Goal: Task Accomplishment & Management: Use online tool/utility

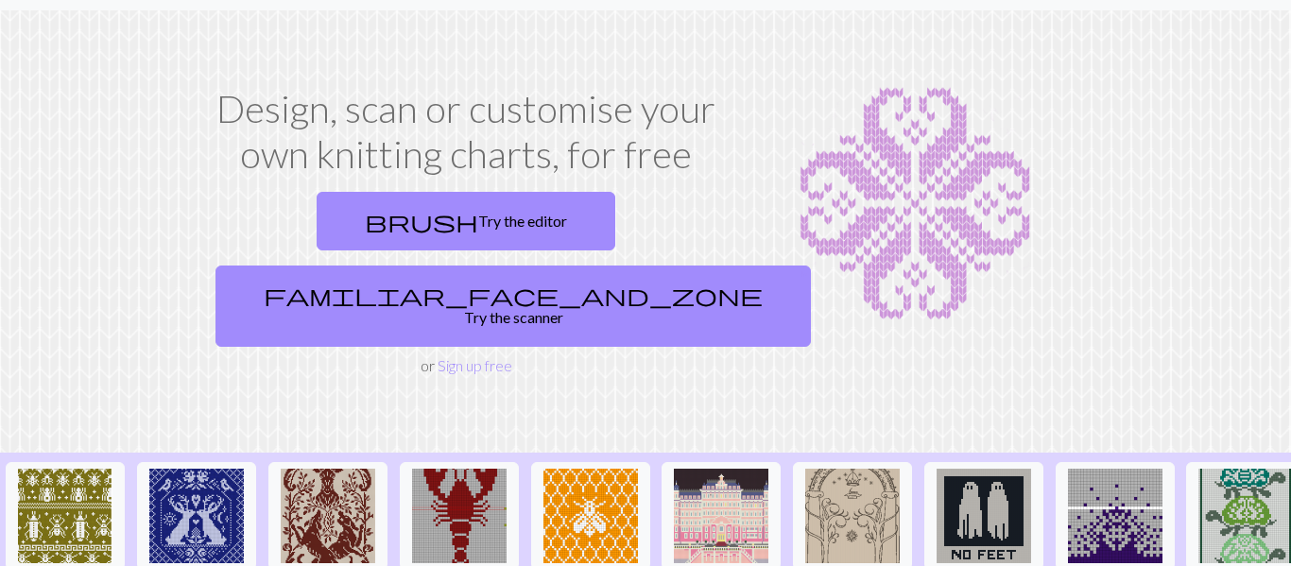
scroll to position [47, 0]
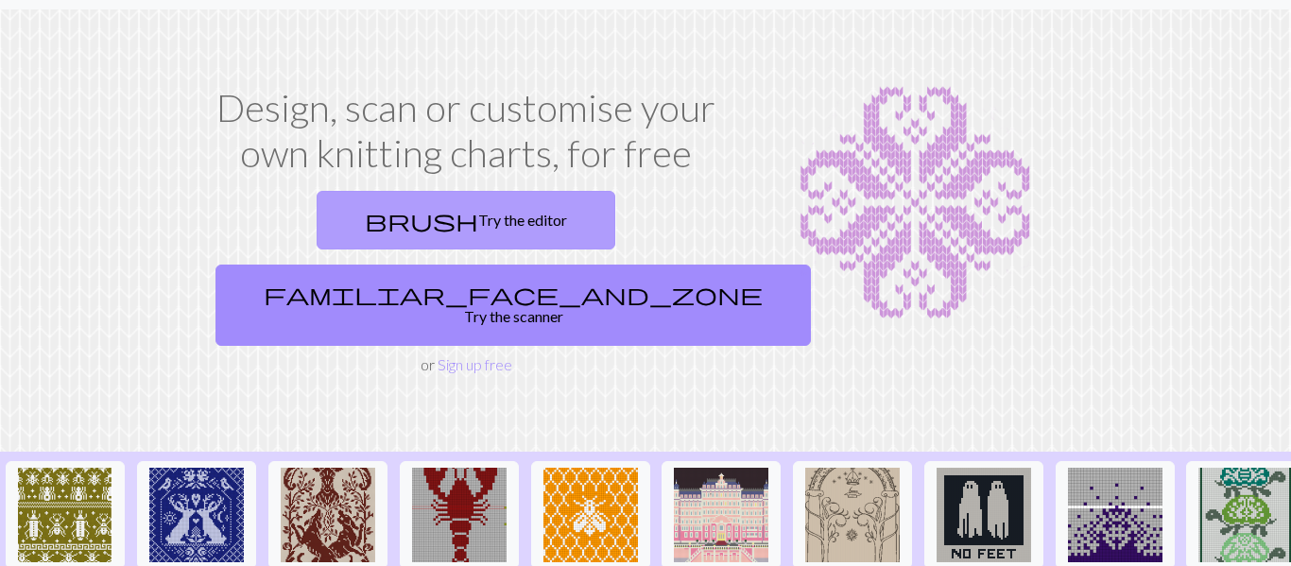
click at [391, 236] on link "brush Try the editor" at bounding box center [466, 220] width 299 height 59
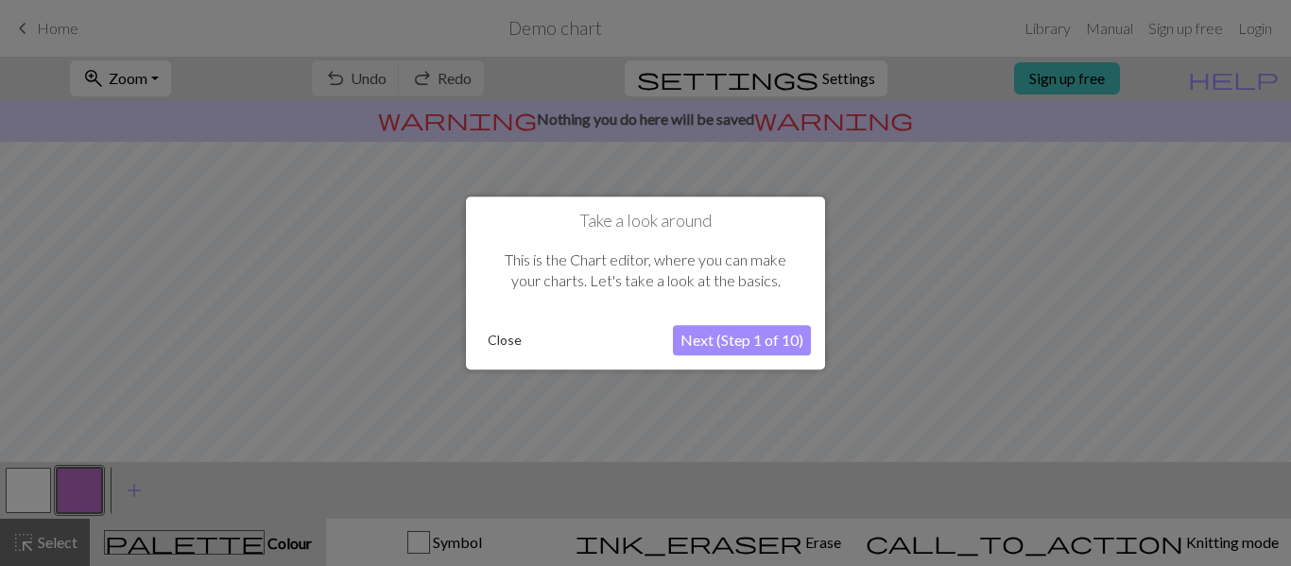
click at [710, 345] on button "Next (Step 1 of 10)" at bounding box center [742, 340] width 138 height 30
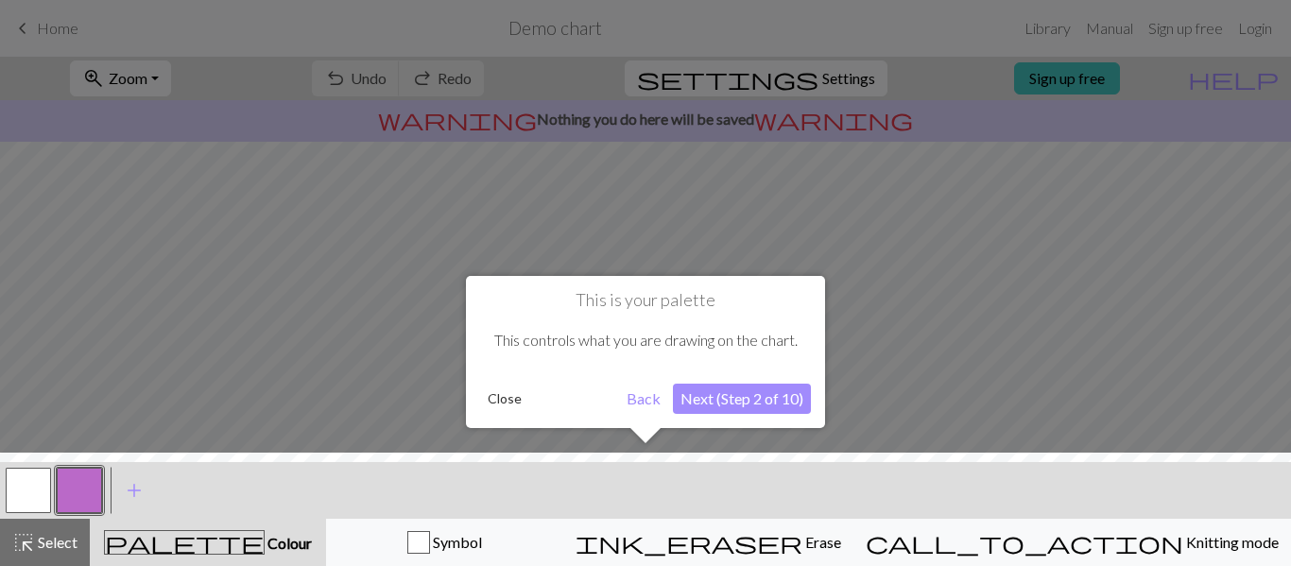
click at [718, 407] on button "Next (Step 2 of 10)" at bounding box center [742, 399] width 138 height 30
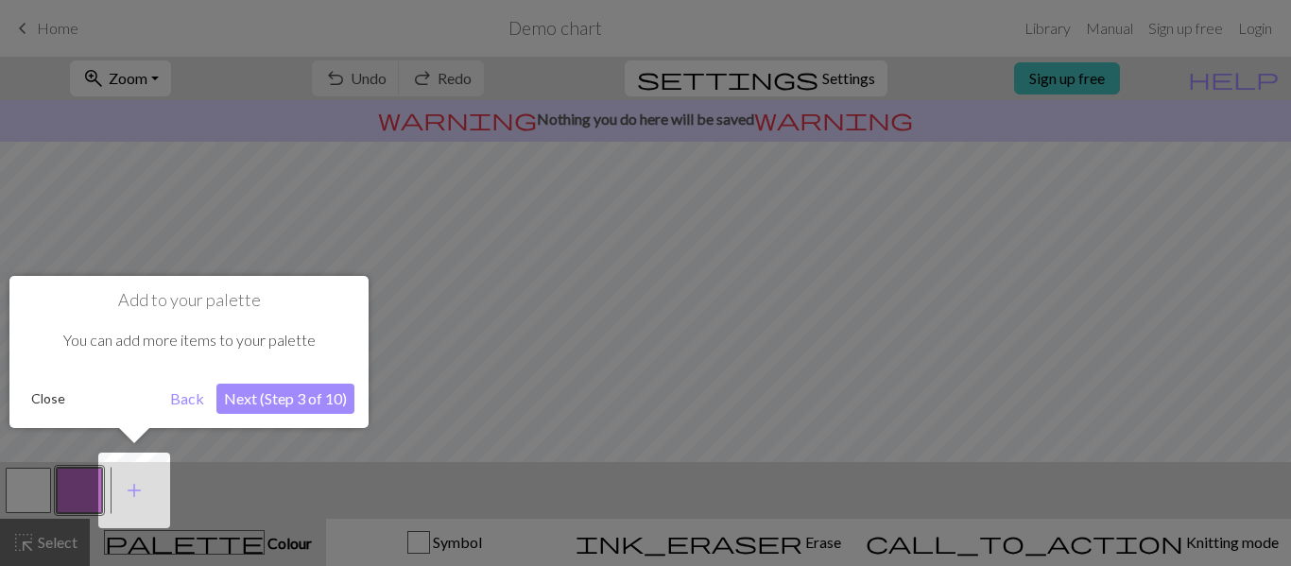
click at [256, 402] on button "Next (Step 3 of 10)" at bounding box center [285, 399] width 138 height 30
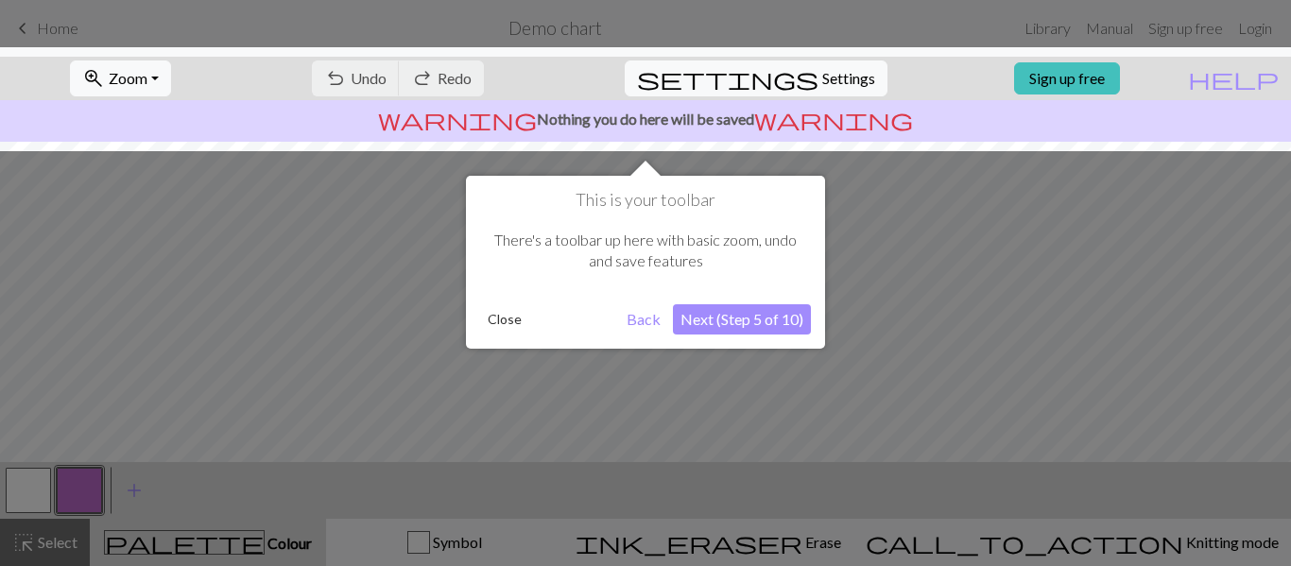
click at [729, 329] on button "Next (Step 5 of 10)" at bounding box center [742, 319] width 138 height 30
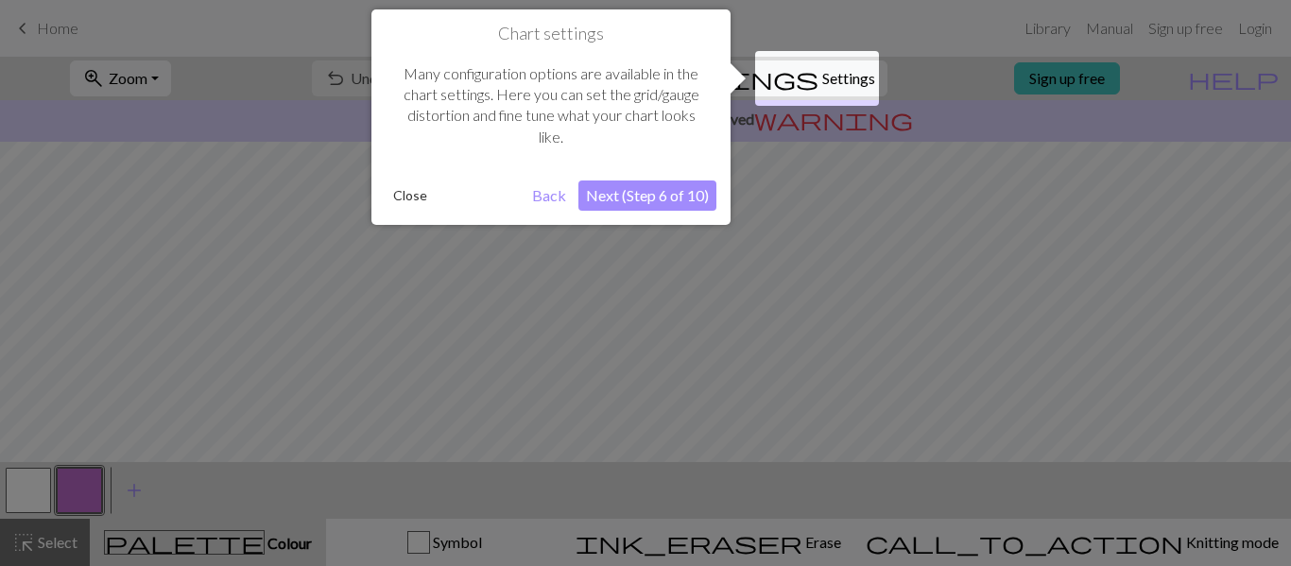
click at [649, 200] on button "Next (Step 6 of 10)" at bounding box center [648, 196] width 138 height 30
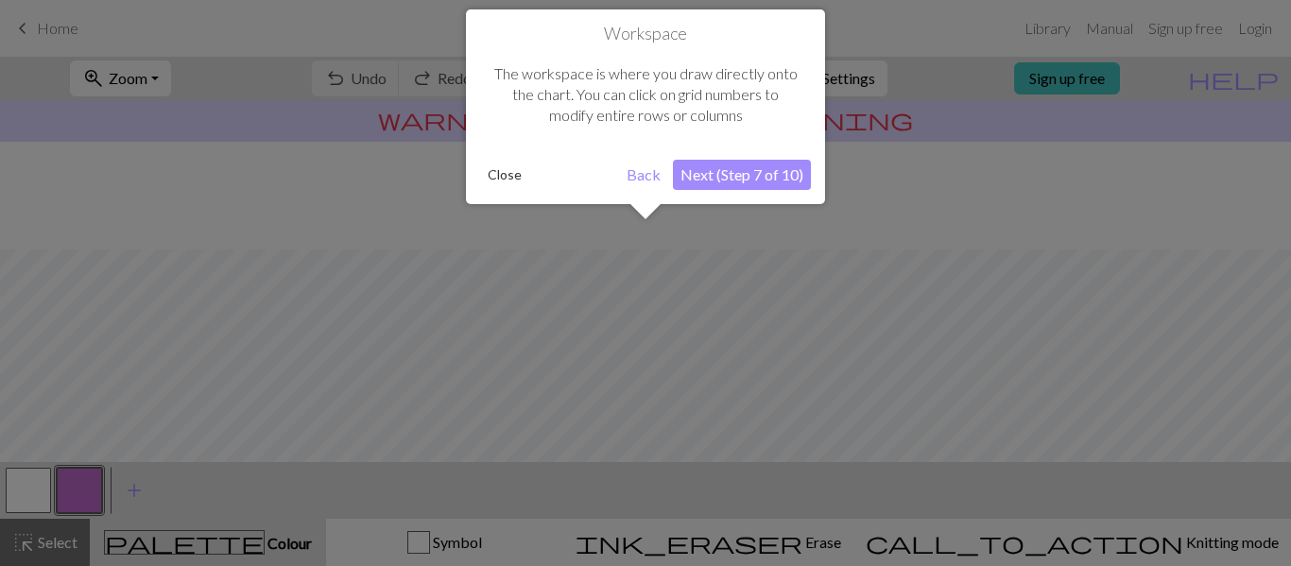
scroll to position [113, 0]
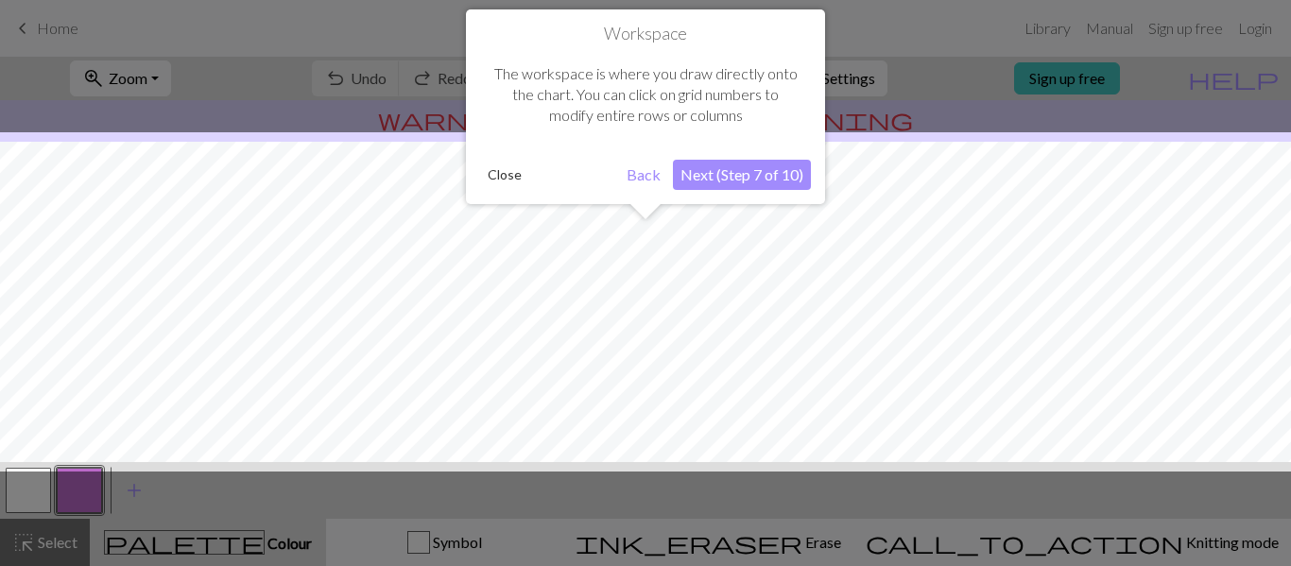
click at [734, 181] on button "Next (Step 7 of 10)" at bounding box center [742, 175] width 138 height 30
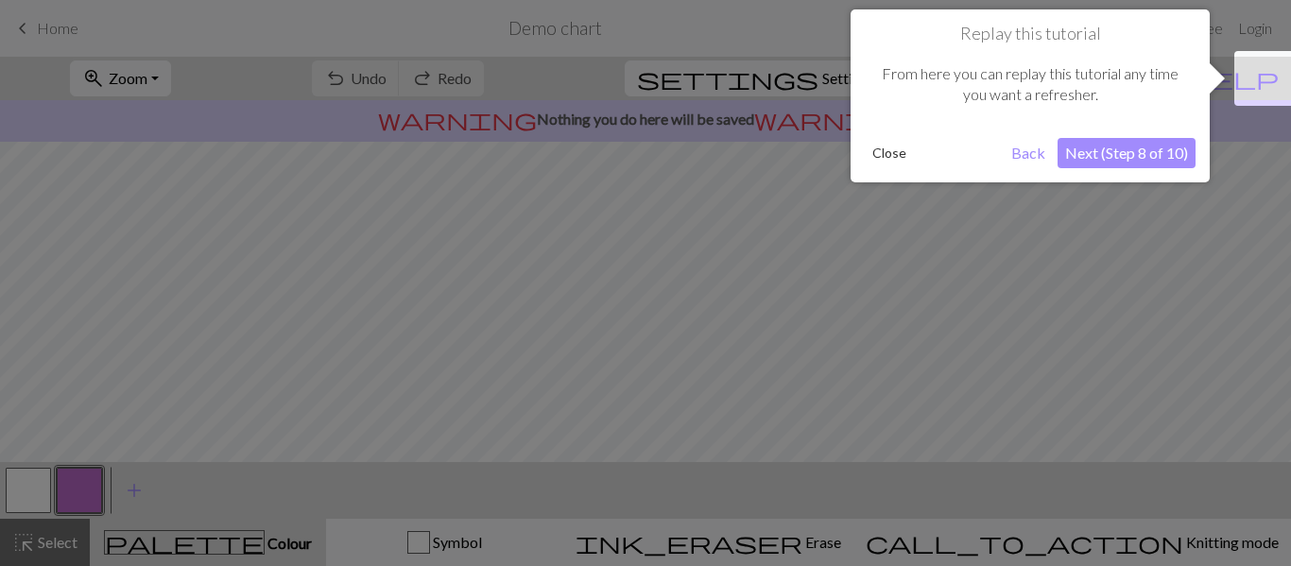
click at [1106, 155] on button "Next (Step 8 of 10)" at bounding box center [1127, 153] width 138 height 30
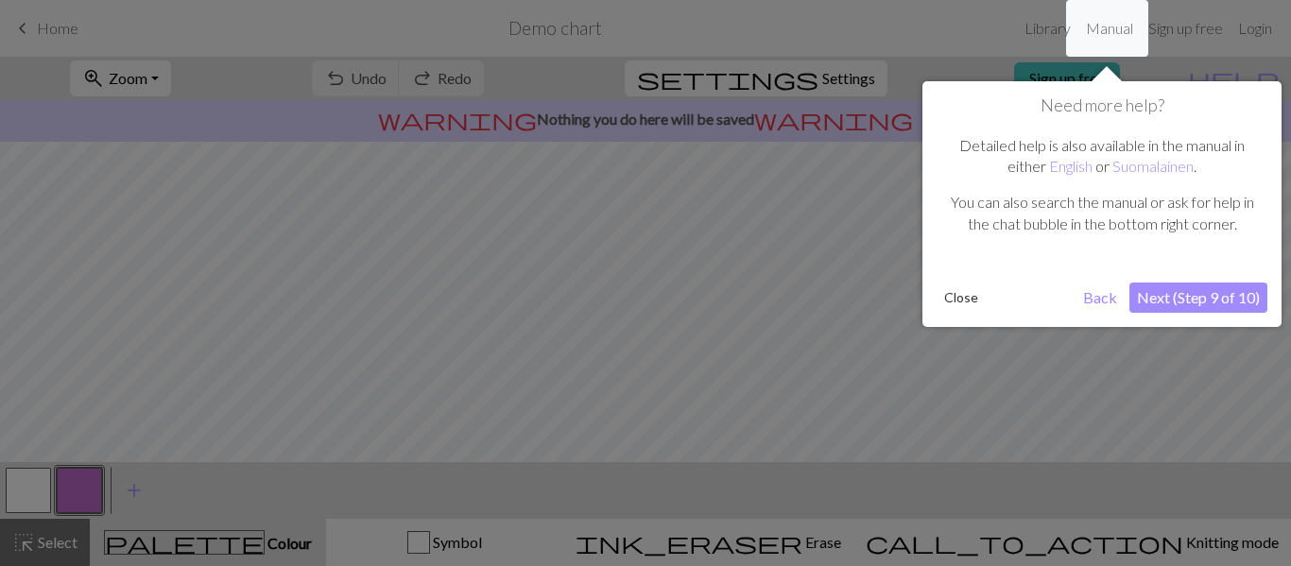
click at [1188, 295] on button "Next (Step 9 of 10)" at bounding box center [1199, 298] width 138 height 30
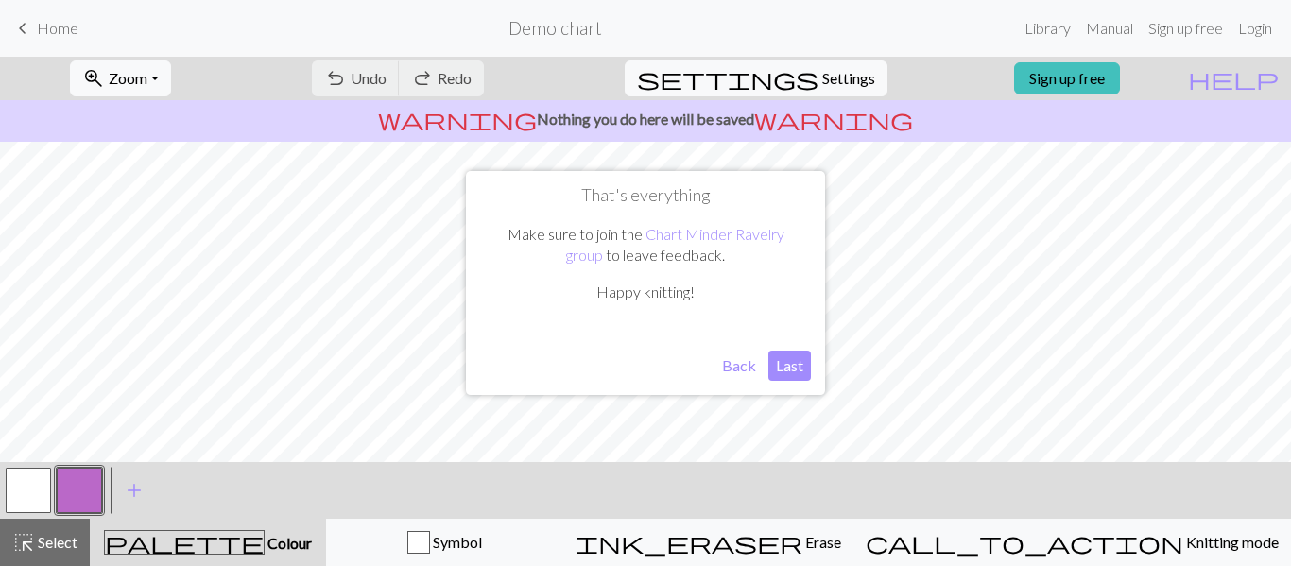
click at [787, 367] on button "Last" at bounding box center [790, 366] width 43 height 30
click at [19, 29] on span "keyboard_arrow_left" at bounding box center [22, 28] width 23 height 26
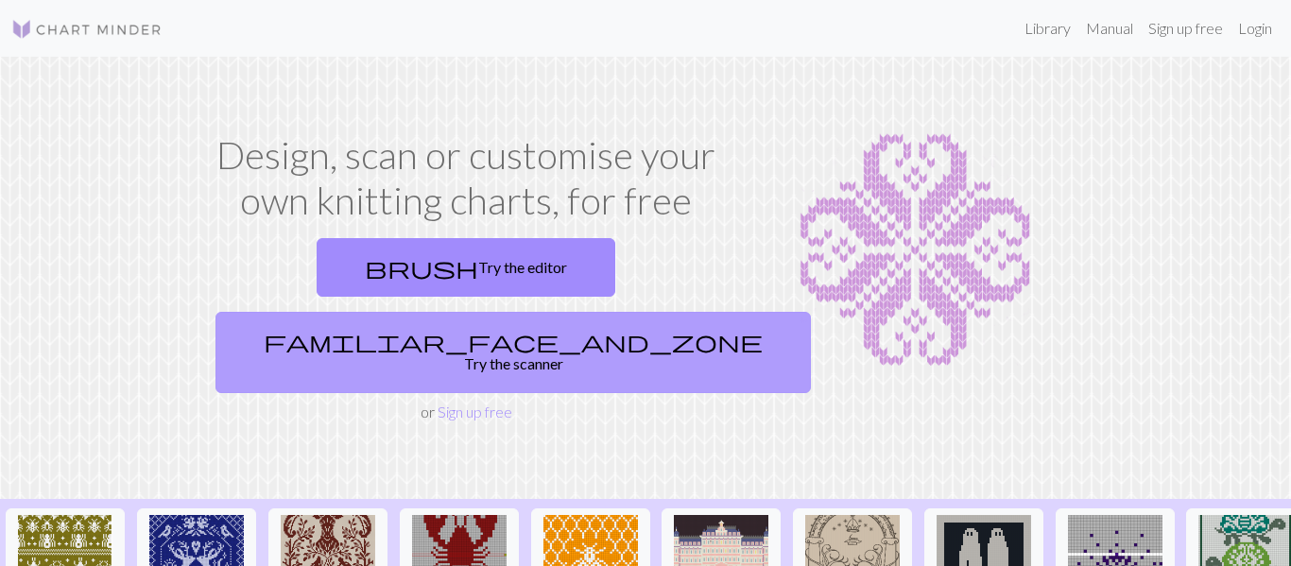
click at [662, 312] on link "familiar_face_and_zone Try the scanner" at bounding box center [514, 352] width 596 height 81
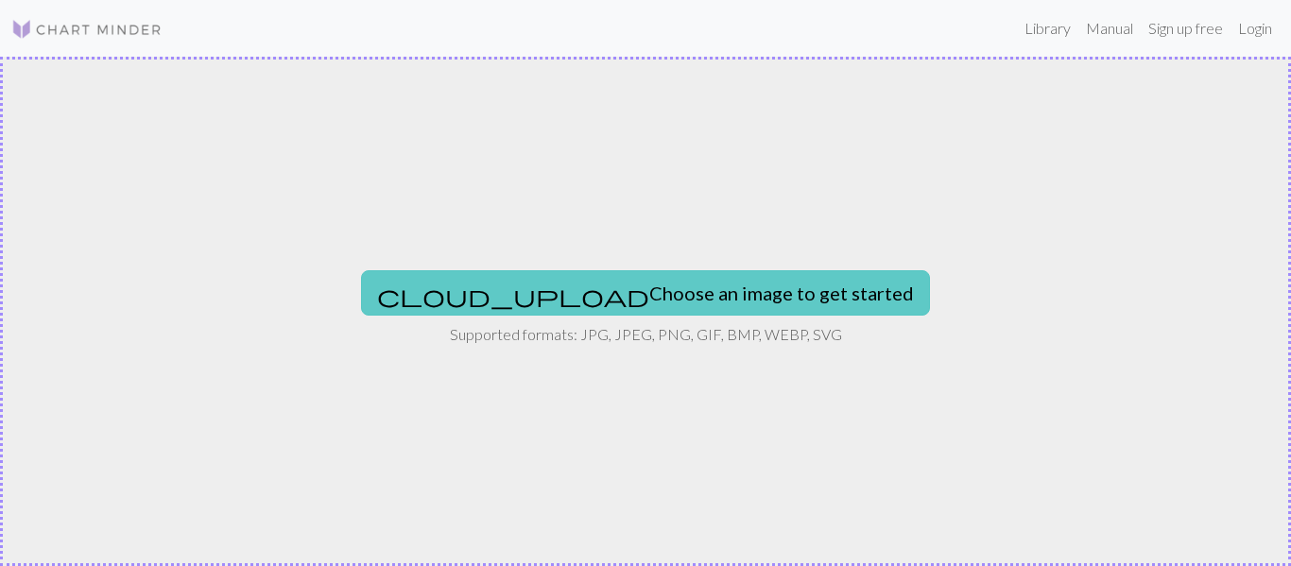
click at [754, 286] on button "cloud_upload Choose an image to get started" at bounding box center [645, 292] width 569 height 45
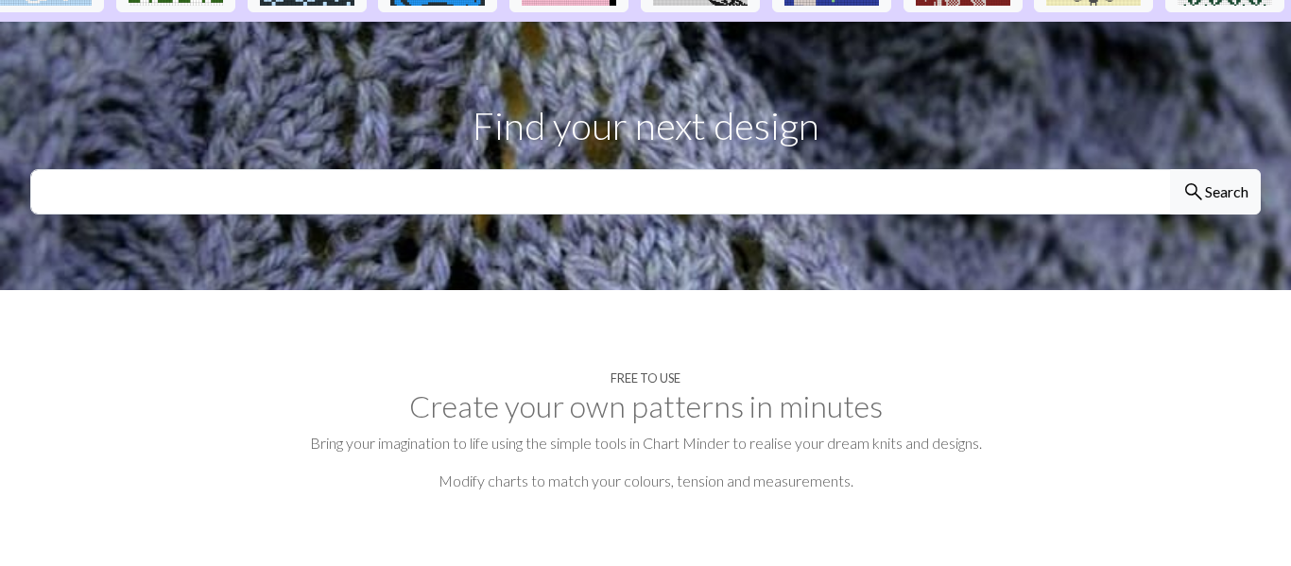
scroll to position [606, 0]
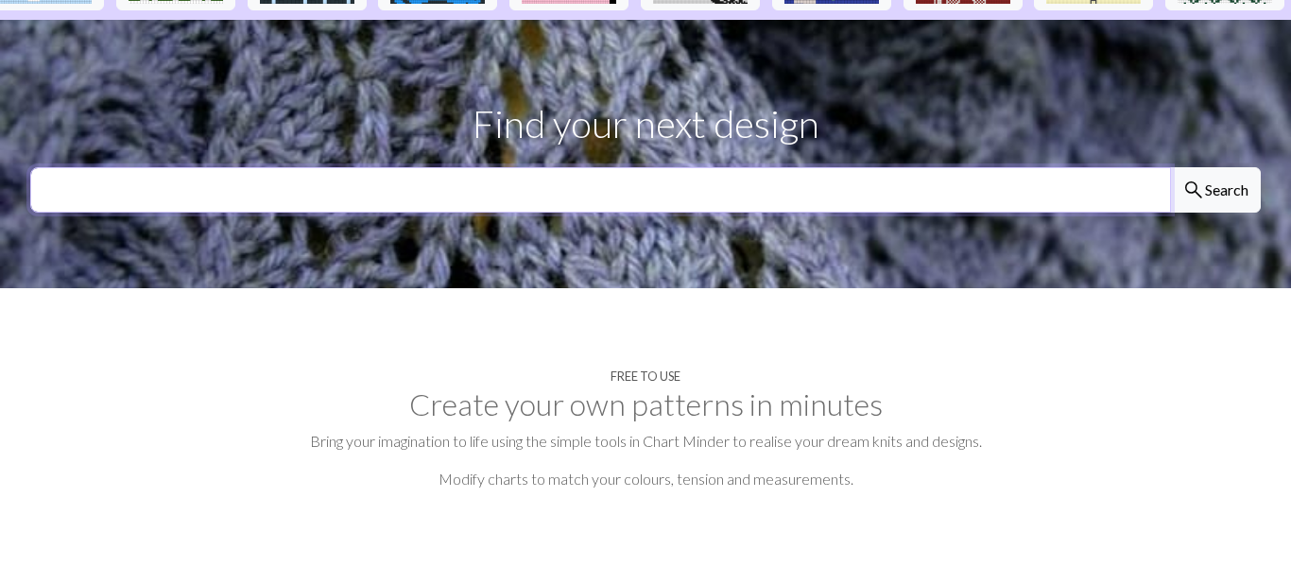
click at [729, 167] on input "text" at bounding box center [600, 189] width 1141 height 45
paste input "Afmæli"
type input "Afmæli"
click at [1170, 167] on button "search Search" at bounding box center [1215, 189] width 91 height 45
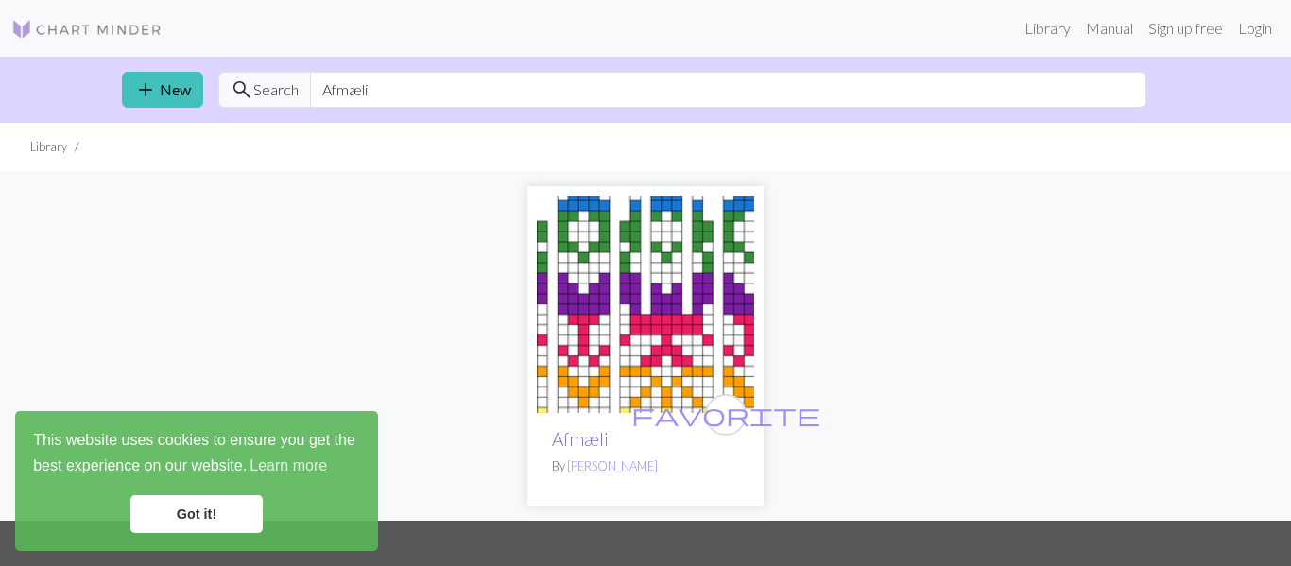
click at [580, 438] on link "Afmæli" at bounding box center [580, 439] width 57 height 22
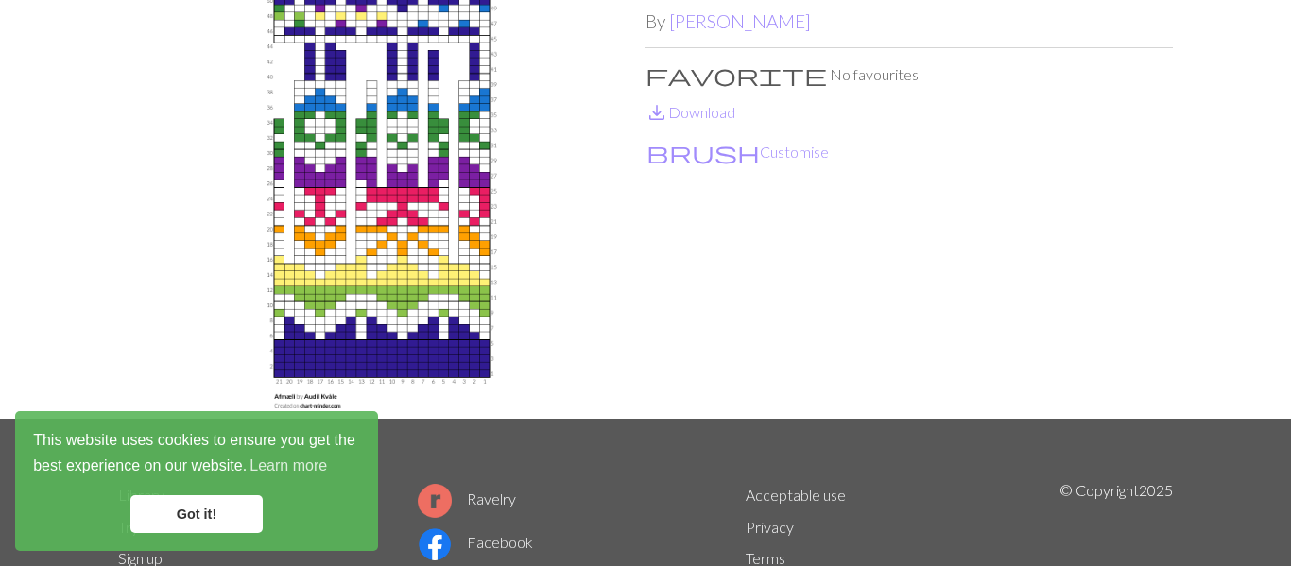
scroll to position [140, 0]
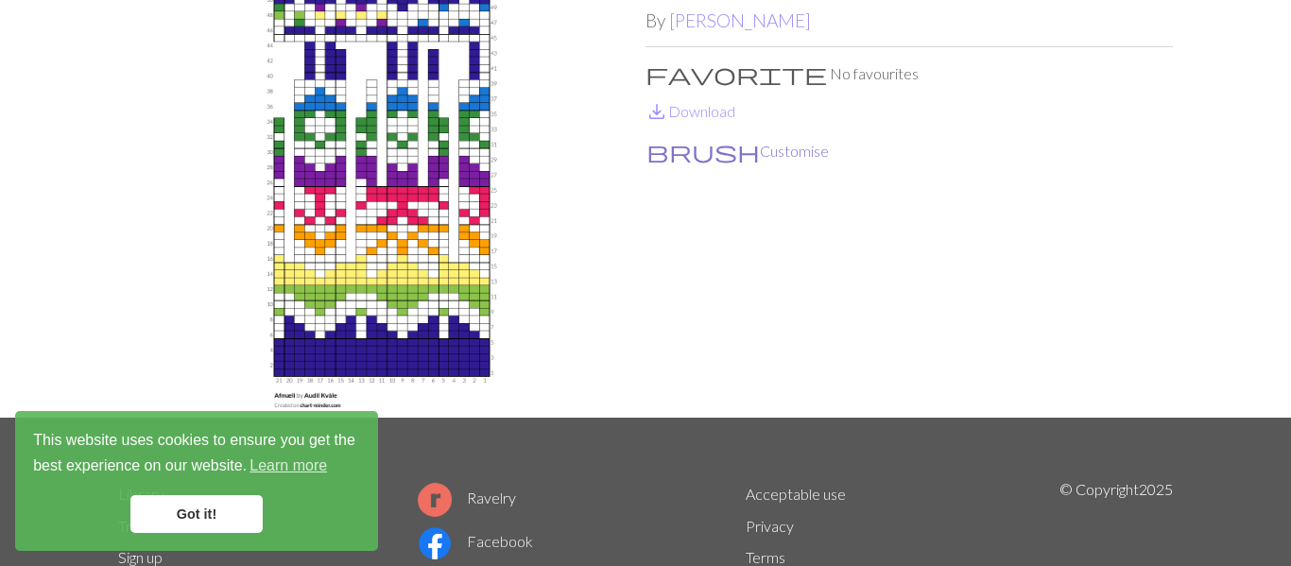
click at [685, 152] on button "brush Customise" at bounding box center [738, 151] width 184 height 25
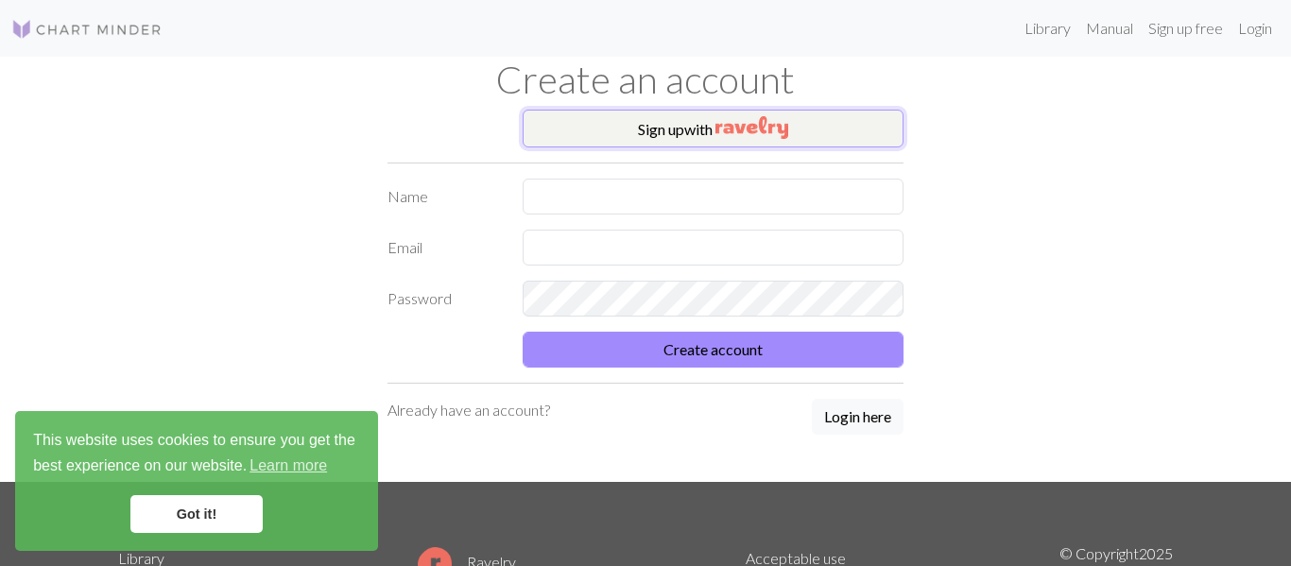
click at [654, 136] on button "Sign up with" at bounding box center [714, 129] width 382 height 38
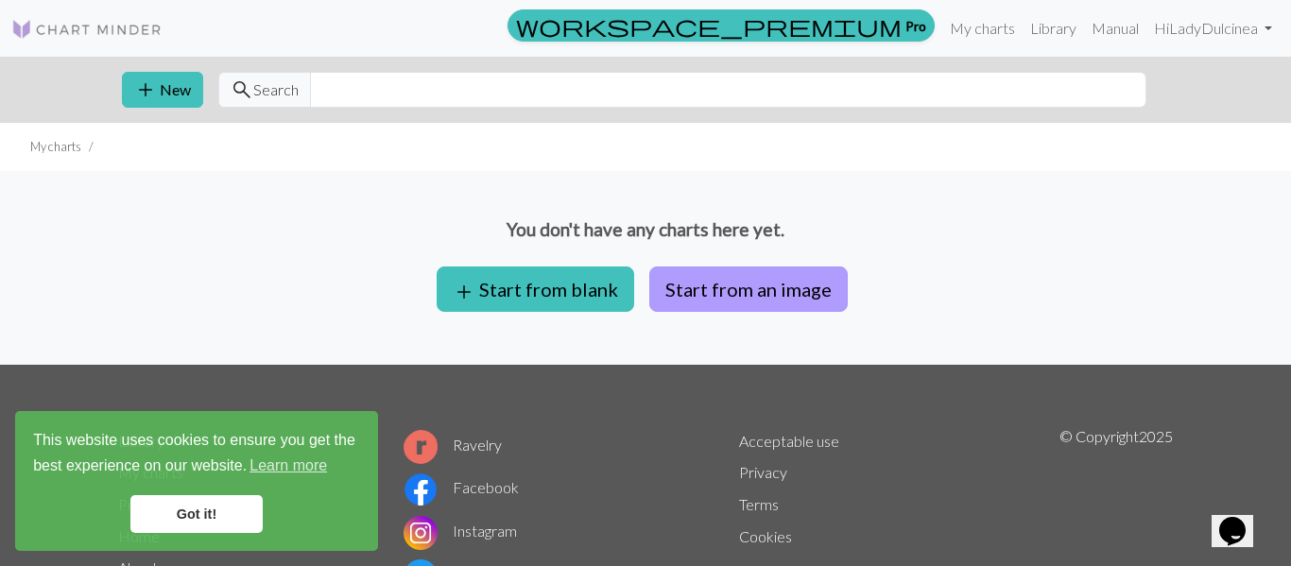
click at [692, 296] on button "Start from an image" at bounding box center [748, 289] width 199 height 45
click at [376, 95] on input "text" at bounding box center [728, 90] width 837 height 36
paste input "Afmæli"
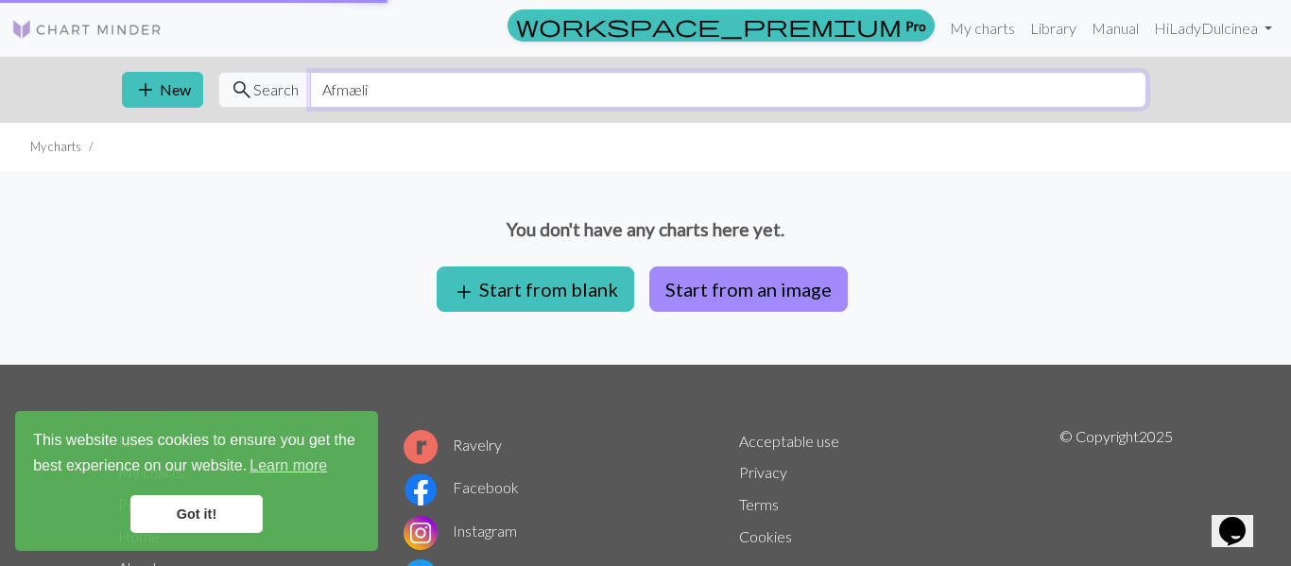
type input "Afmæli"
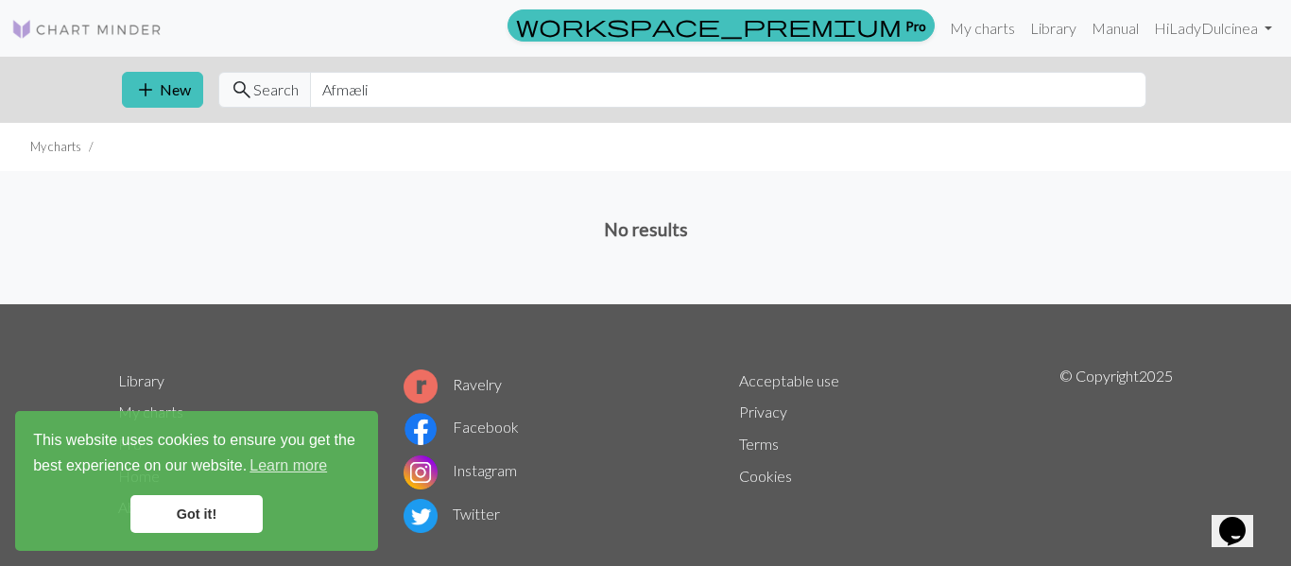
click at [179, 503] on link "Got it!" at bounding box center [196, 514] width 132 height 38
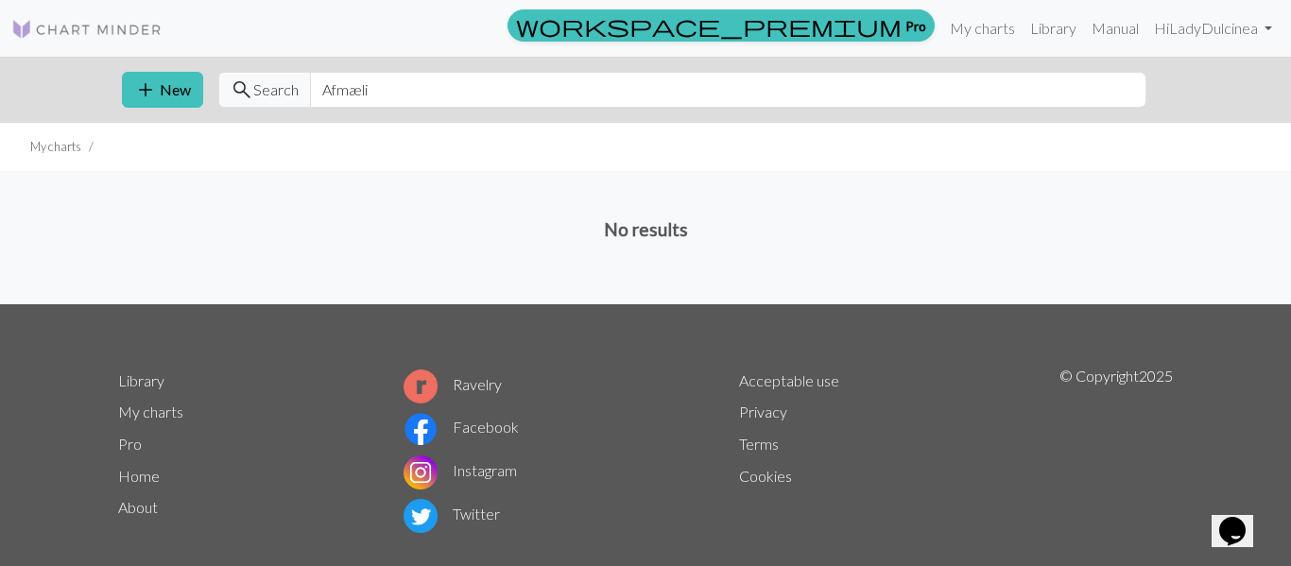
click at [258, 89] on span "Search" at bounding box center [275, 89] width 45 height 23
click at [239, 87] on span "search" at bounding box center [242, 90] width 23 height 26
click at [394, 91] on input "Afmæli" at bounding box center [728, 90] width 837 height 36
click at [152, 95] on span "add" at bounding box center [145, 90] width 23 height 26
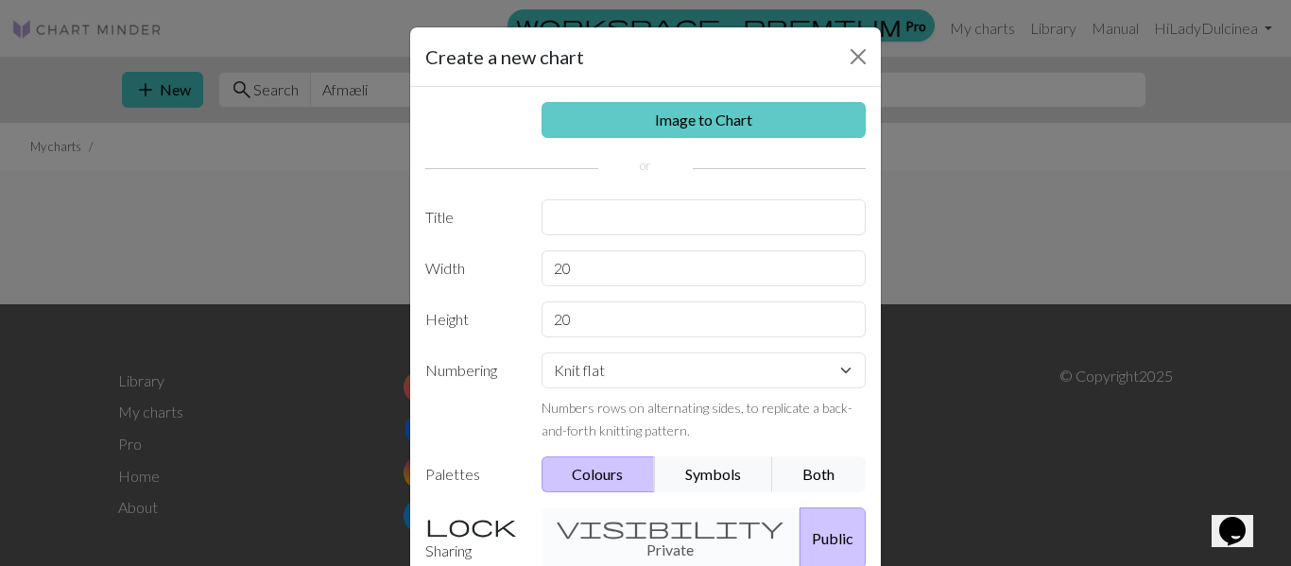
click at [733, 121] on link "Image to Chart" at bounding box center [704, 120] width 325 height 36
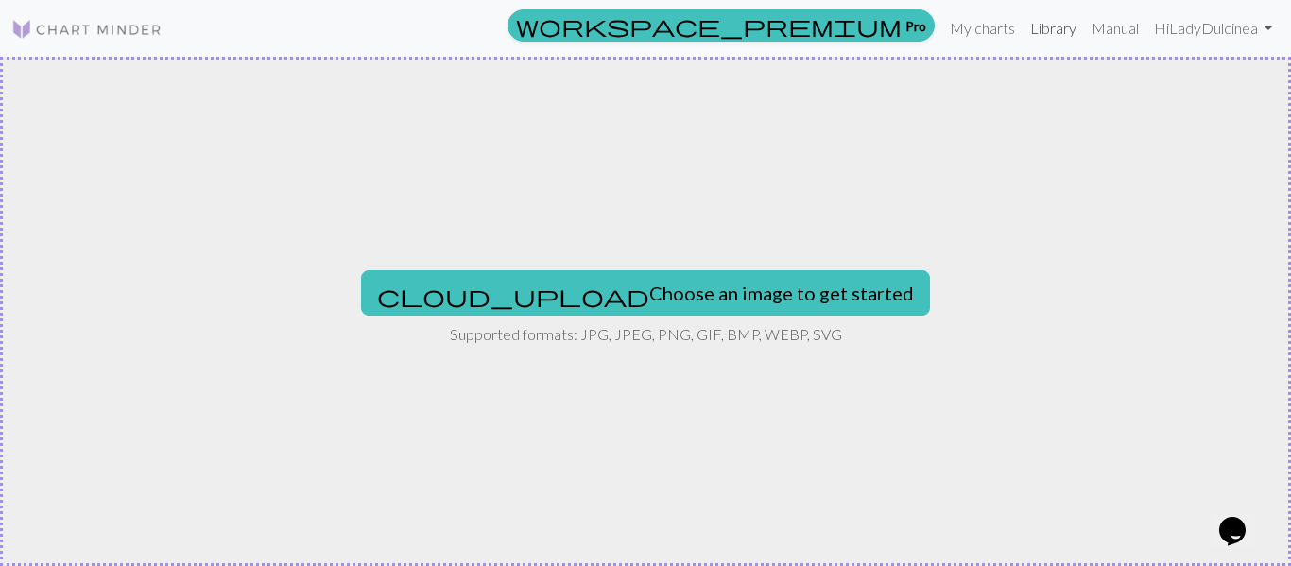
click at [1055, 30] on link "Library" at bounding box center [1053, 28] width 61 height 38
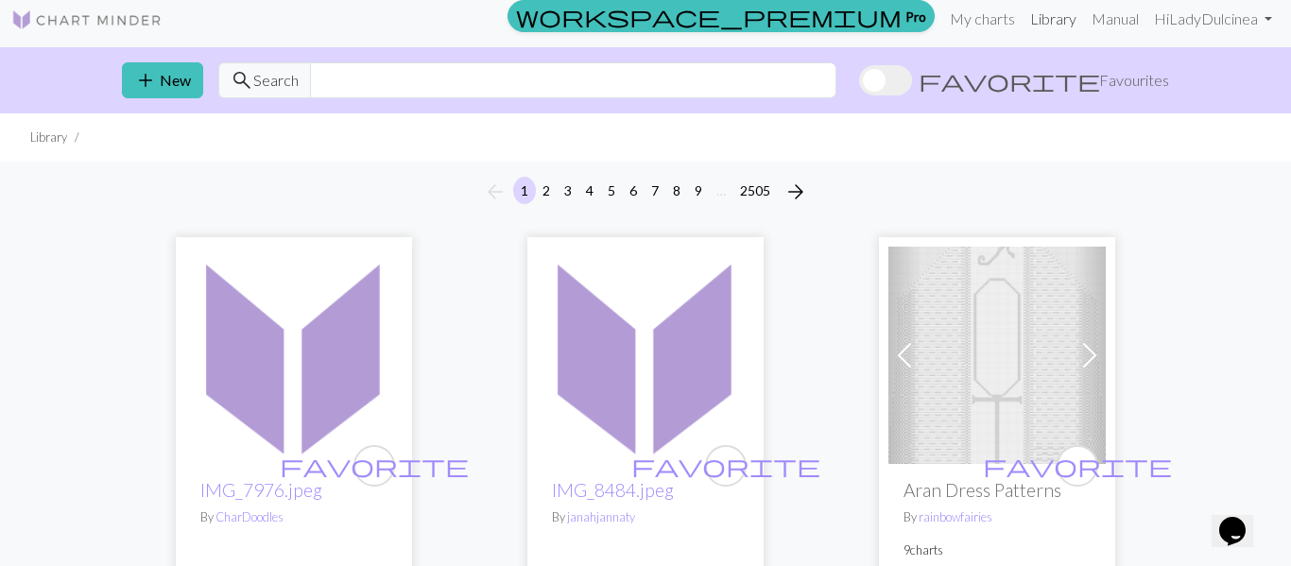
scroll to position [6, 0]
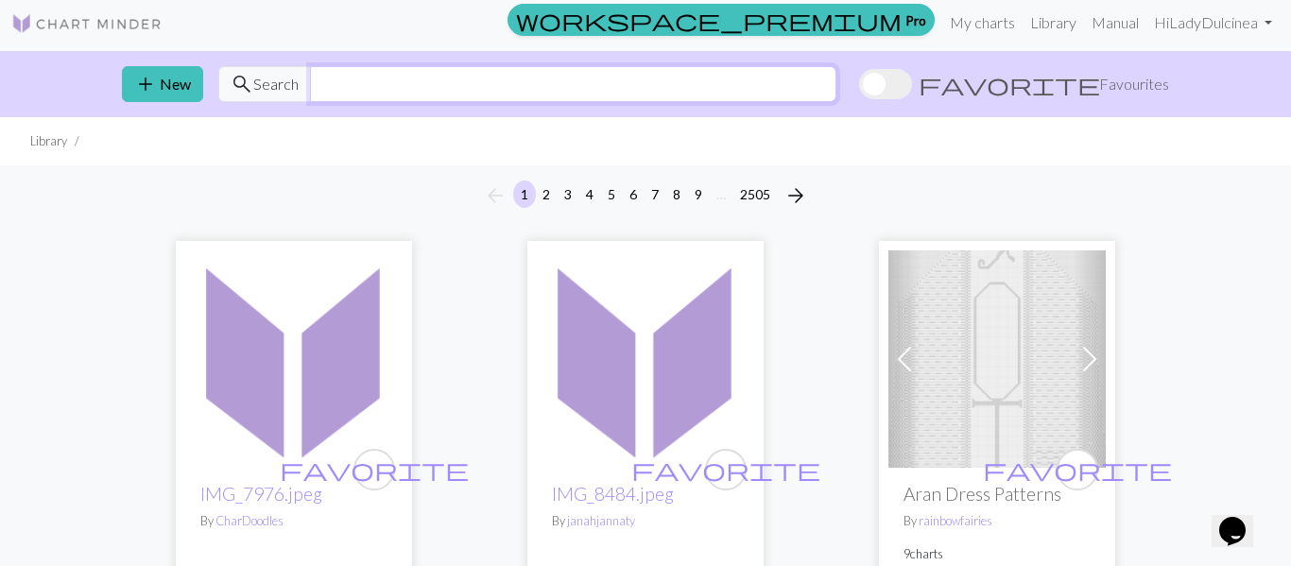
click at [421, 89] on input "text" at bounding box center [573, 84] width 527 height 36
paste input "Afmæli"
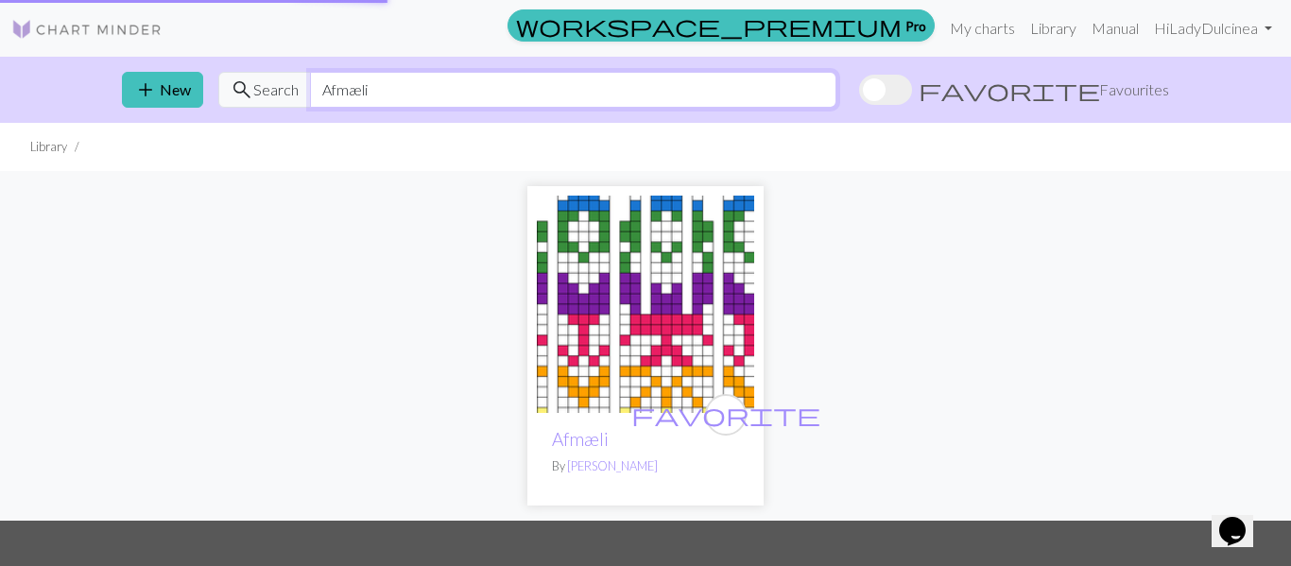
type input "Afmæli"
click at [607, 322] on img at bounding box center [645, 304] width 217 height 217
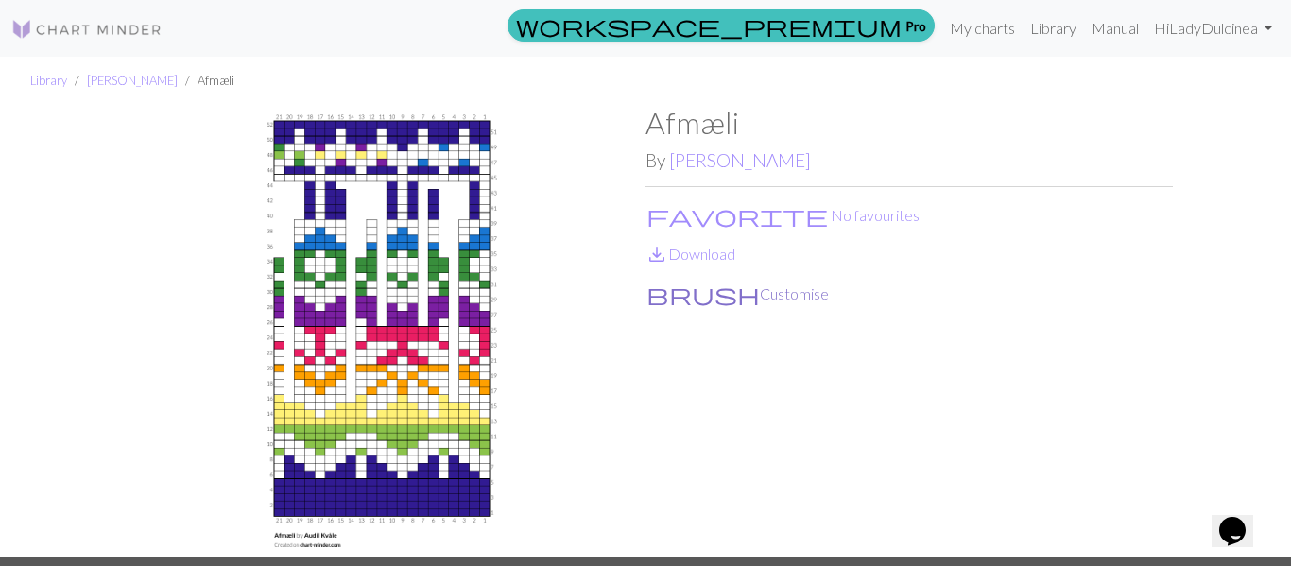
click at [691, 294] on button "brush Customise" at bounding box center [738, 294] width 184 height 25
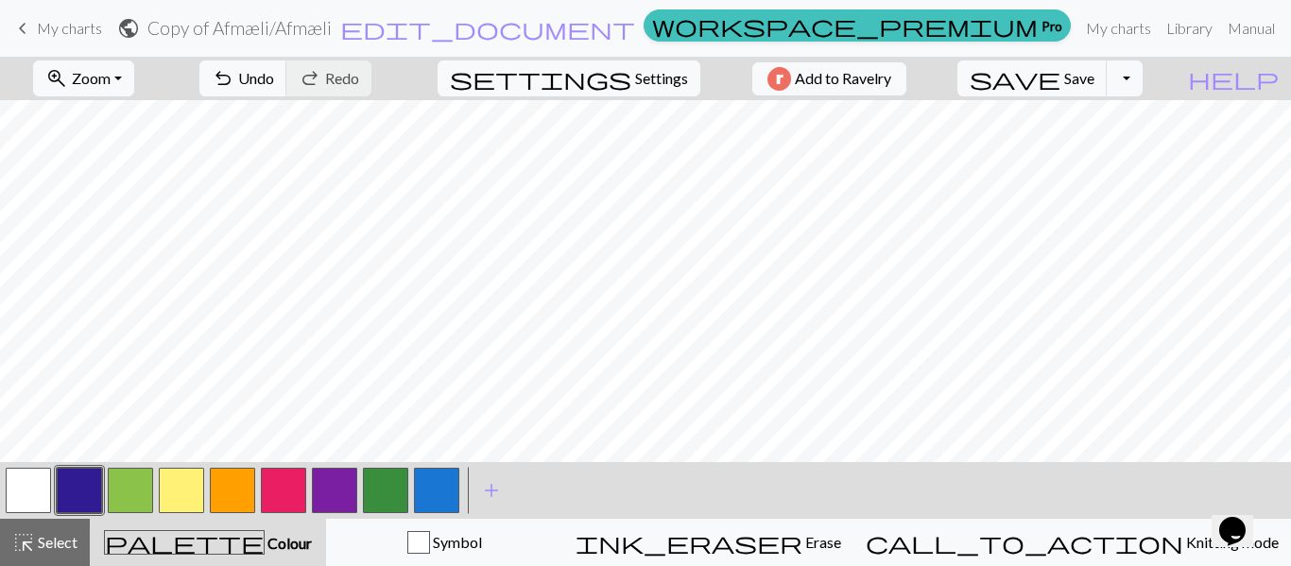
click at [75, 487] on button "button" at bounding box center [79, 490] width 45 height 45
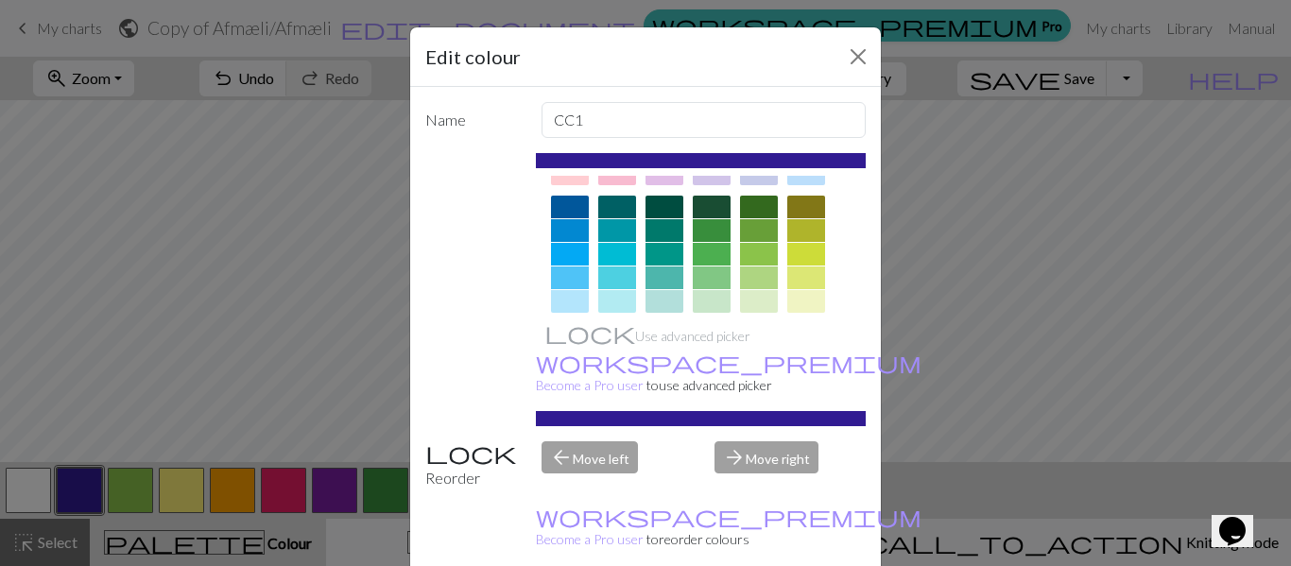
scroll to position [125, 0]
click at [763, 207] on div at bounding box center [759, 205] width 38 height 23
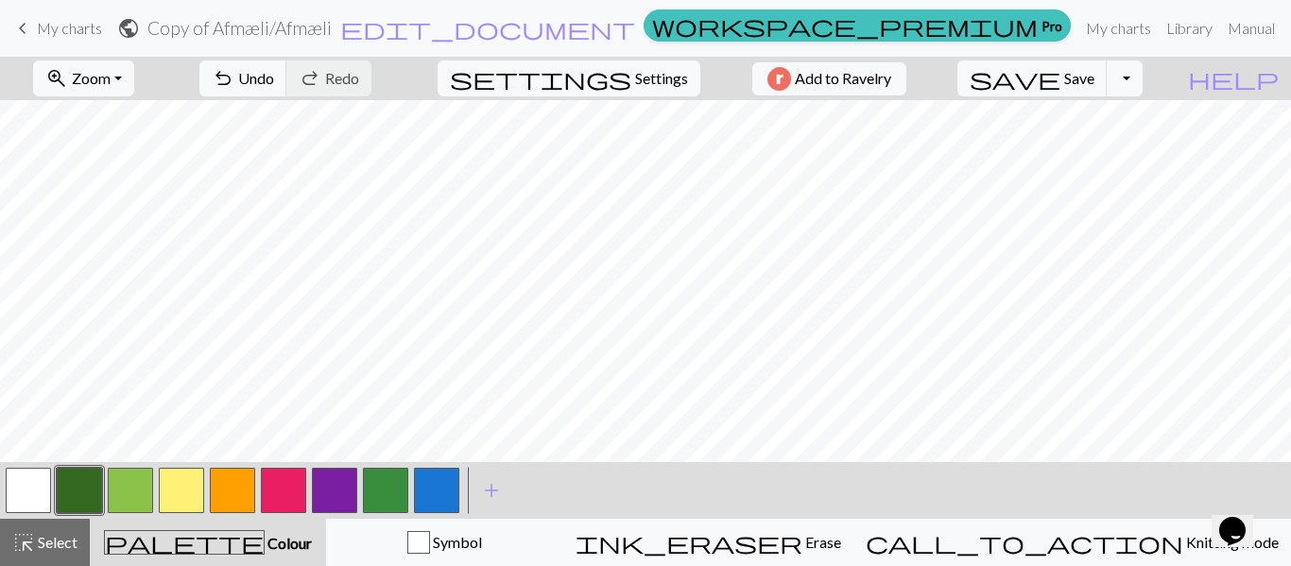
click at [128, 492] on button "button" at bounding box center [130, 490] width 45 height 45
click at [219, 547] on span "palette" at bounding box center [184, 542] width 159 height 26
click at [135, 490] on button "button" at bounding box center [130, 490] width 45 height 45
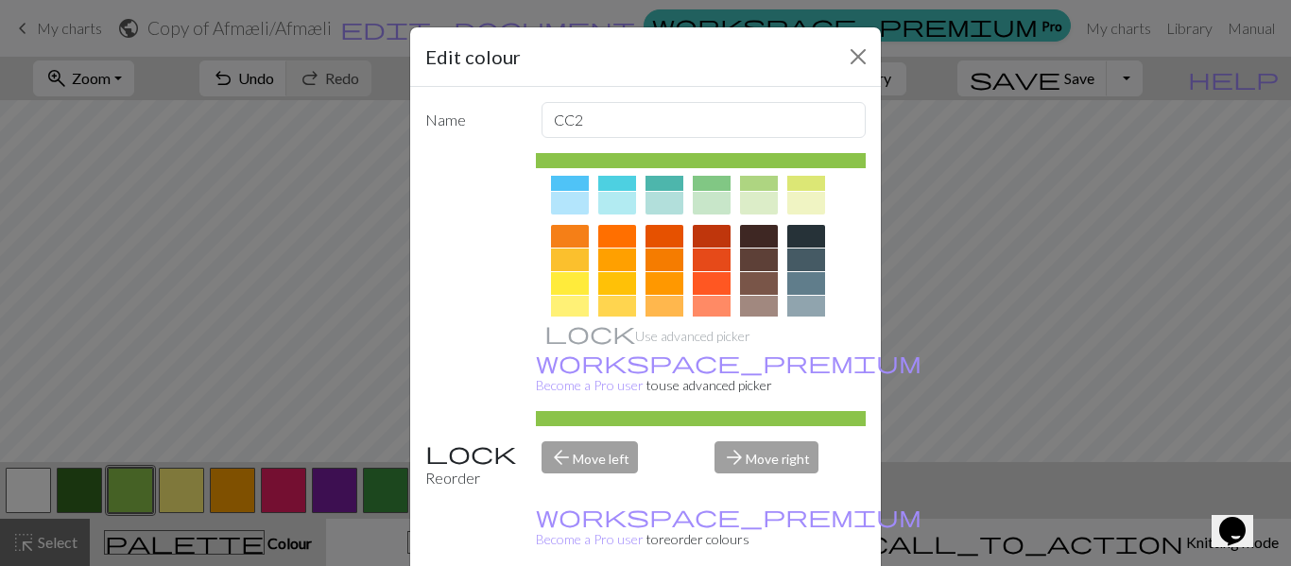
scroll to position [222, 0]
click at [757, 239] on div at bounding box center [759, 235] width 38 height 23
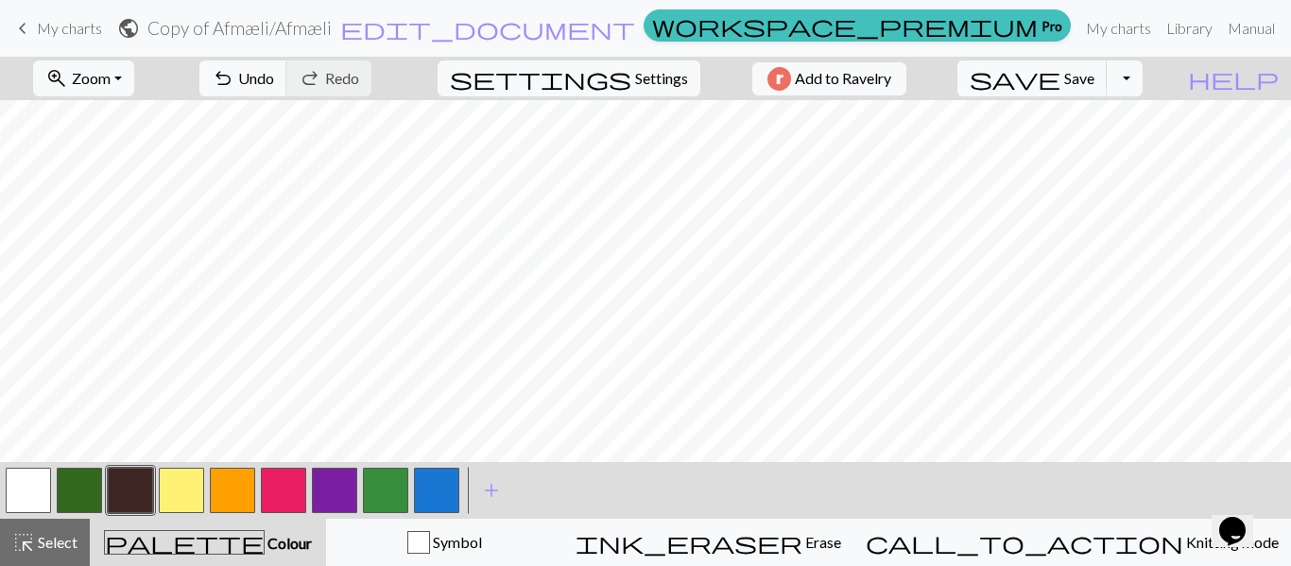
scroll to position [543, 0]
click at [234, 70] on span "undo" at bounding box center [223, 78] width 23 height 26
click at [170, 481] on button "button" at bounding box center [181, 490] width 45 height 45
click at [171, 493] on button "button" at bounding box center [181, 490] width 45 height 45
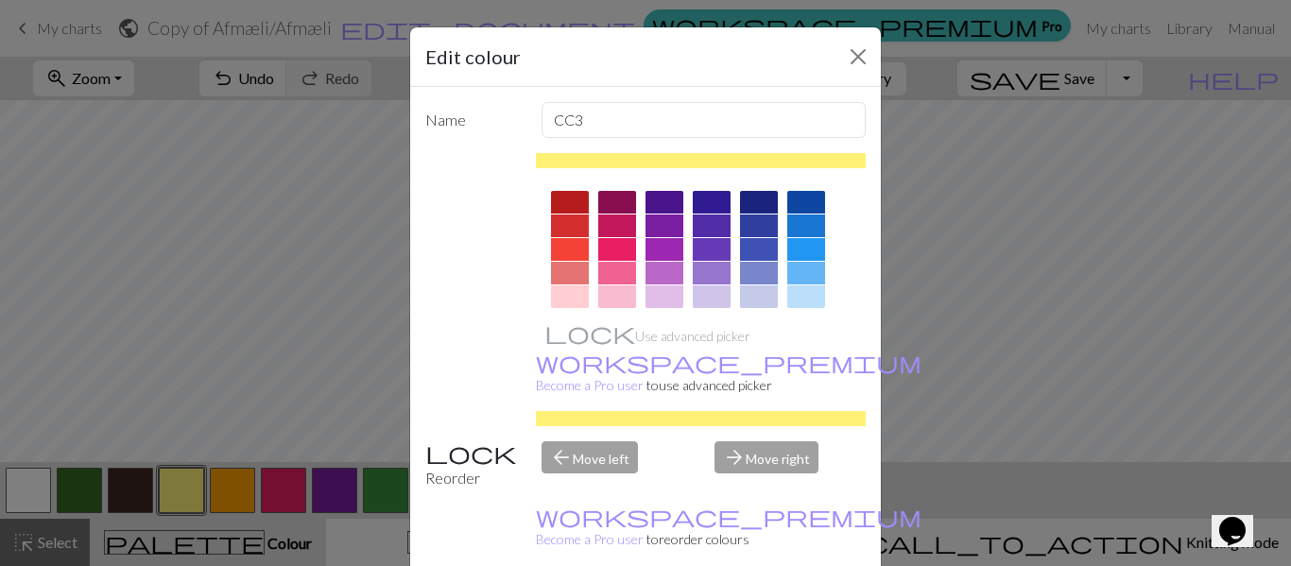
scroll to position [9, 0]
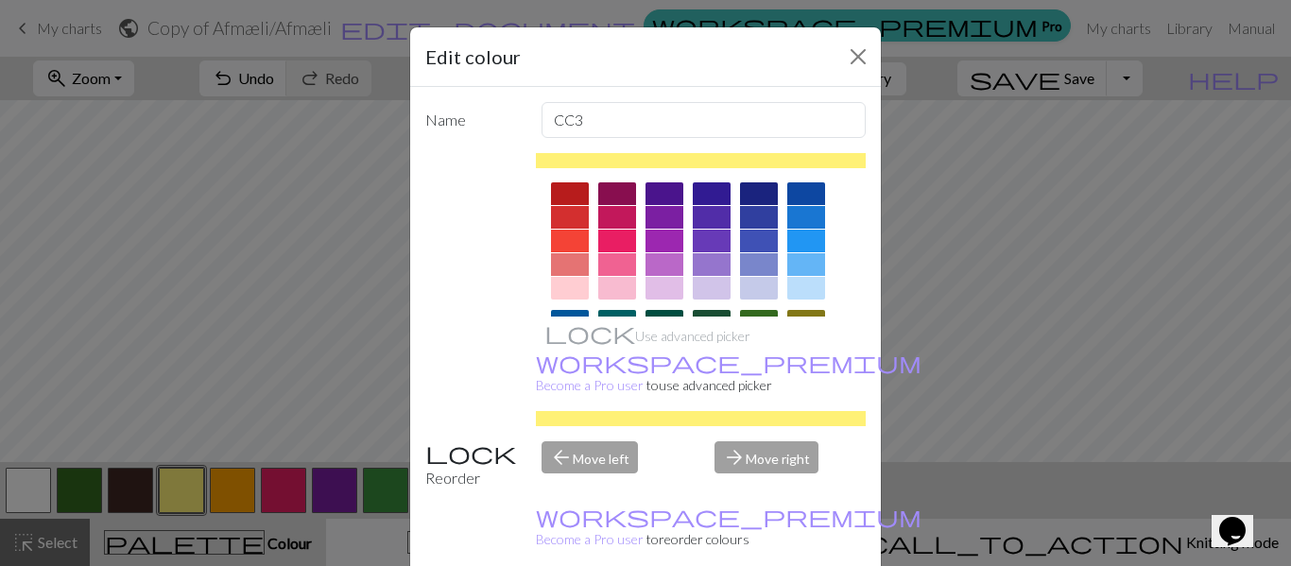
click at [576, 192] on div at bounding box center [570, 193] width 38 height 23
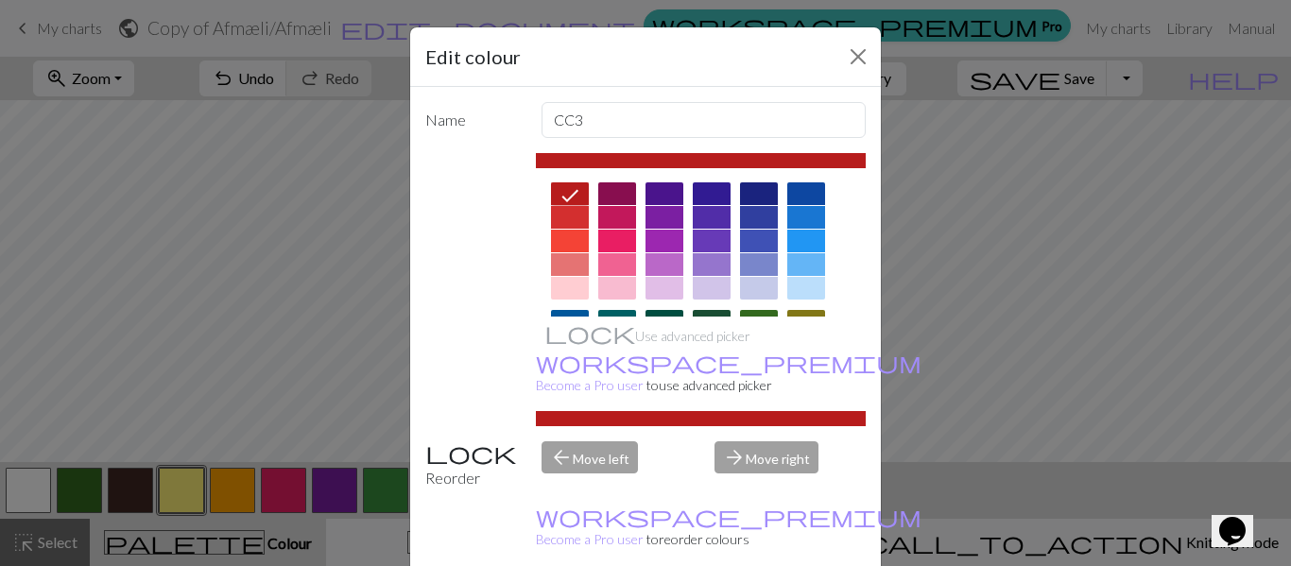
click at [576, 192] on icon at bounding box center [570, 196] width 17 height 12
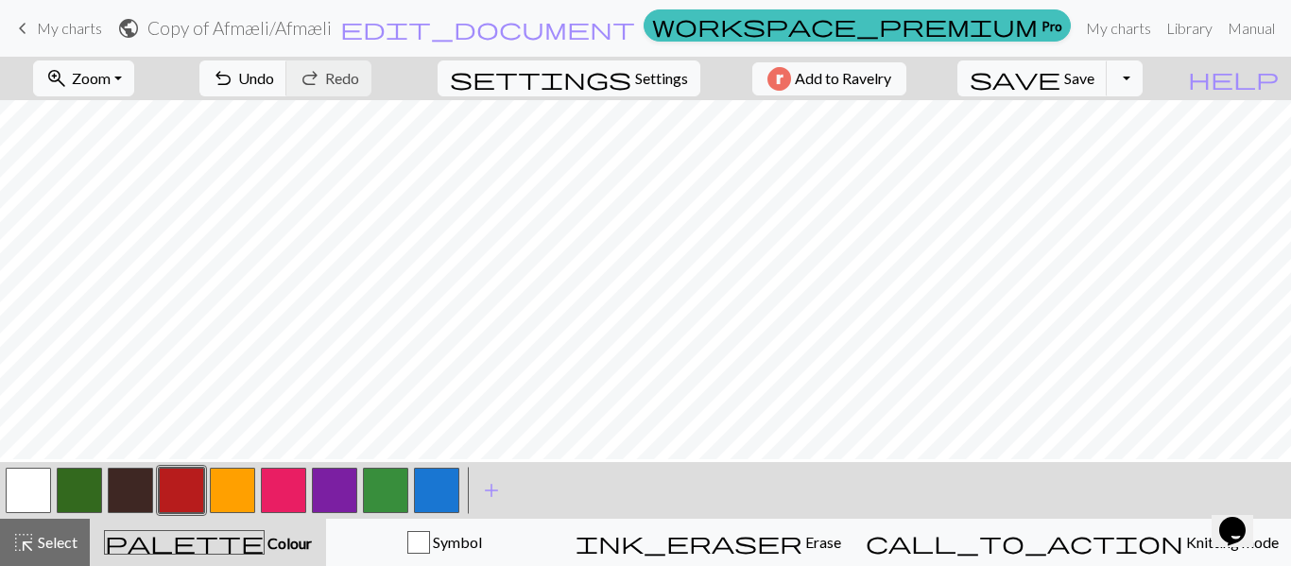
scroll to position [459, 0]
click at [295, 497] on button "button" at bounding box center [283, 490] width 45 height 45
click at [285, 489] on button "button" at bounding box center [283, 490] width 45 height 45
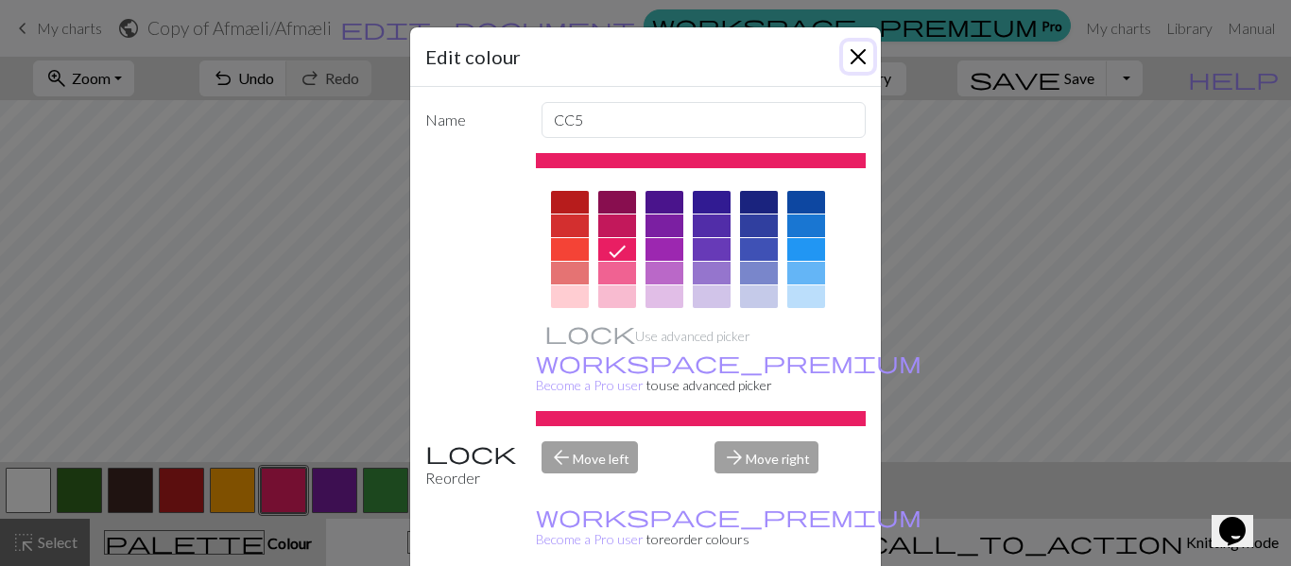
click at [864, 43] on button "Close" at bounding box center [858, 57] width 30 height 30
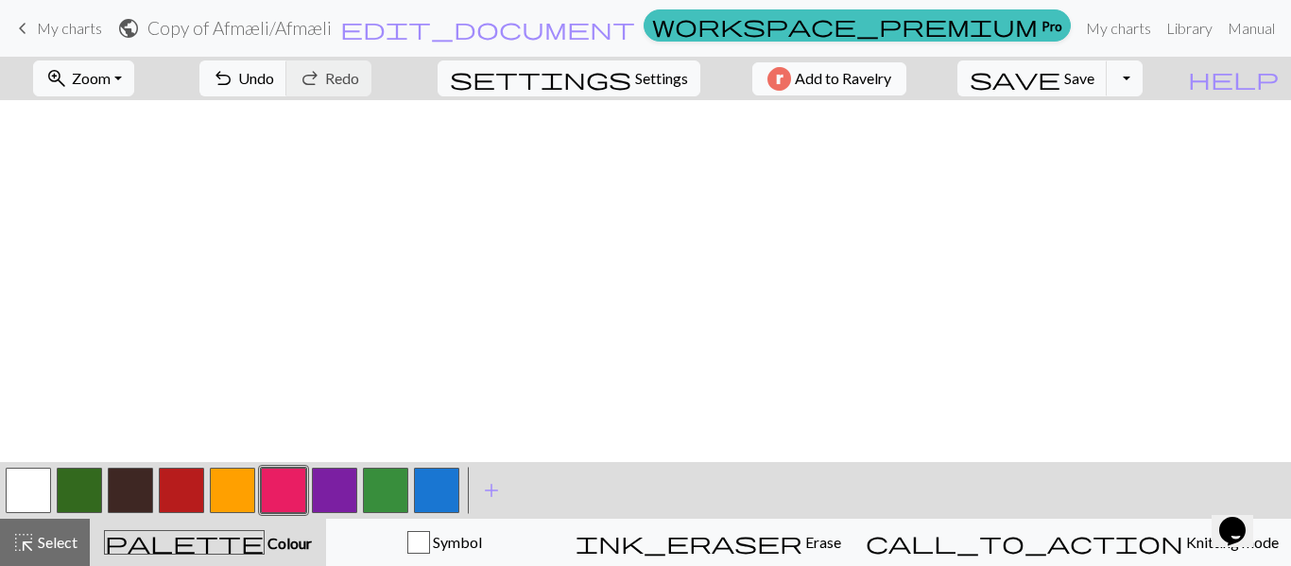
scroll to position [370, 0]
click at [78, 489] on button "button" at bounding box center [79, 490] width 45 height 45
click at [70, 491] on button "button" at bounding box center [79, 490] width 45 height 45
click at [70, 491] on div "Edit colour Name CC1 Use advanced picker workspace_premium Become a Pro user to…" at bounding box center [645, 283] width 1291 height 566
click at [92, 503] on button "button" at bounding box center [79, 490] width 45 height 45
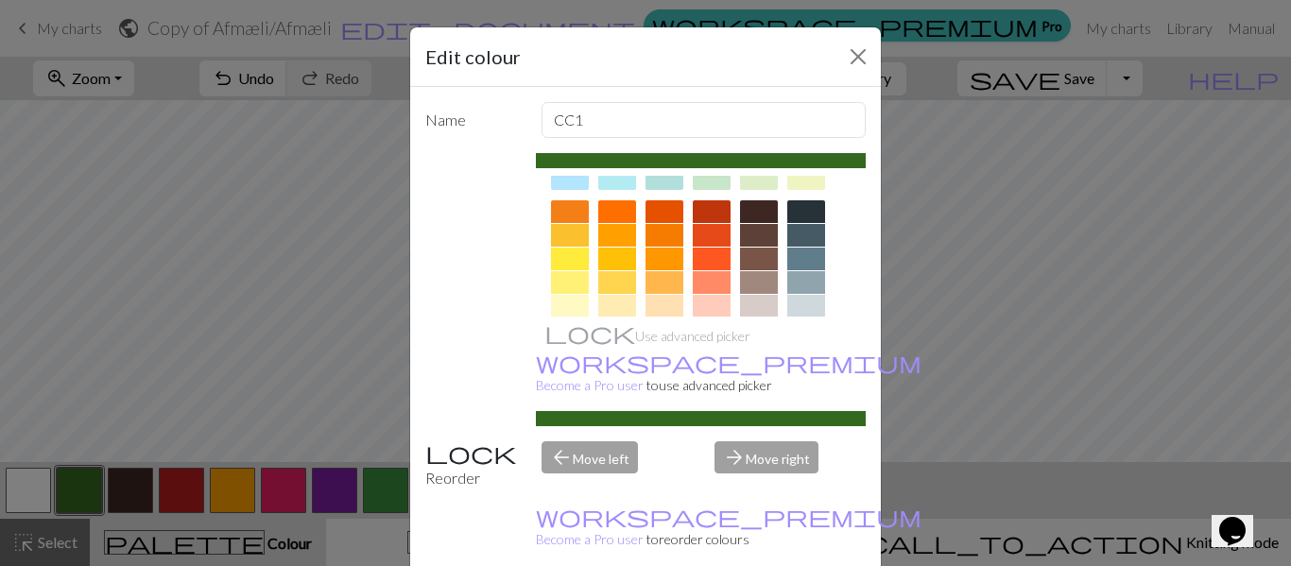
scroll to position [248, 0]
click at [756, 211] on div at bounding box center [759, 210] width 38 height 23
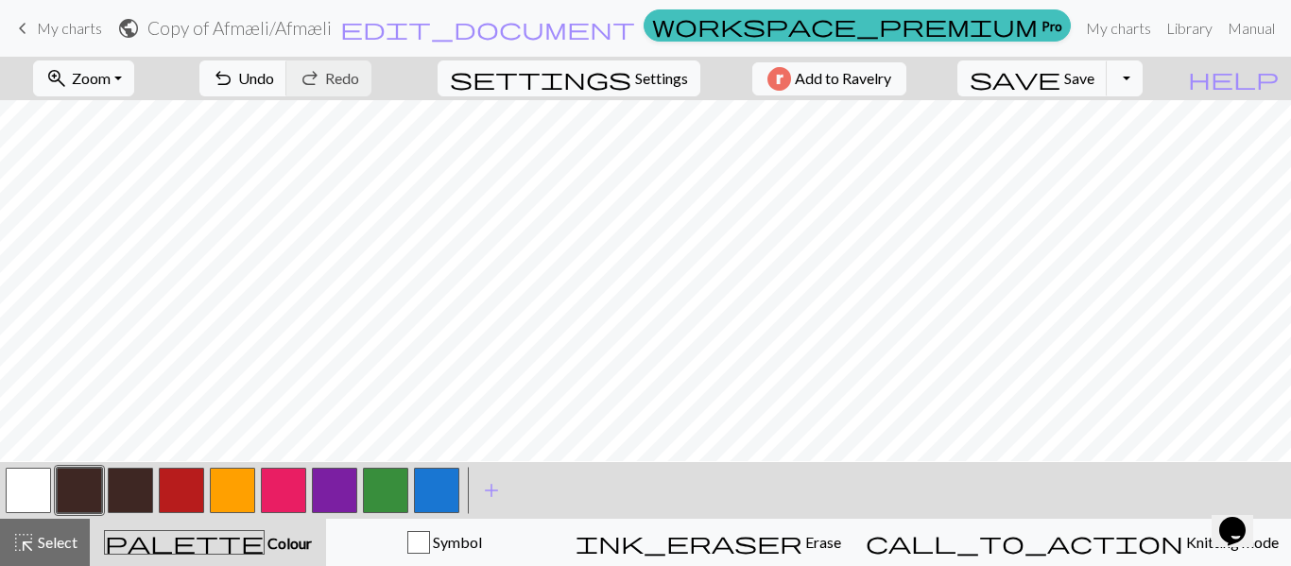
scroll to position [268, 0]
click at [125, 493] on button "button" at bounding box center [130, 490] width 45 height 45
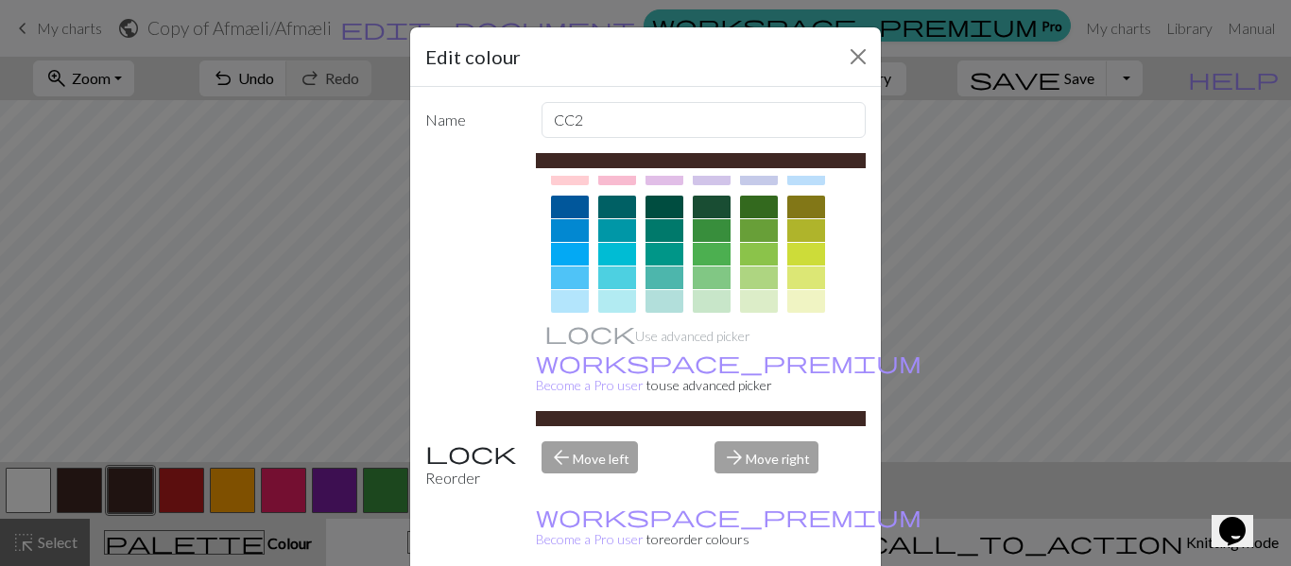
scroll to position [117, 0]
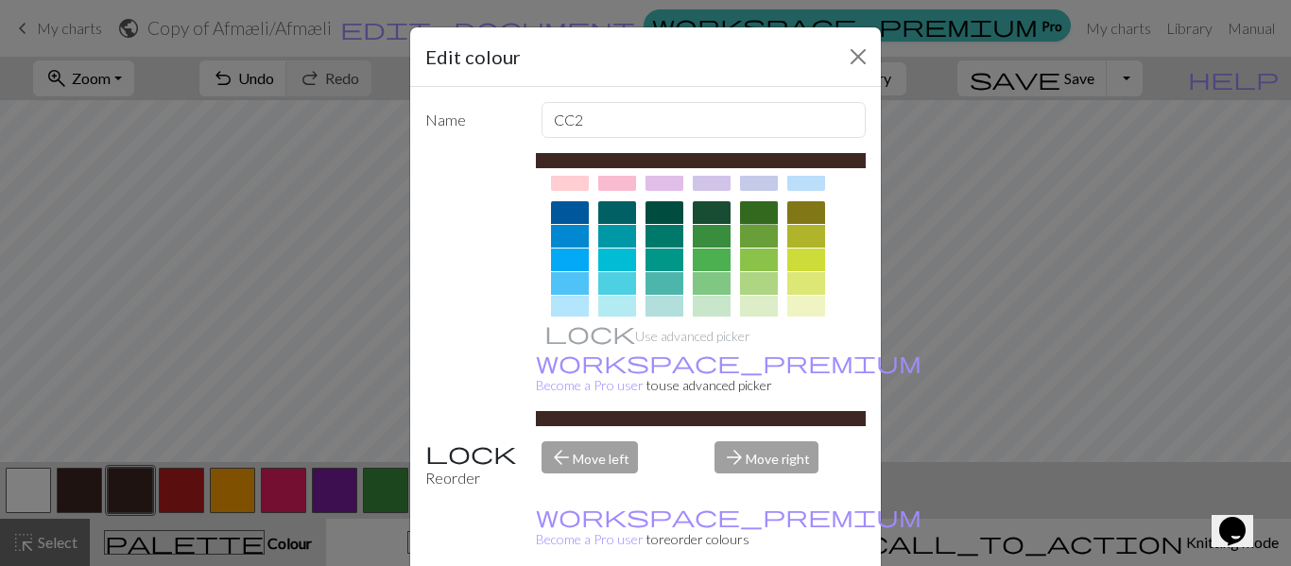
click at [758, 211] on div at bounding box center [759, 212] width 38 height 23
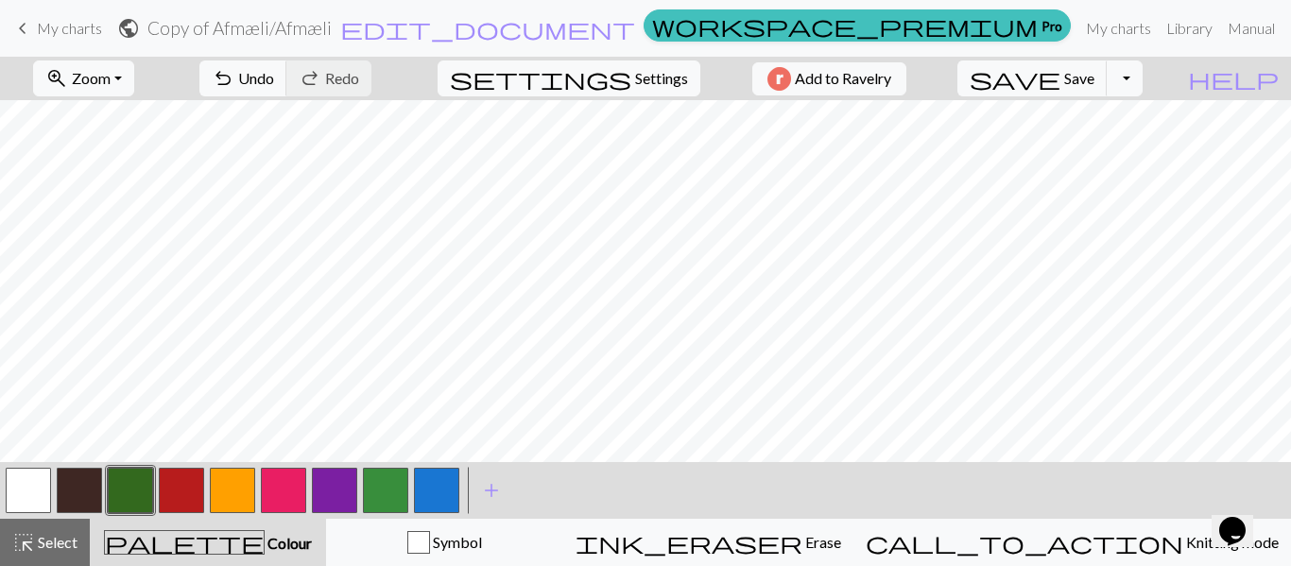
click at [289, 480] on button "button" at bounding box center [283, 490] width 45 height 45
click at [276, 494] on button "button" at bounding box center [283, 490] width 45 height 45
click at [276, 494] on div "Edit colour Name CC5 Use advanced picker workspace_premium Become a Pro user to…" at bounding box center [645, 283] width 1291 height 566
click at [278, 493] on button "button" at bounding box center [283, 490] width 45 height 45
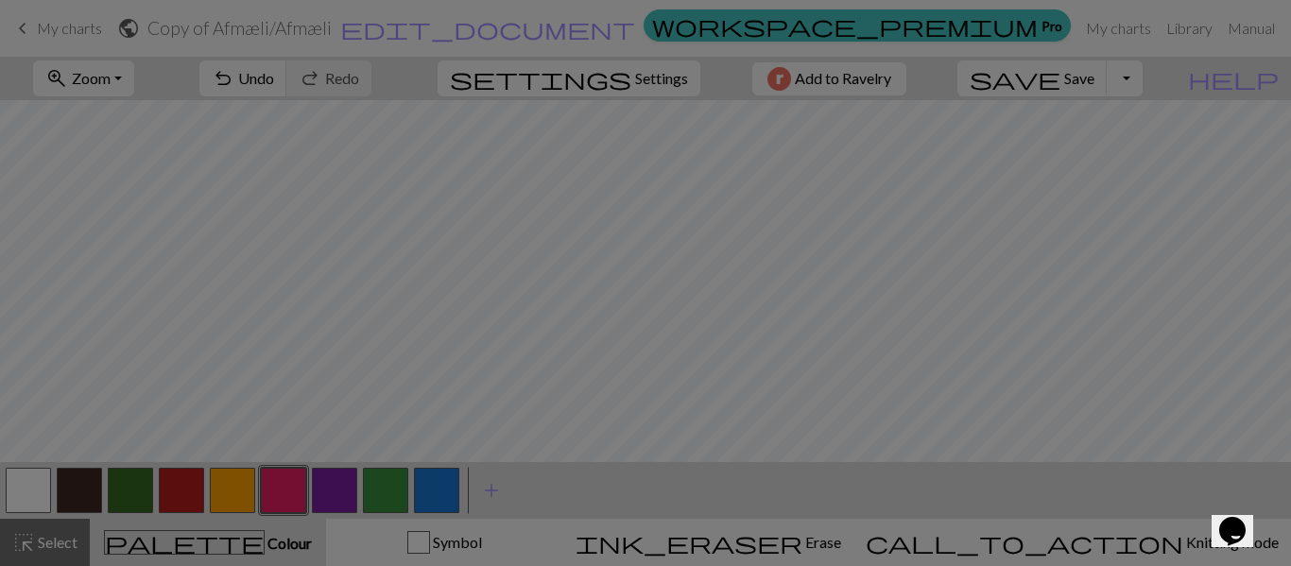
click at [278, 493] on div "Edit colour Name CC5 Use advanced picker workspace_premium Become a Pro user to…" at bounding box center [645, 283] width 1291 height 566
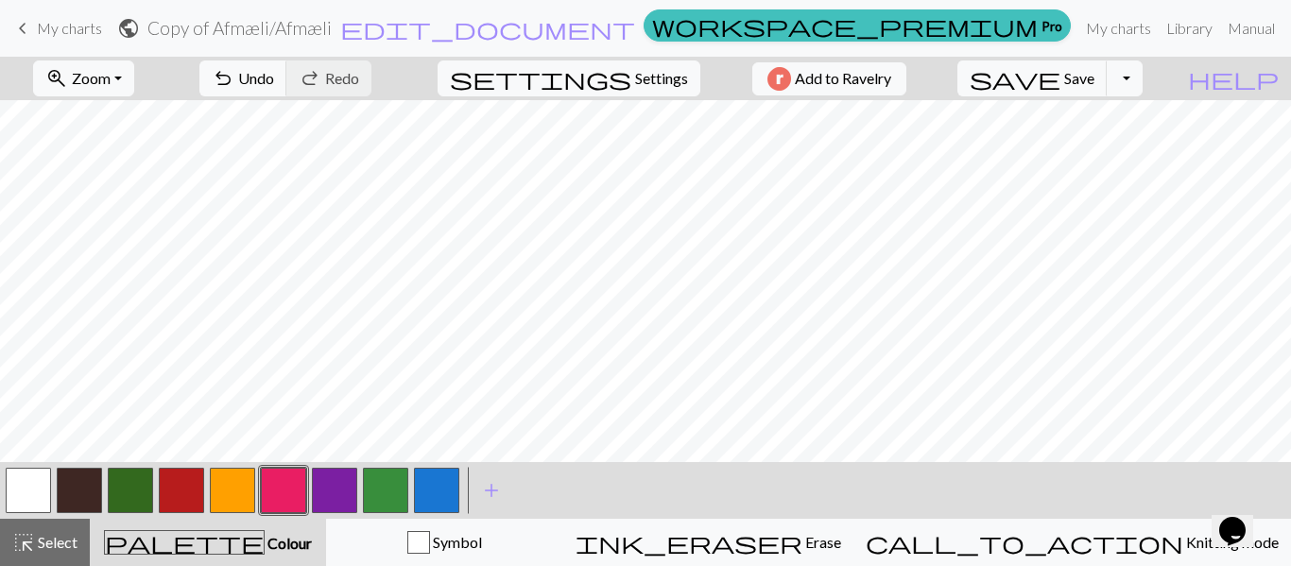
click at [278, 493] on button "button" at bounding box center [283, 490] width 45 height 45
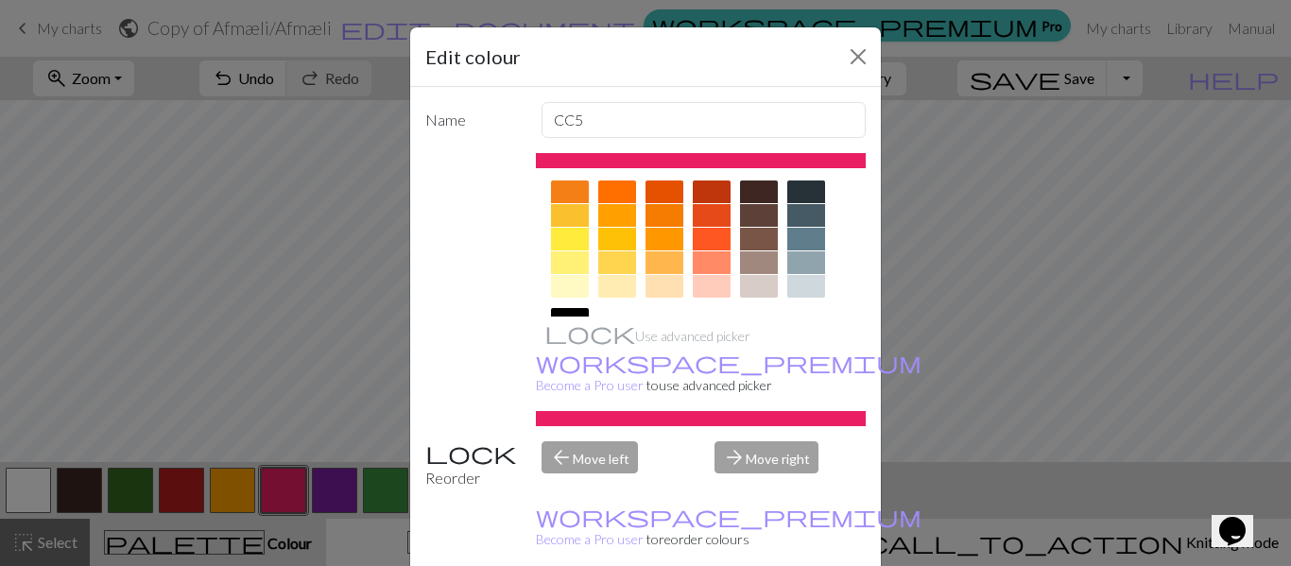
scroll to position [262, 0]
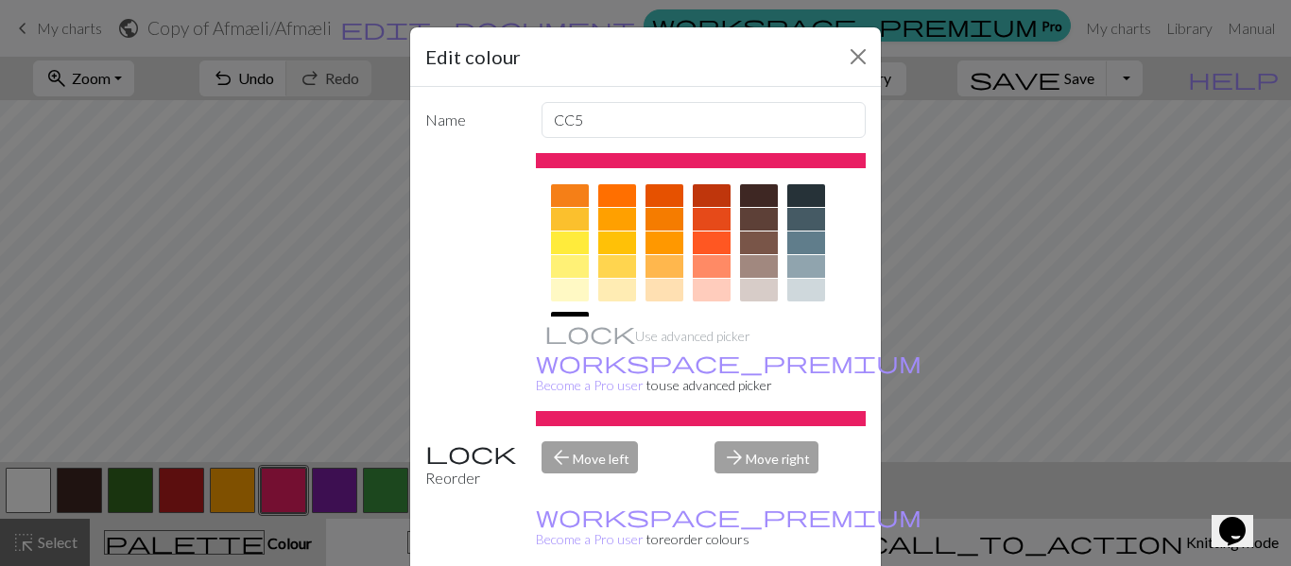
click at [664, 268] on div at bounding box center [665, 266] width 38 height 23
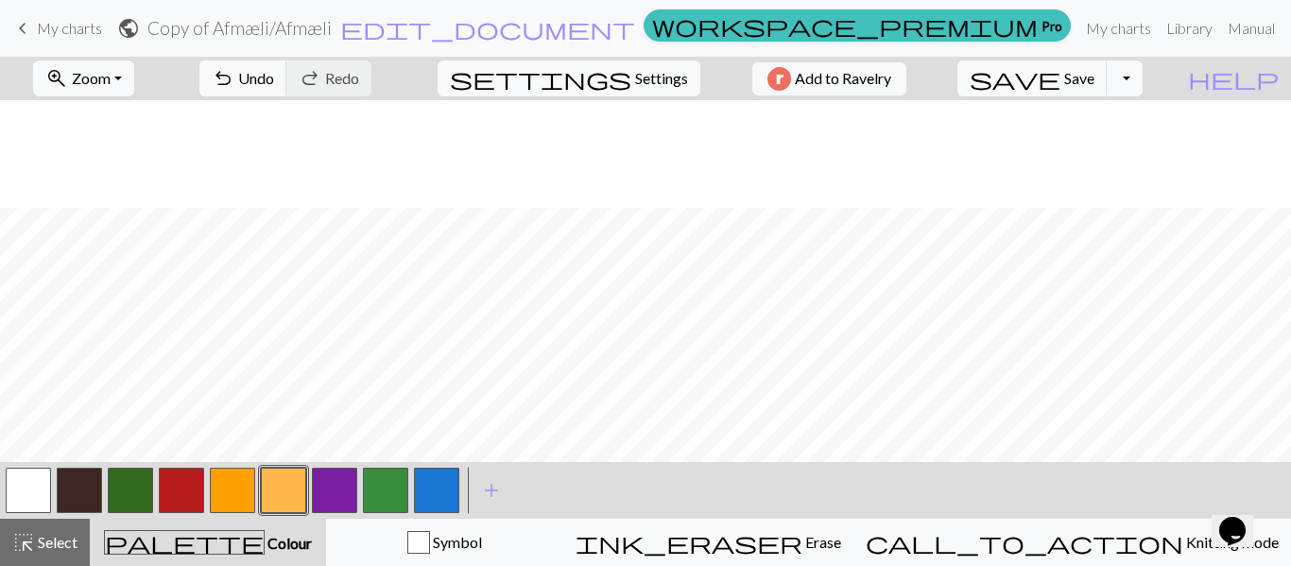
scroll to position [370, 0]
click at [274, 76] on span "Undo" at bounding box center [256, 78] width 36 height 18
click at [82, 477] on button "button" at bounding box center [79, 490] width 45 height 45
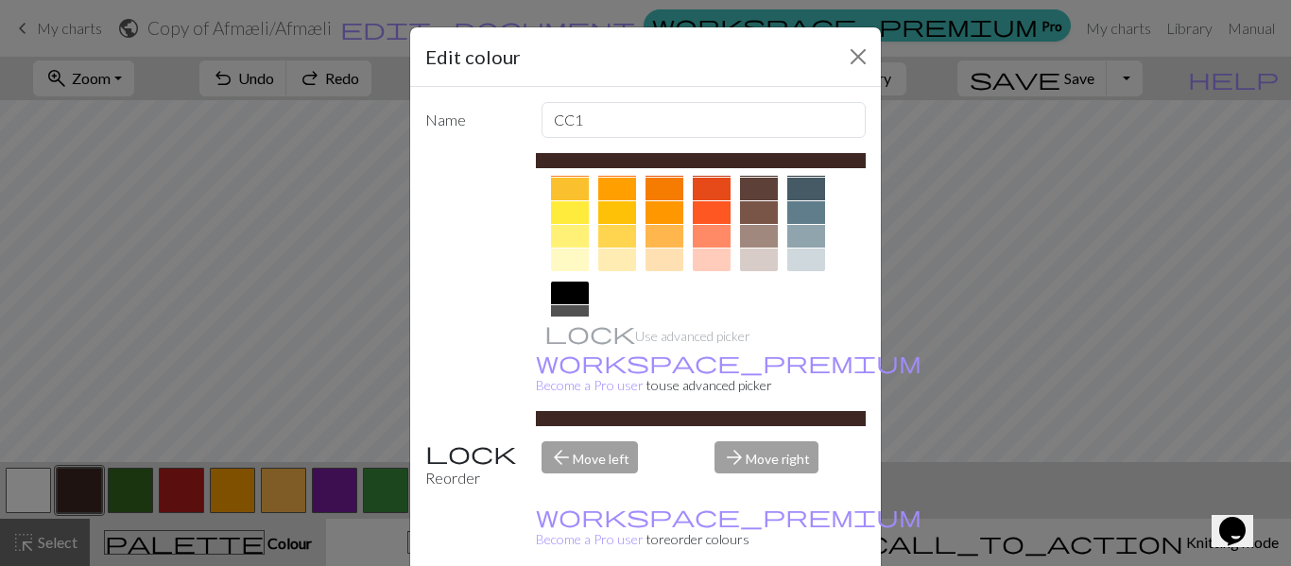
scroll to position [295, 0]
click at [665, 234] on div at bounding box center [665, 233] width 38 height 23
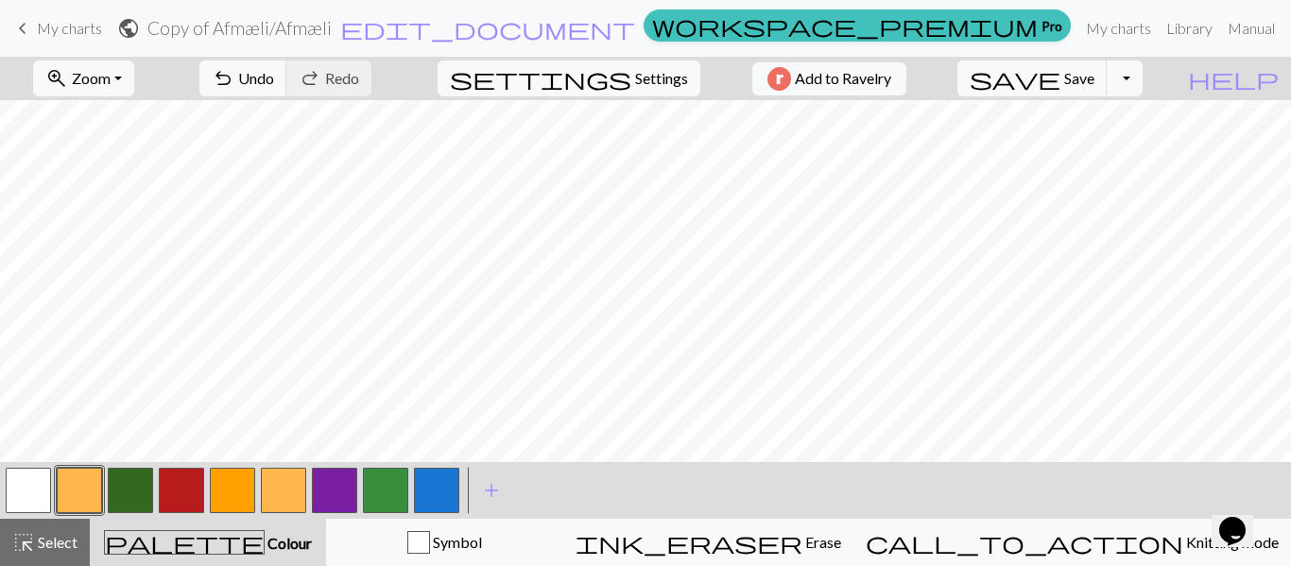
click at [237, 489] on button "button" at bounding box center [232, 490] width 45 height 45
click at [238, 484] on button "button" at bounding box center [232, 490] width 45 height 45
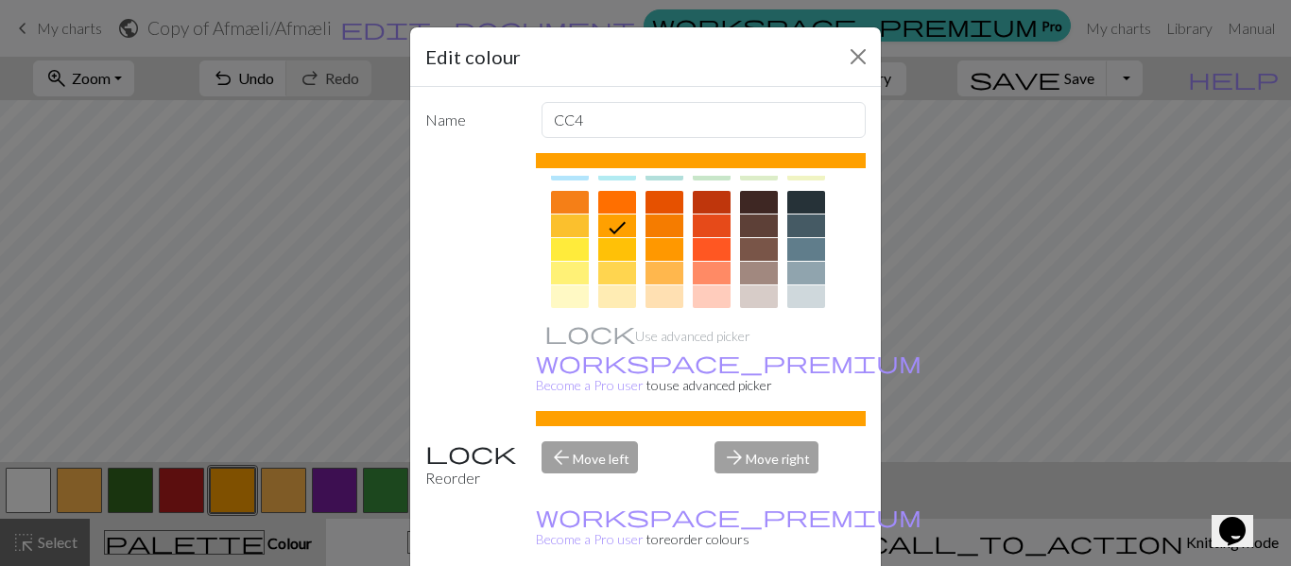
scroll to position [256, 0]
click at [762, 203] on div at bounding box center [759, 201] width 38 height 23
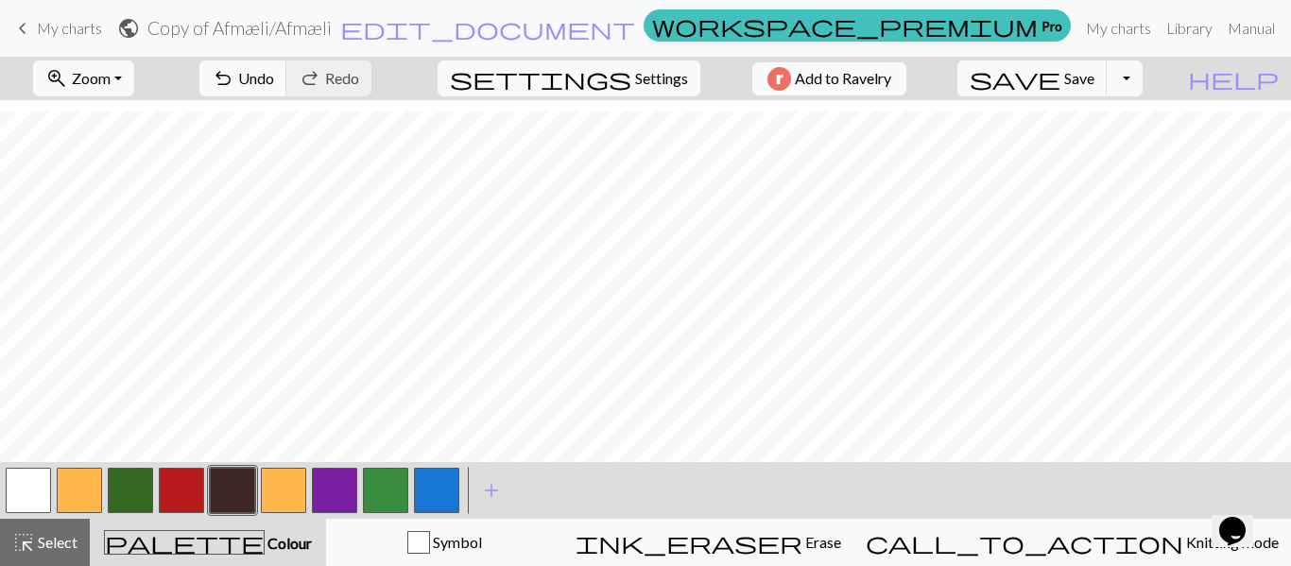
scroll to position [337, 0]
click at [235, 494] on button "button" at bounding box center [232, 490] width 45 height 45
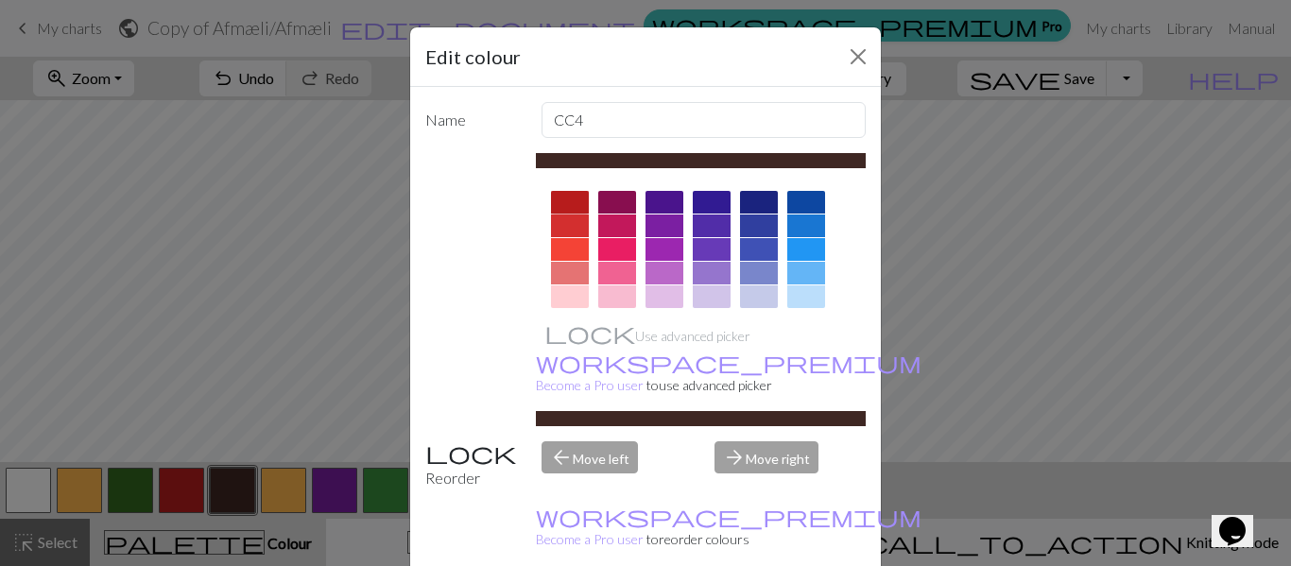
click at [567, 200] on div at bounding box center [570, 202] width 38 height 23
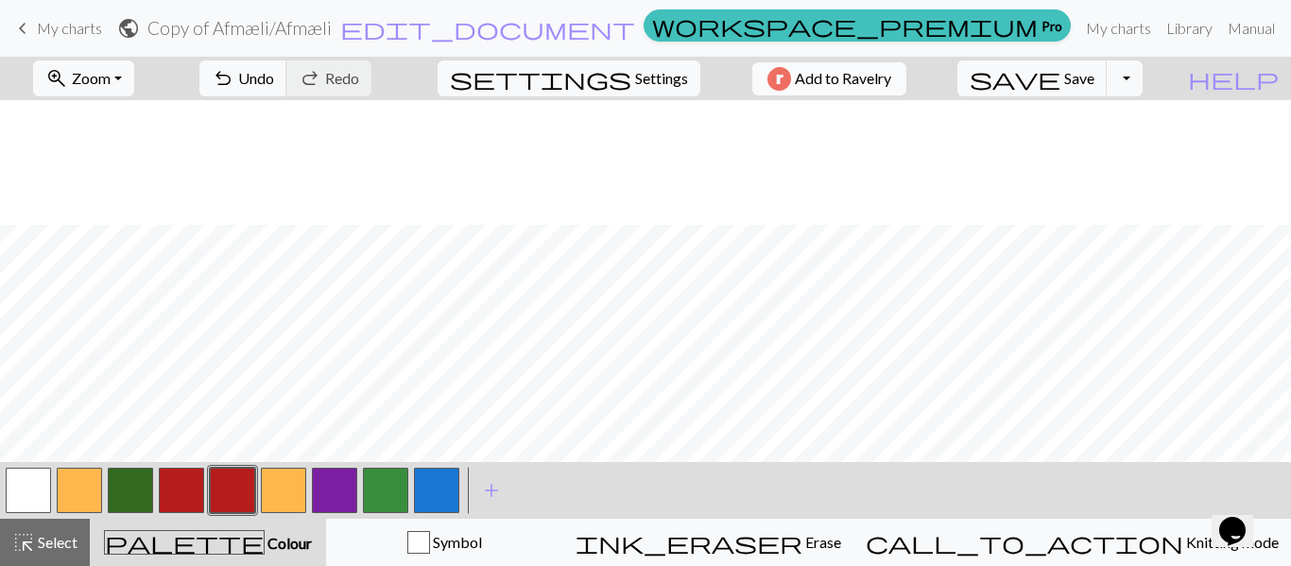
scroll to position [305, 0]
click at [288, 488] on button "button" at bounding box center [283, 490] width 45 height 45
click at [289, 475] on button "button" at bounding box center [283, 490] width 45 height 45
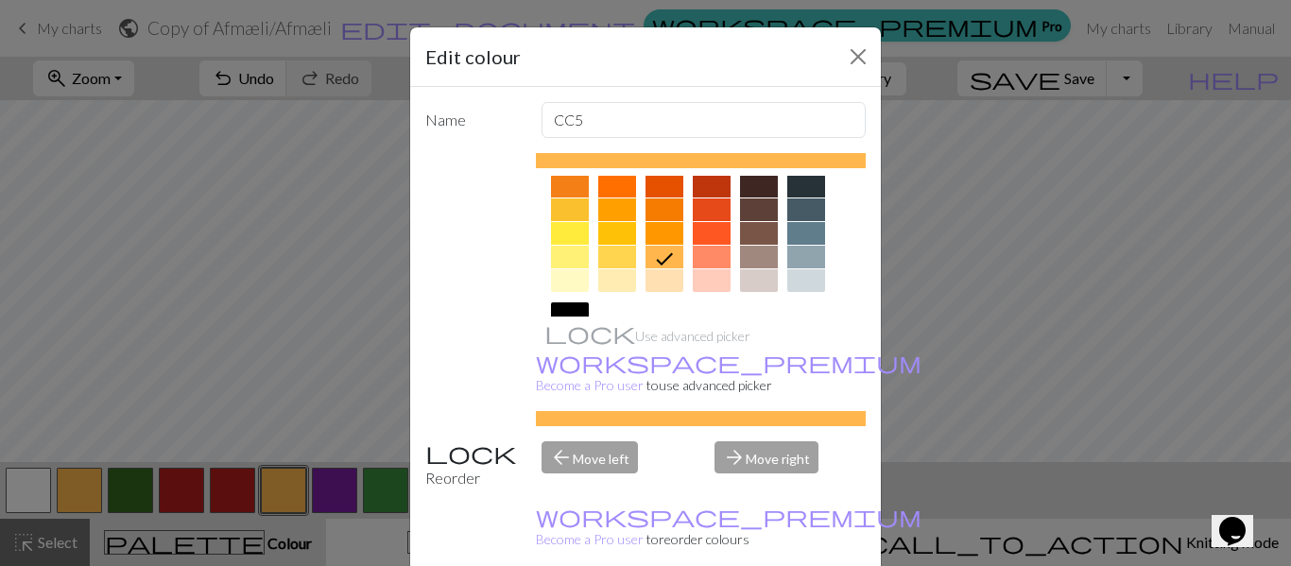
scroll to position [272, 0]
click at [857, 55] on button "Close" at bounding box center [858, 57] width 30 height 30
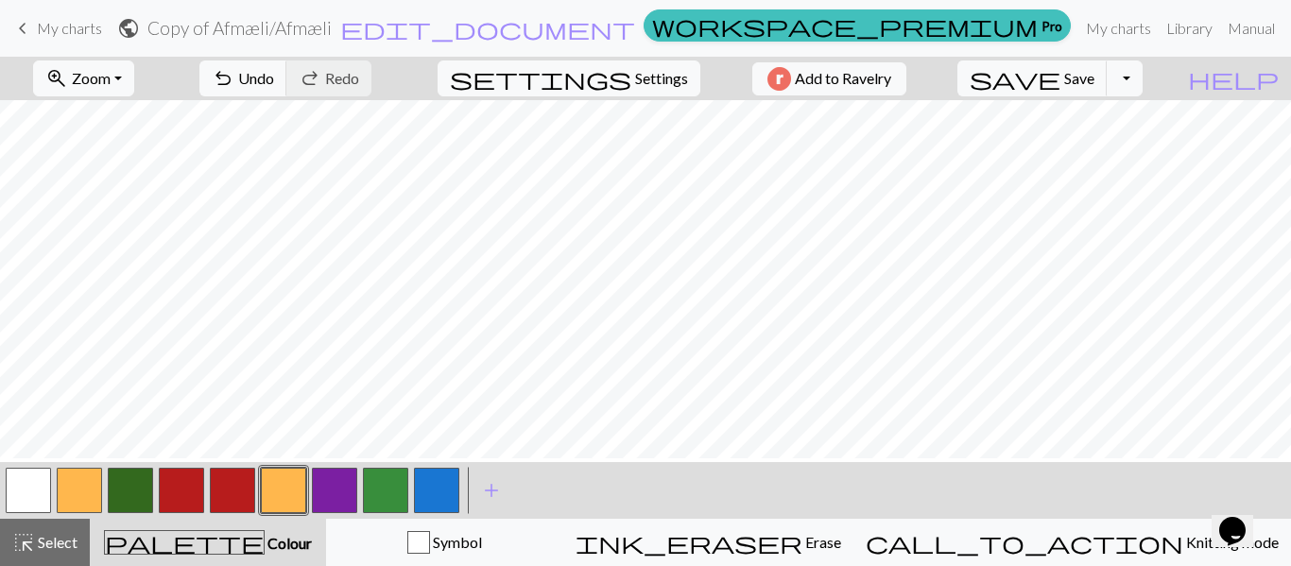
scroll to position [247, 0]
click at [275, 494] on button "button" at bounding box center [283, 490] width 45 height 45
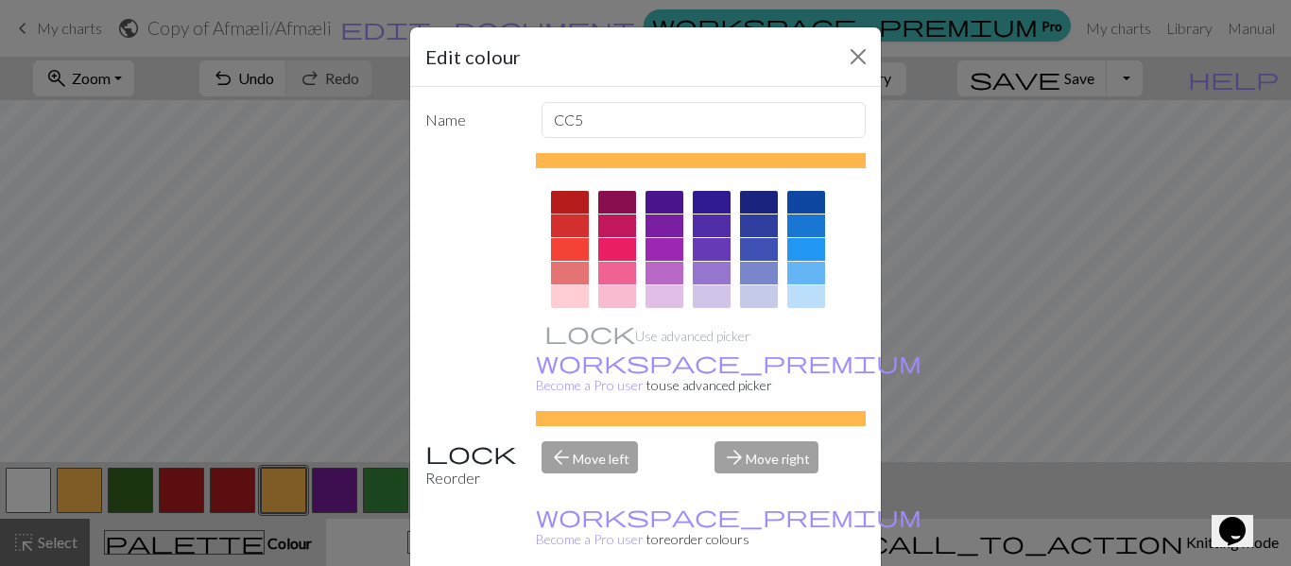
click at [570, 201] on div at bounding box center [570, 202] width 38 height 23
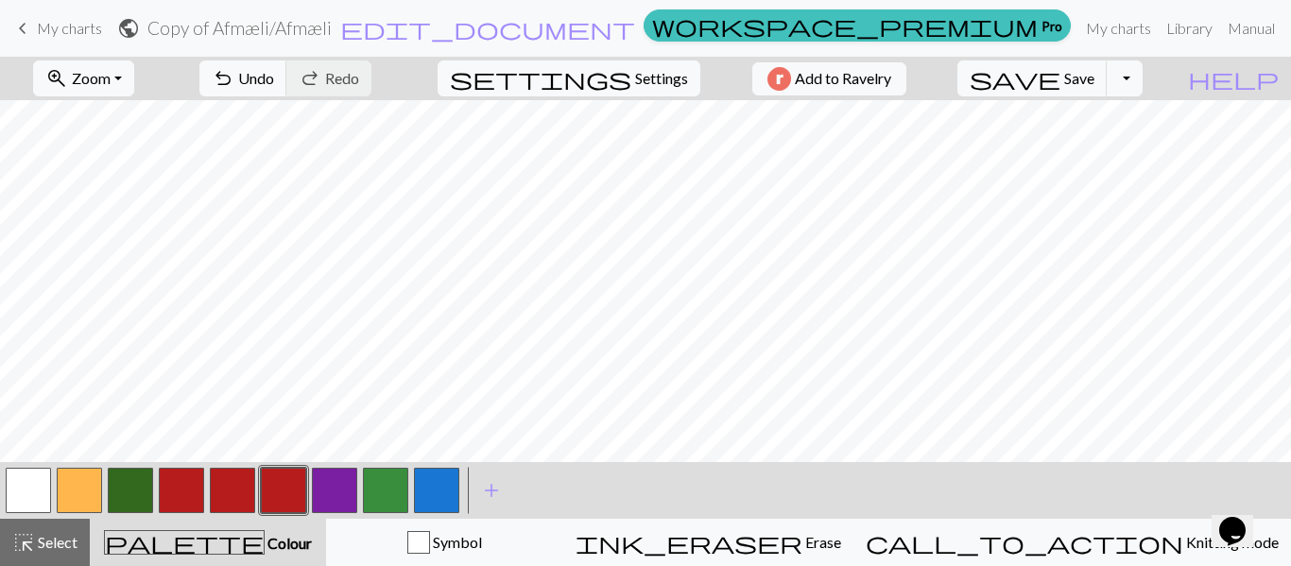
click at [338, 490] on button "button" at bounding box center [334, 490] width 45 height 45
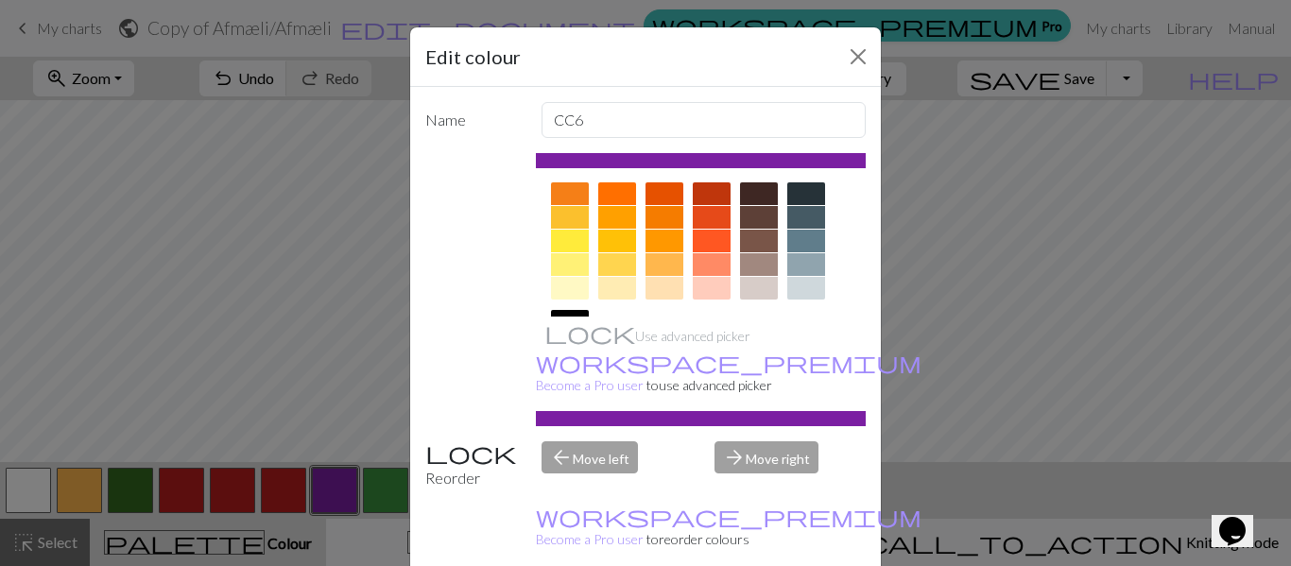
scroll to position [268, 0]
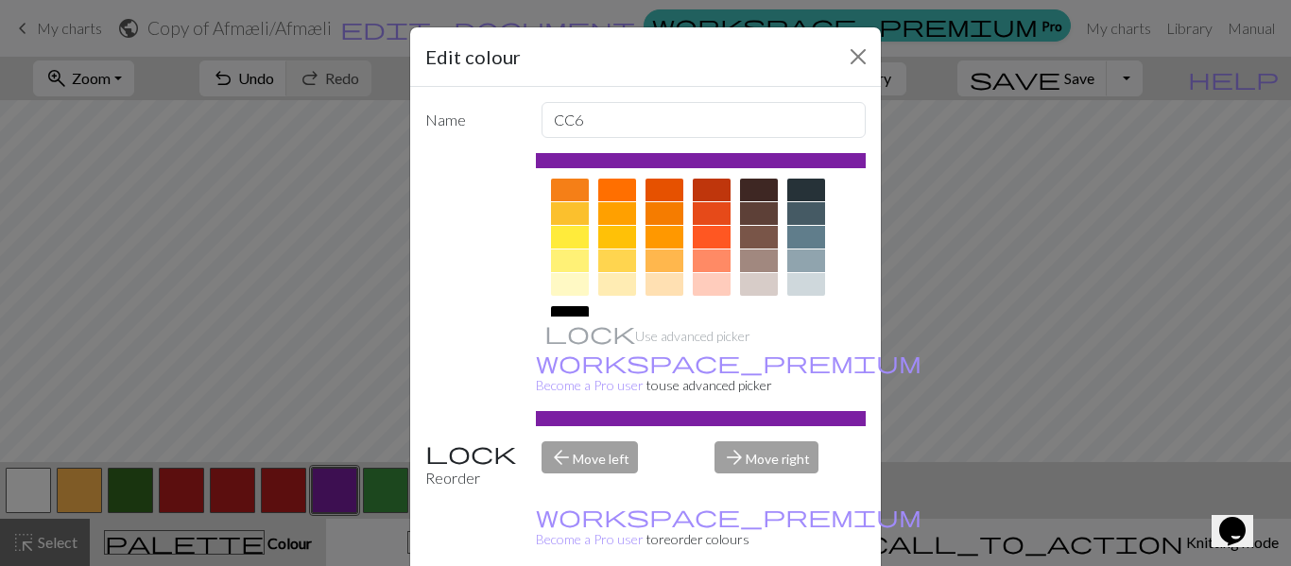
click at [622, 186] on div at bounding box center [617, 190] width 38 height 23
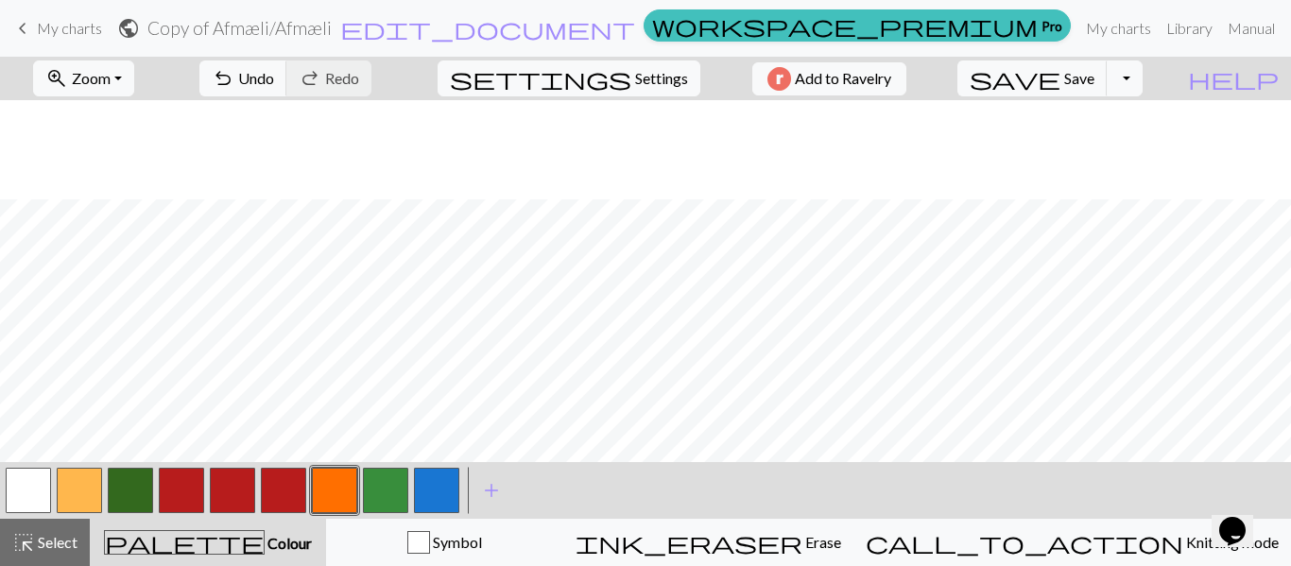
scroll to position [370, 0]
click at [83, 483] on button "button" at bounding box center [79, 490] width 45 height 45
click at [84, 485] on button "button" at bounding box center [79, 490] width 45 height 45
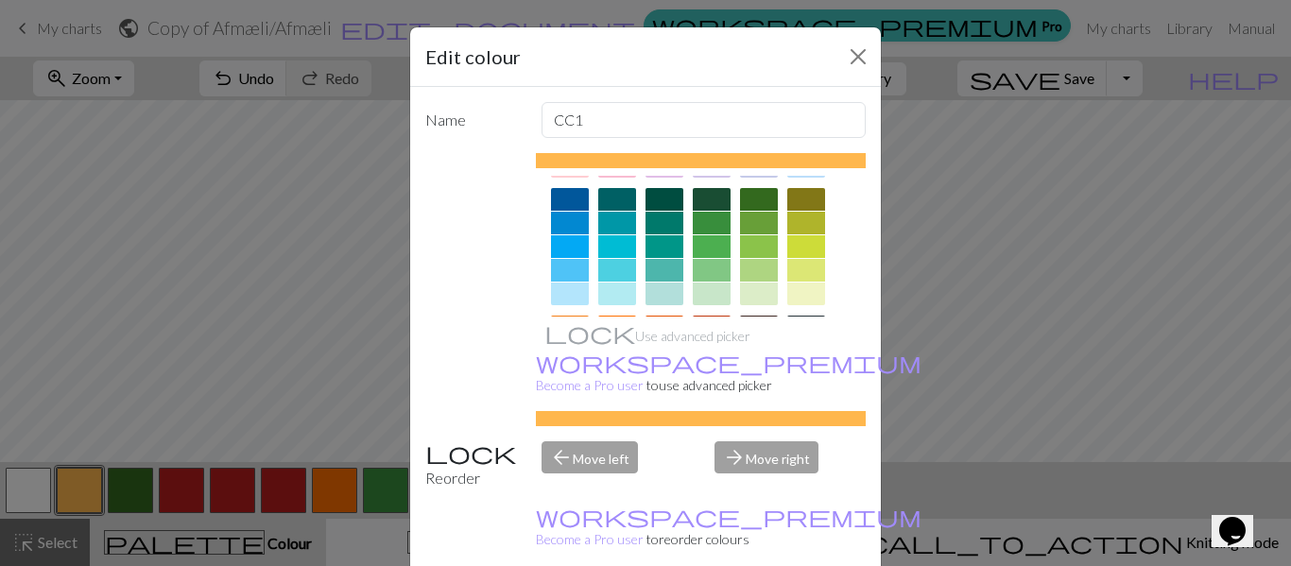
scroll to position [147, 0]
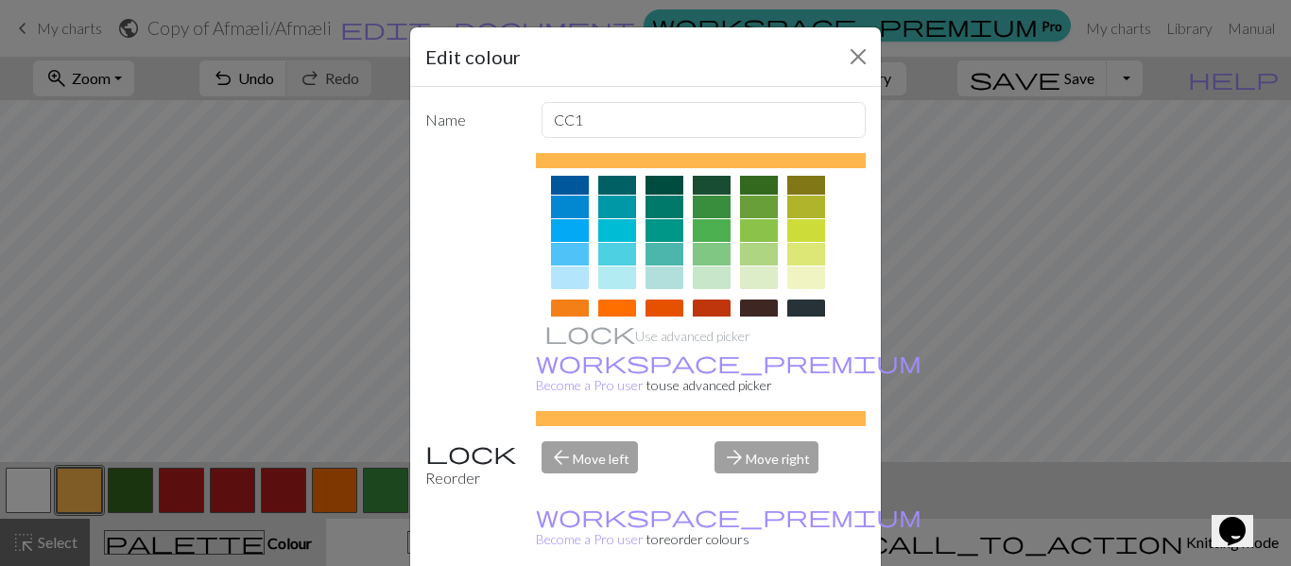
click at [753, 186] on div at bounding box center [759, 183] width 38 height 23
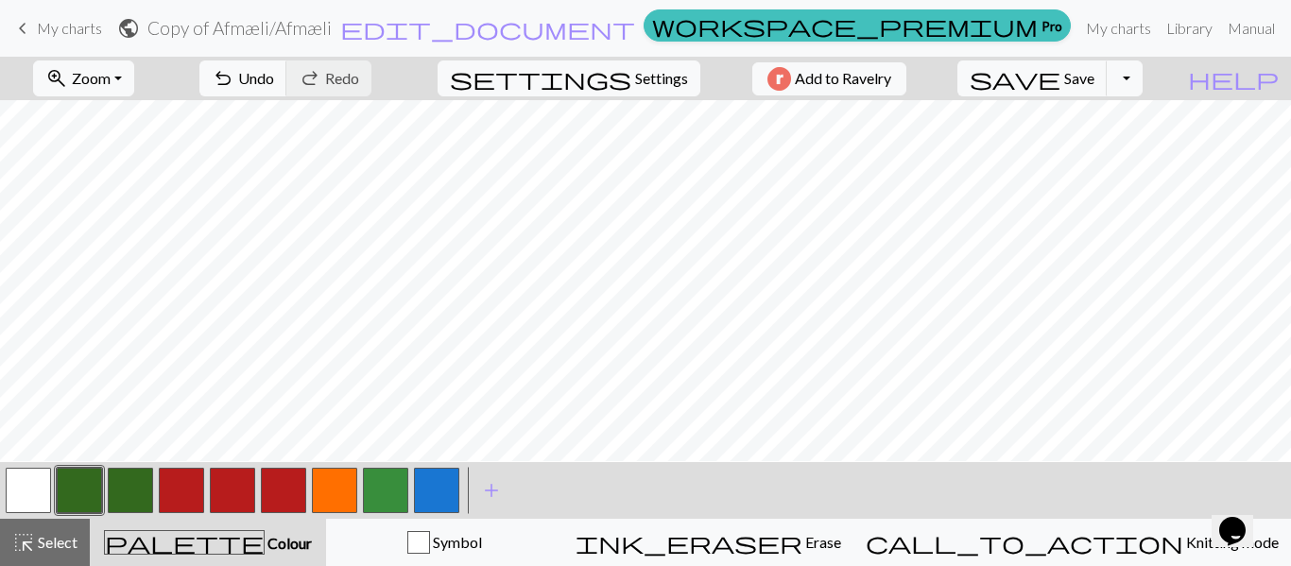
scroll to position [268, 0]
click at [182, 497] on button "button" at bounding box center [181, 490] width 45 height 45
click at [190, 498] on button "button" at bounding box center [181, 490] width 45 height 45
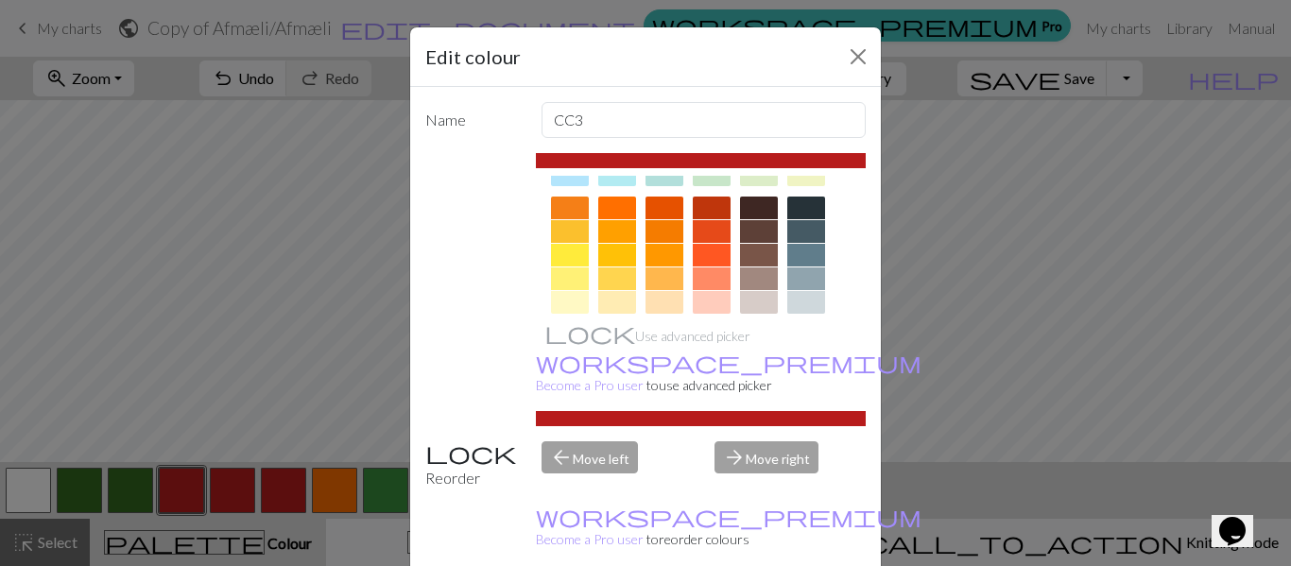
scroll to position [251, 0]
click at [755, 204] on div at bounding box center [759, 206] width 38 height 23
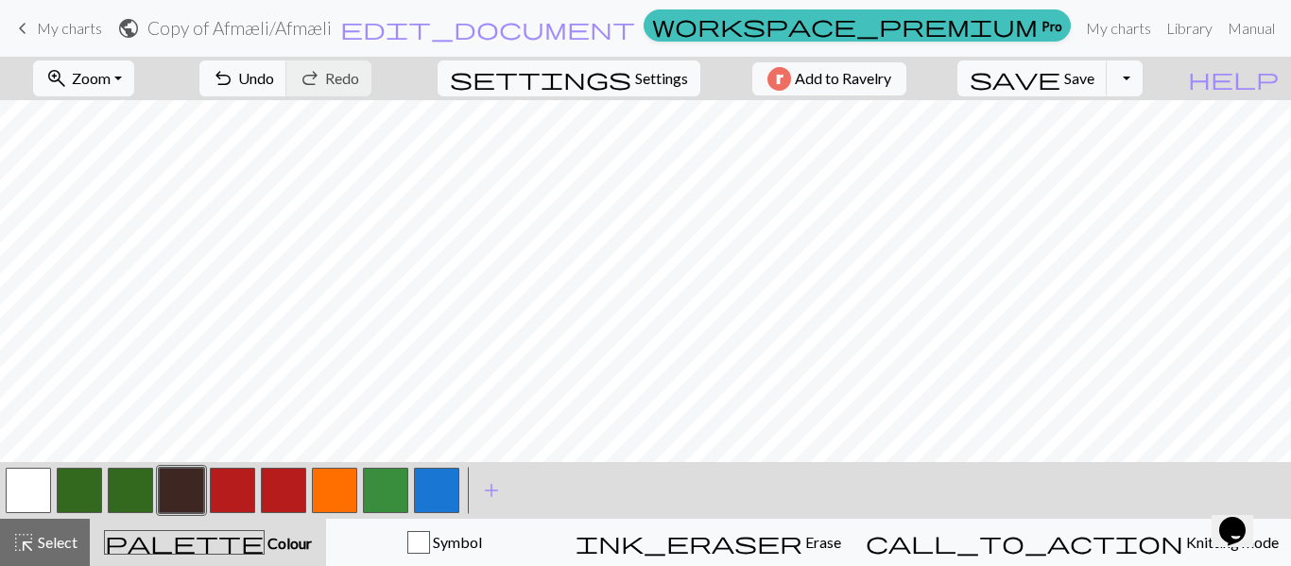
click at [228, 484] on button "button" at bounding box center [232, 490] width 45 height 45
click at [229, 482] on button "button" at bounding box center [232, 490] width 45 height 45
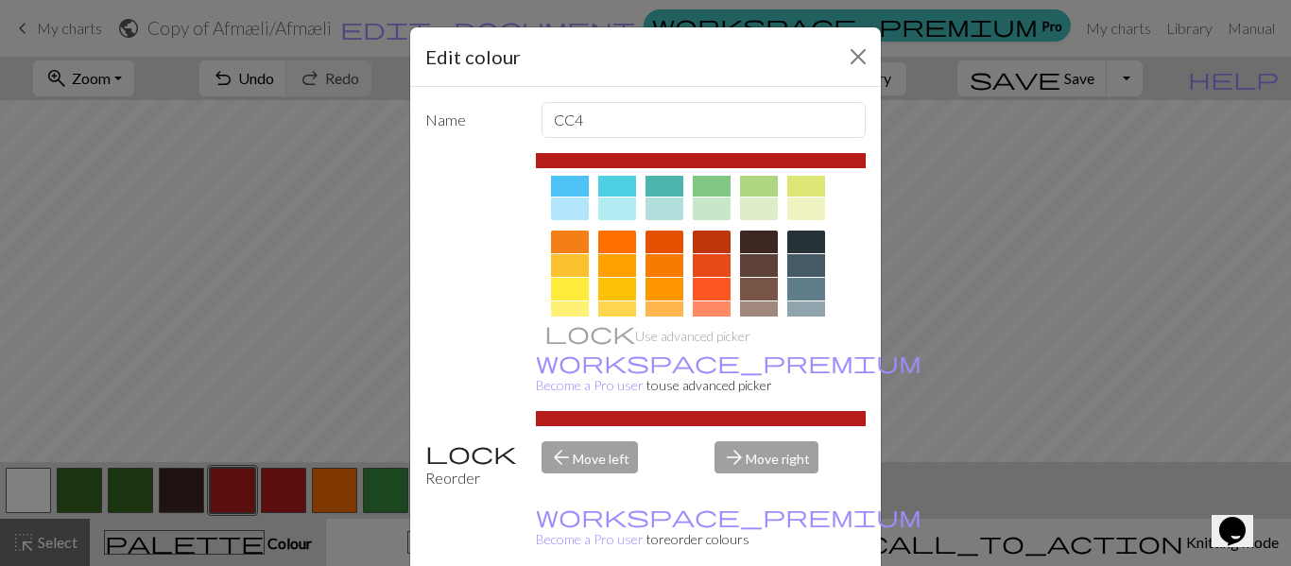
scroll to position [219, 0]
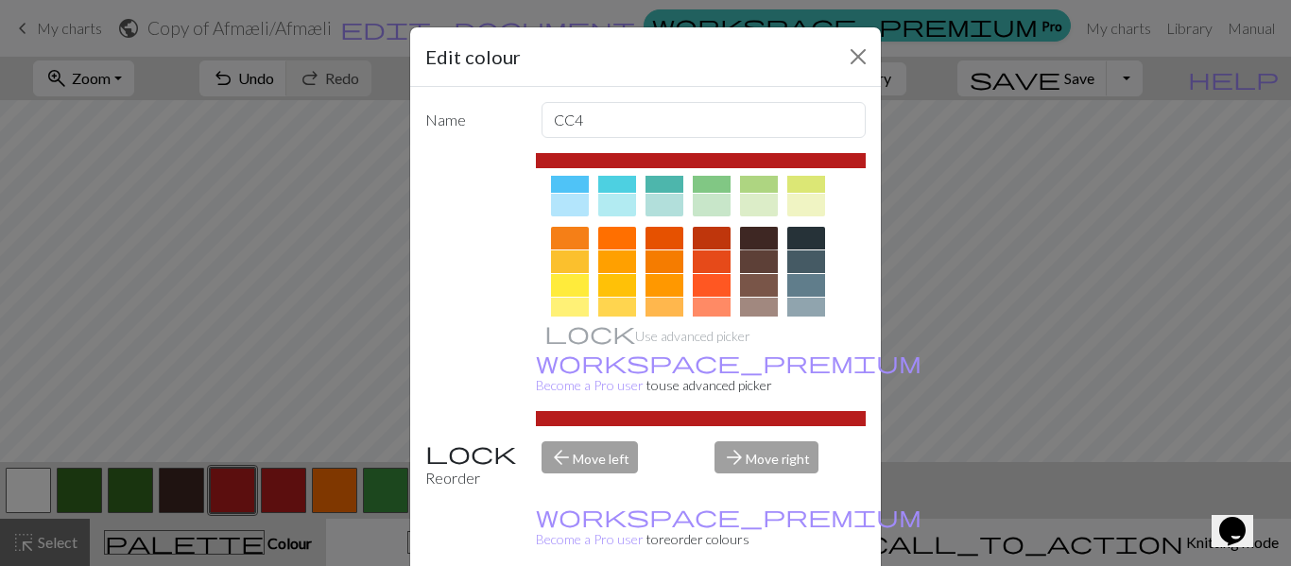
click at [765, 232] on div at bounding box center [759, 238] width 38 height 23
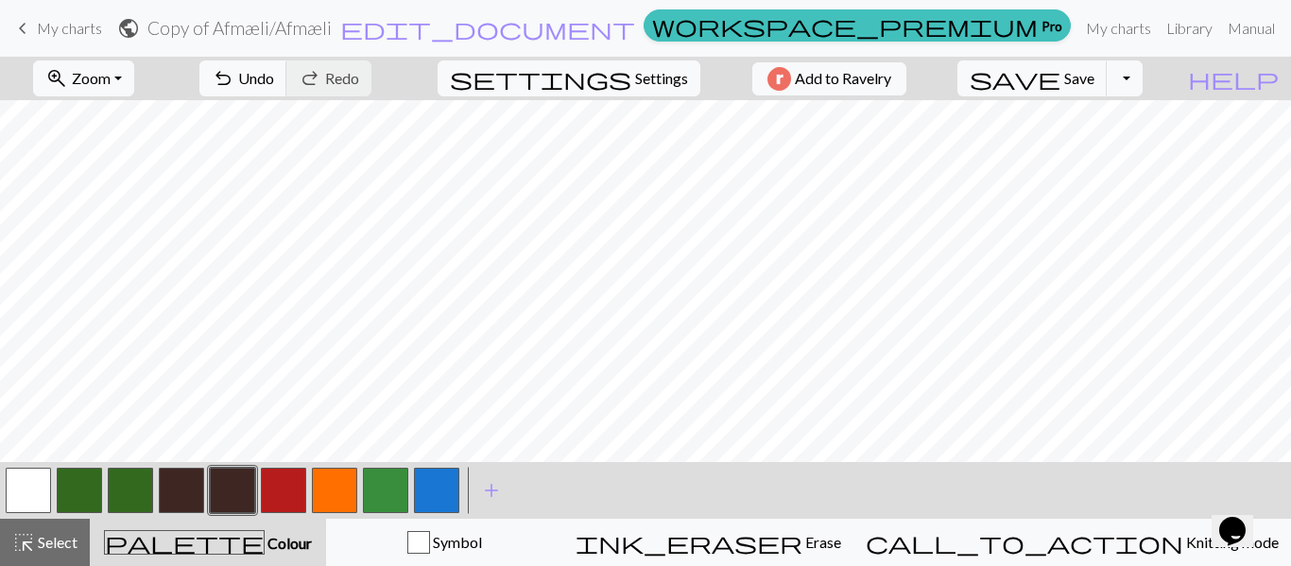
click at [299, 491] on button "button" at bounding box center [283, 490] width 45 height 45
click at [293, 487] on button "button" at bounding box center [283, 490] width 45 height 45
click at [293, 487] on div "Edit colour Name CC5 Use advanced picker workspace_premium Become a Pro user to…" at bounding box center [645, 283] width 1291 height 566
click at [293, 487] on button "button" at bounding box center [283, 490] width 45 height 45
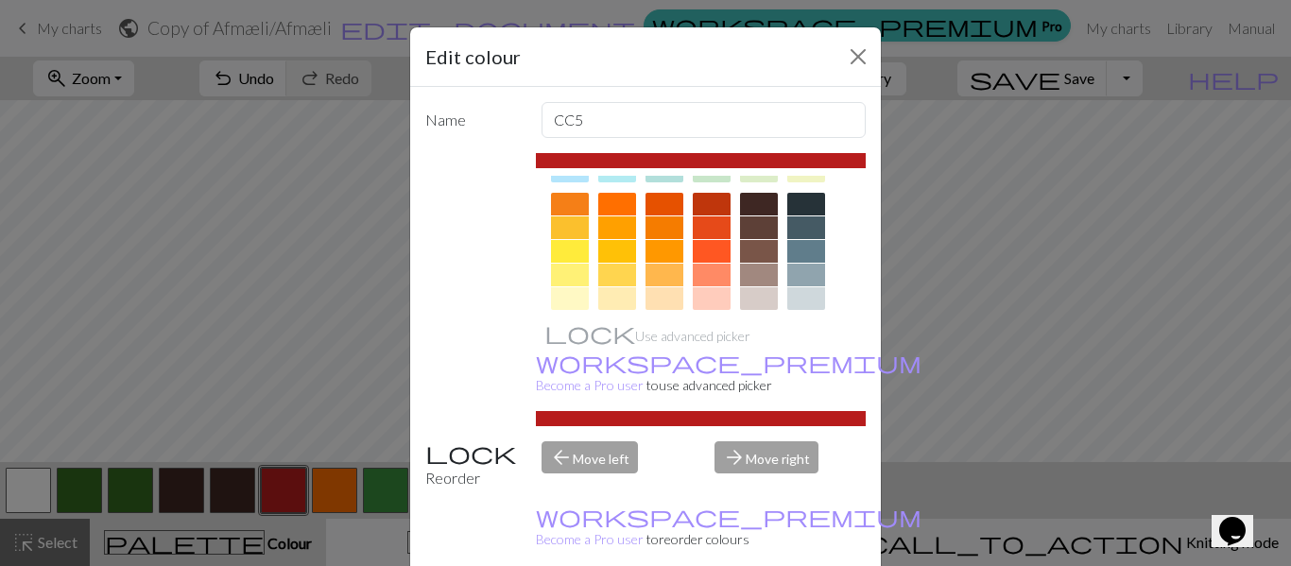
scroll to position [254, 0]
click at [760, 201] on div at bounding box center [759, 203] width 38 height 23
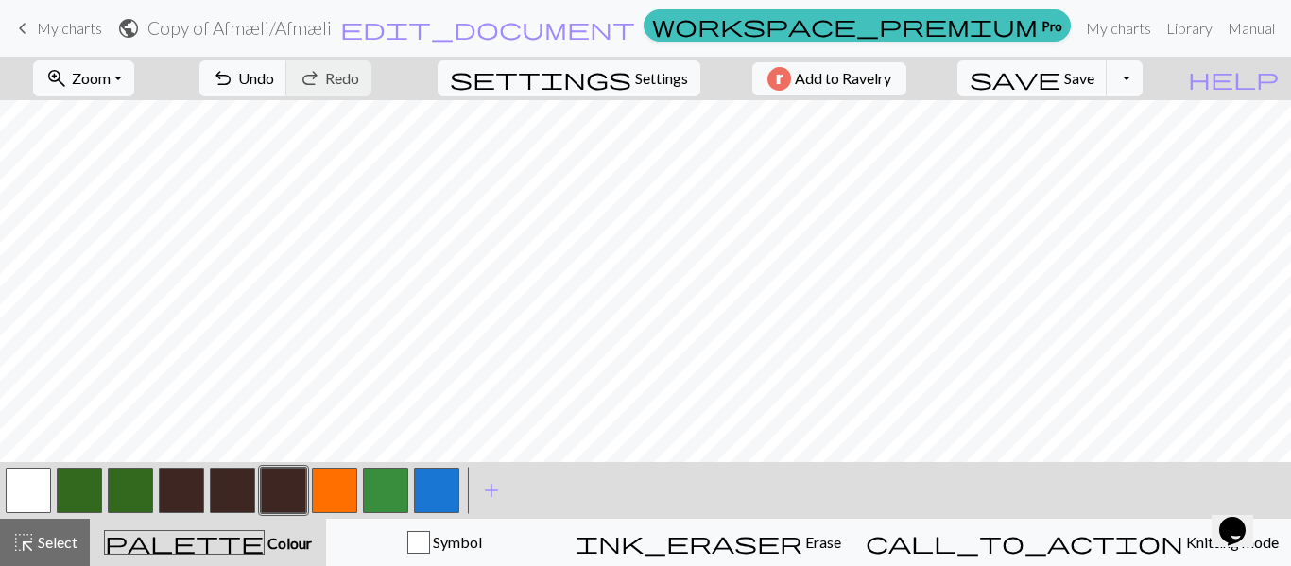
click at [335, 498] on button "button" at bounding box center [334, 490] width 45 height 45
click at [342, 481] on button "button" at bounding box center [334, 490] width 45 height 45
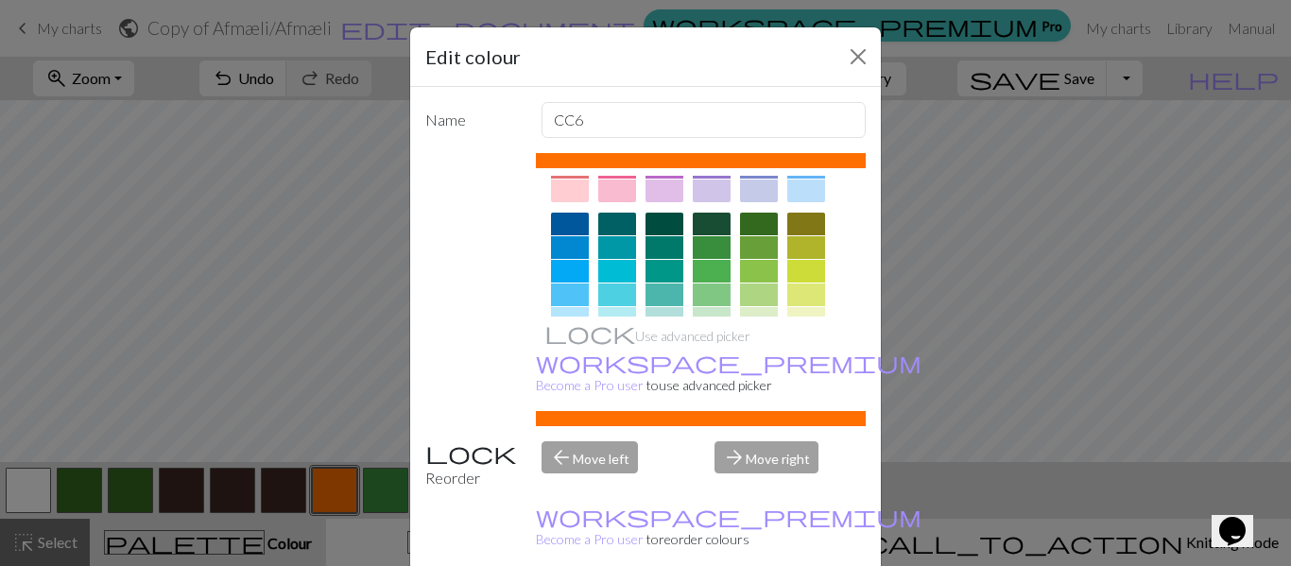
scroll to position [71, 0]
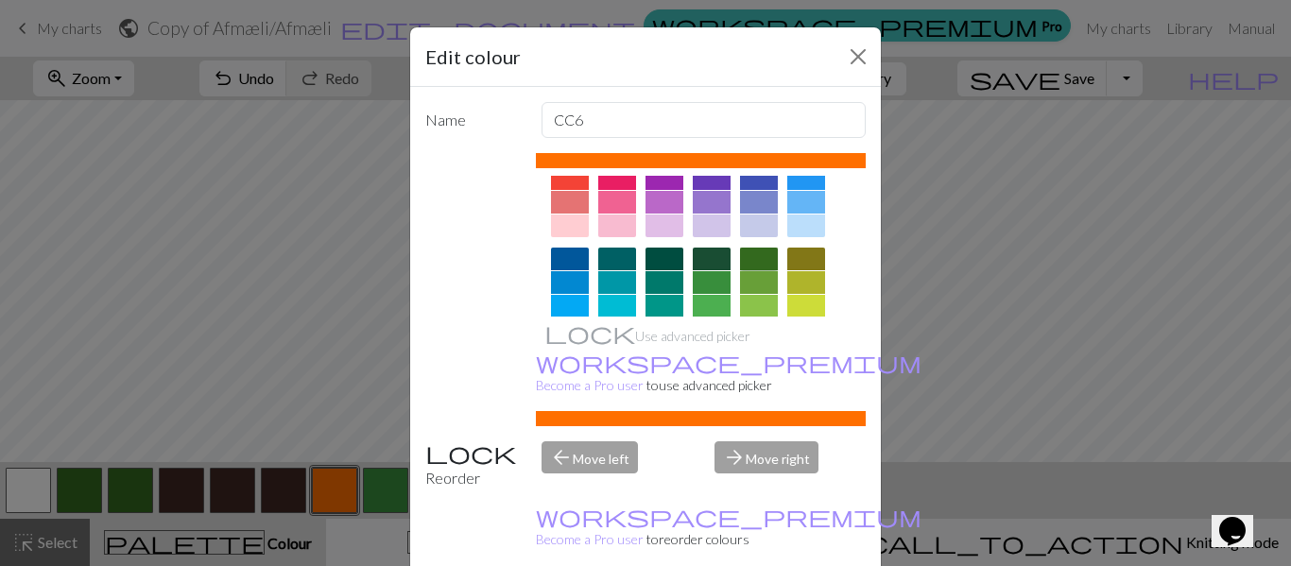
click at [756, 254] on div at bounding box center [759, 259] width 38 height 23
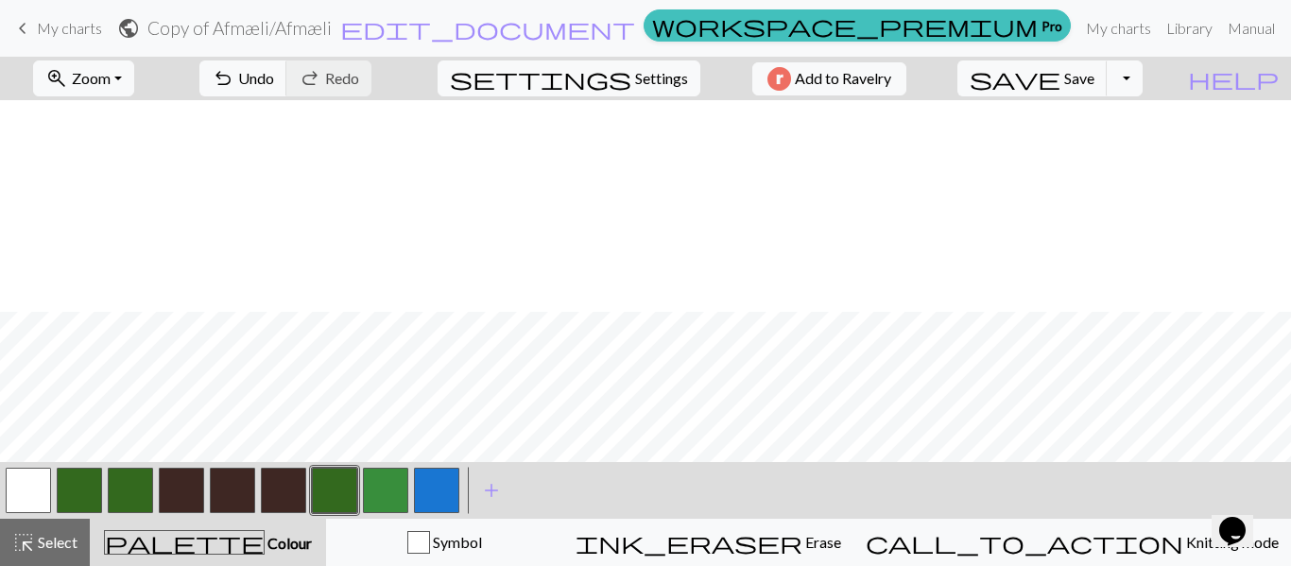
scroll to position [212, 0]
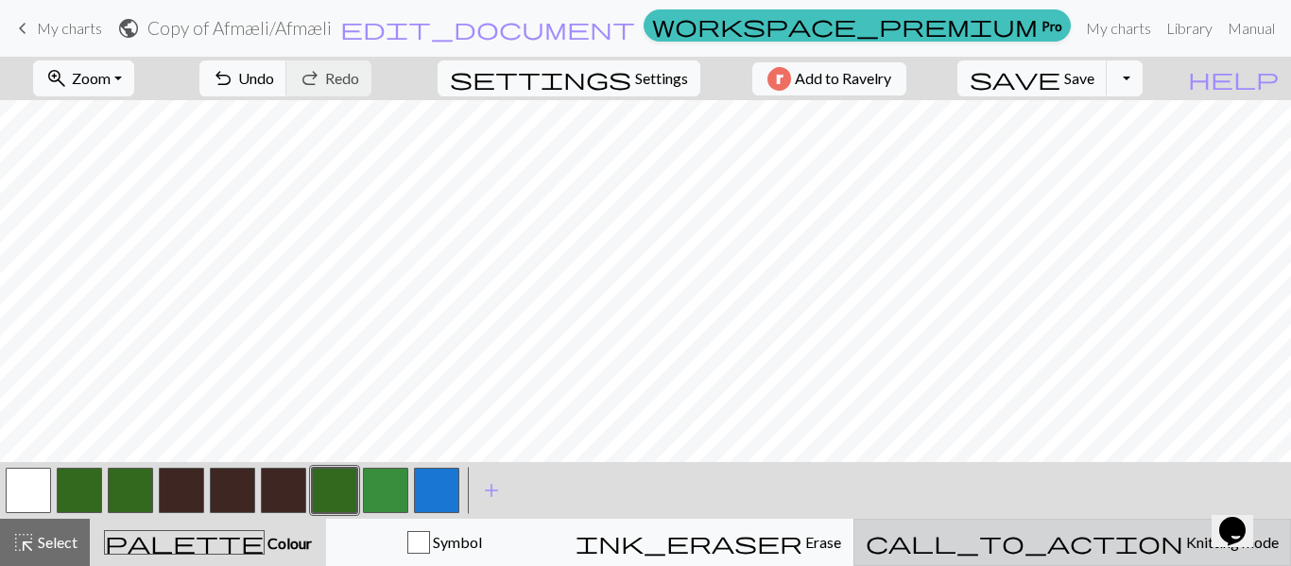
click at [1184, 542] on span "Knitting mode" at bounding box center [1231, 542] width 95 height 18
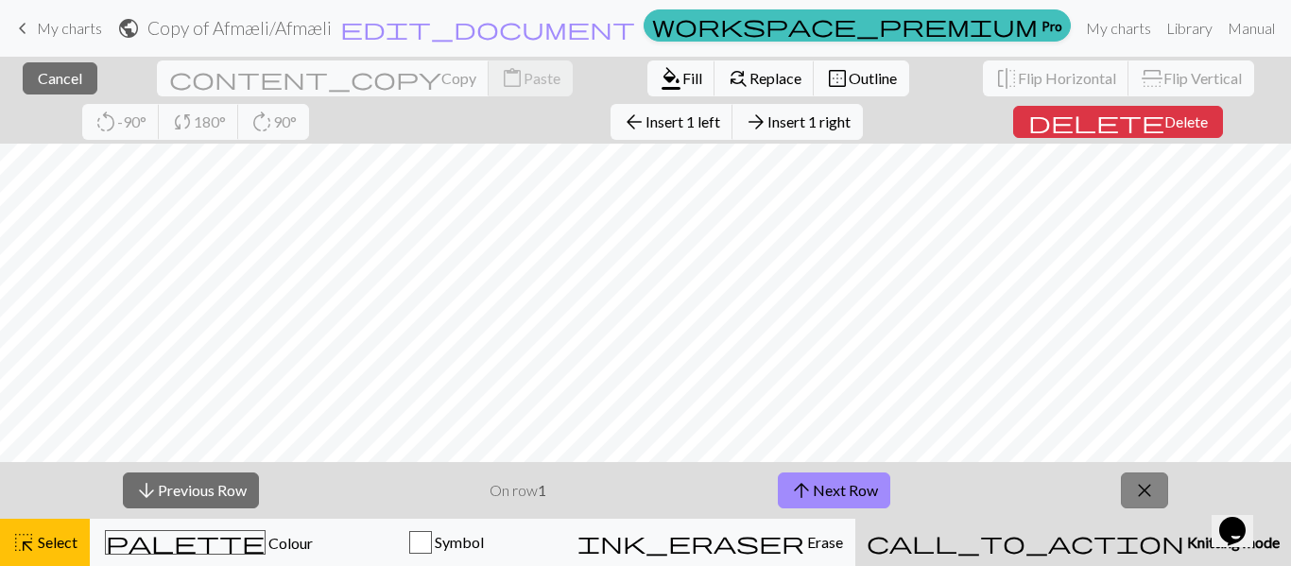
click at [1135, 490] on span "close" at bounding box center [1144, 490] width 23 height 26
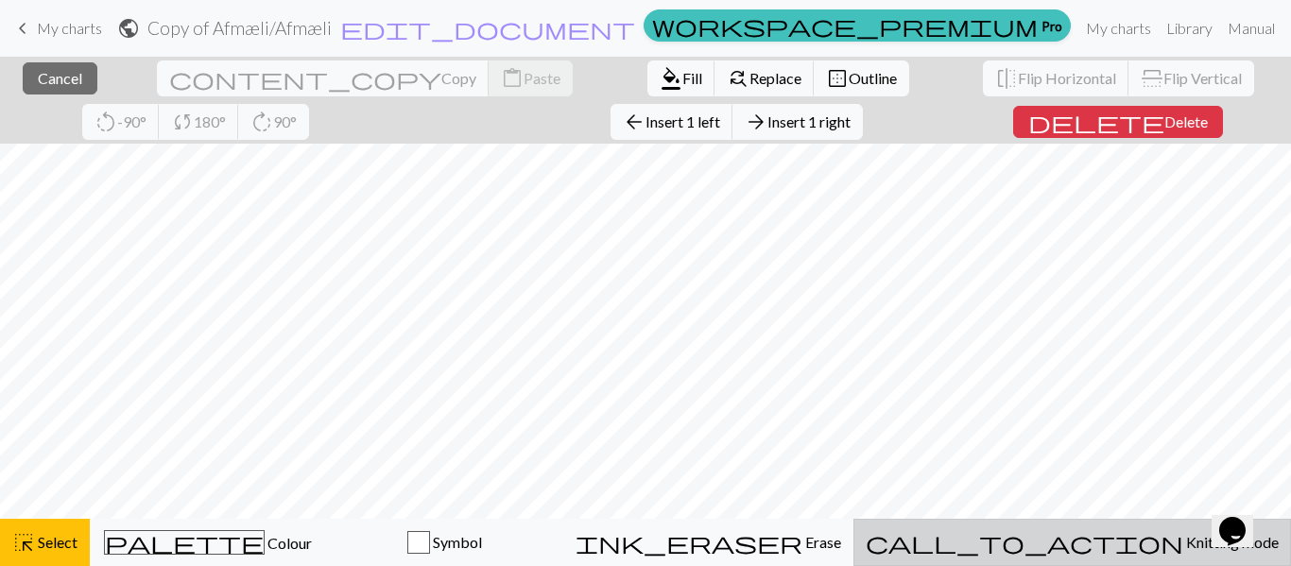
click at [1103, 551] on span "call_to_action" at bounding box center [1025, 542] width 318 height 26
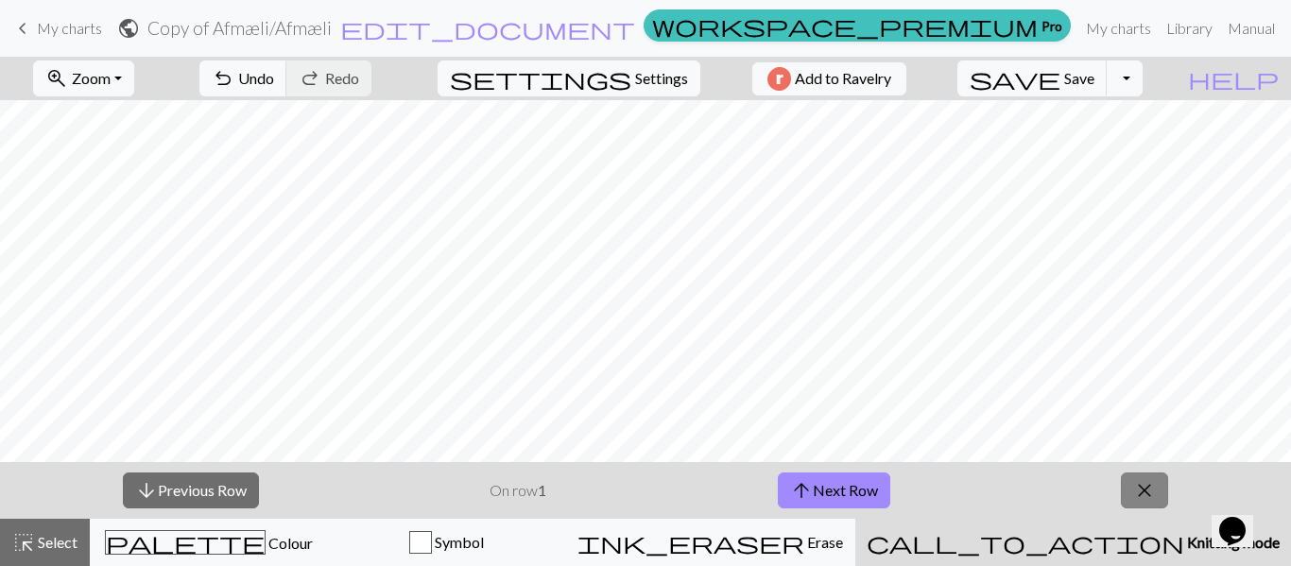
click at [1132, 499] on button "close" at bounding box center [1144, 491] width 47 height 36
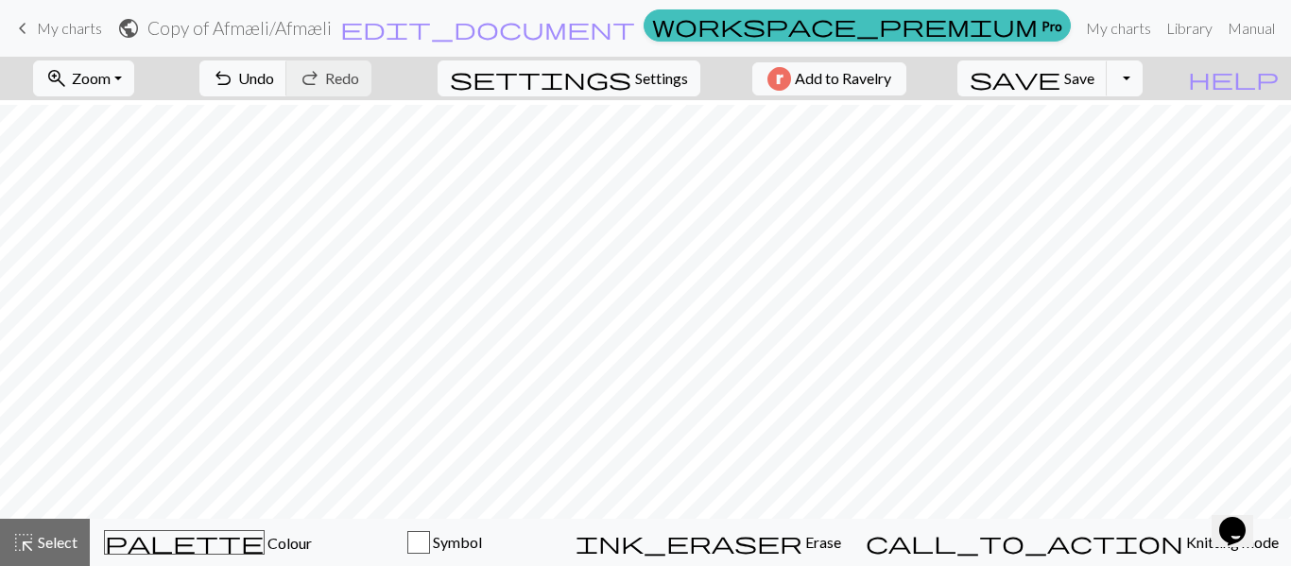
scroll to position [85, 0]
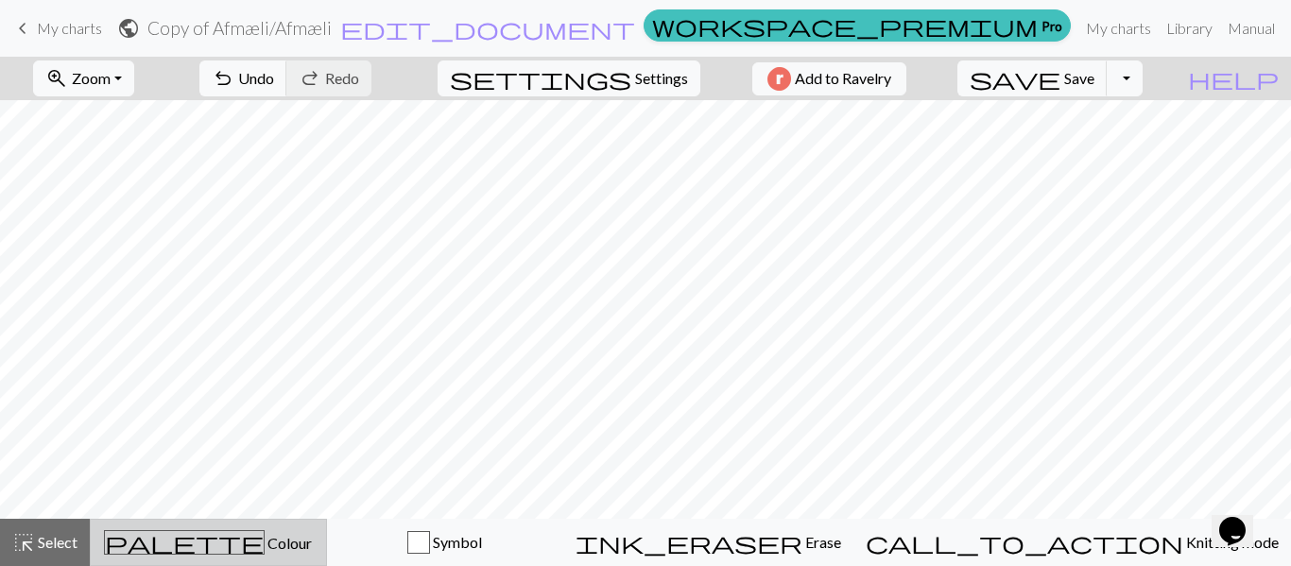
click at [216, 528] on button "palette Colour Colour" at bounding box center [208, 542] width 237 height 47
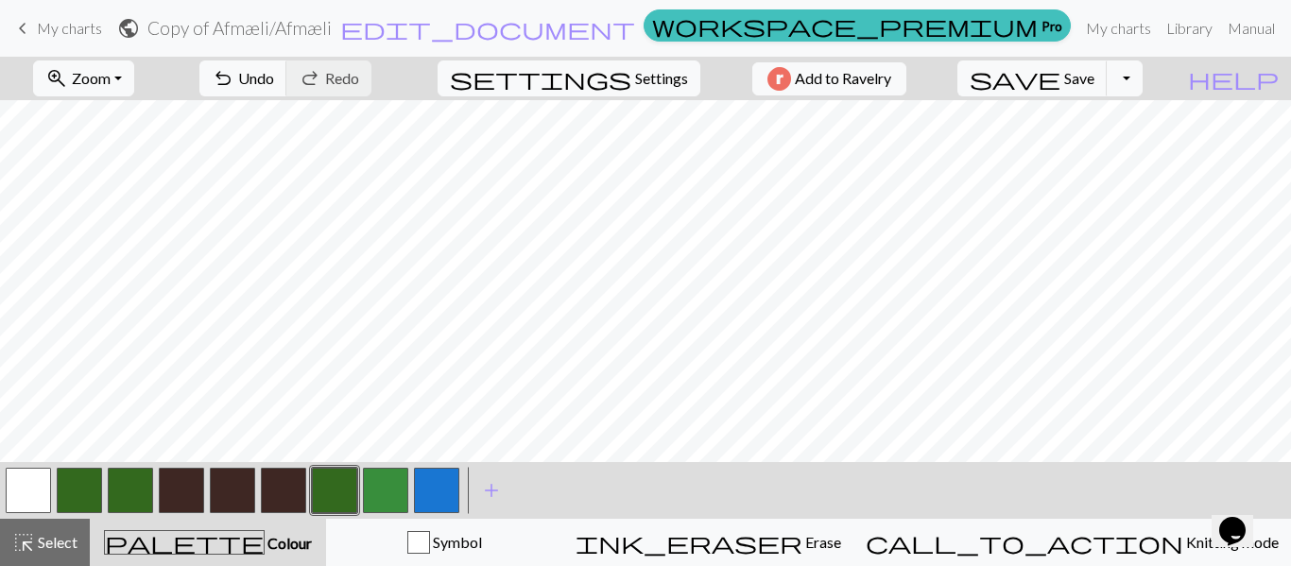
click at [387, 497] on button "button" at bounding box center [385, 490] width 45 height 45
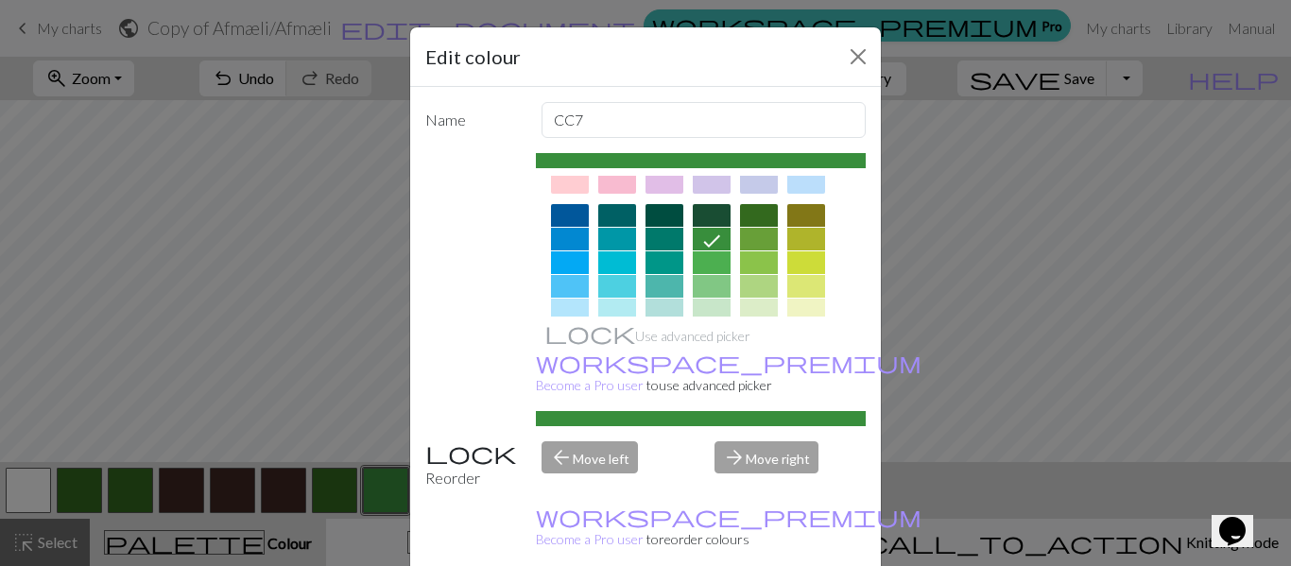
scroll to position [112, 0]
click at [758, 214] on div at bounding box center [759, 217] width 38 height 23
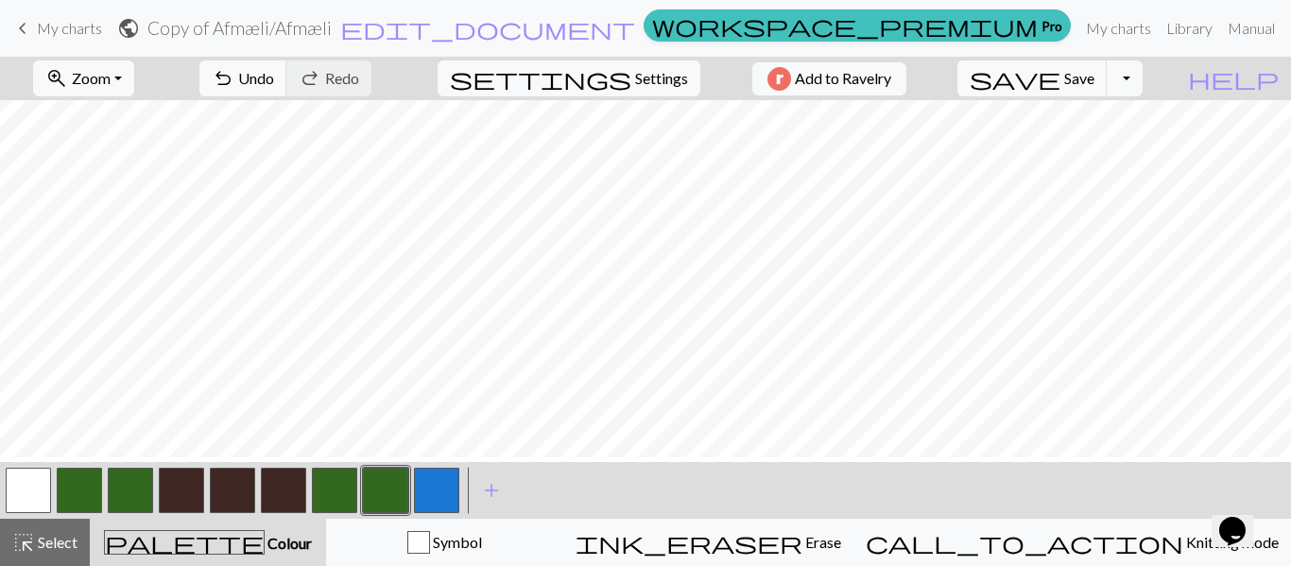
scroll to position [0, 0]
click at [381, 507] on button "button" at bounding box center [385, 490] width 45 height 45
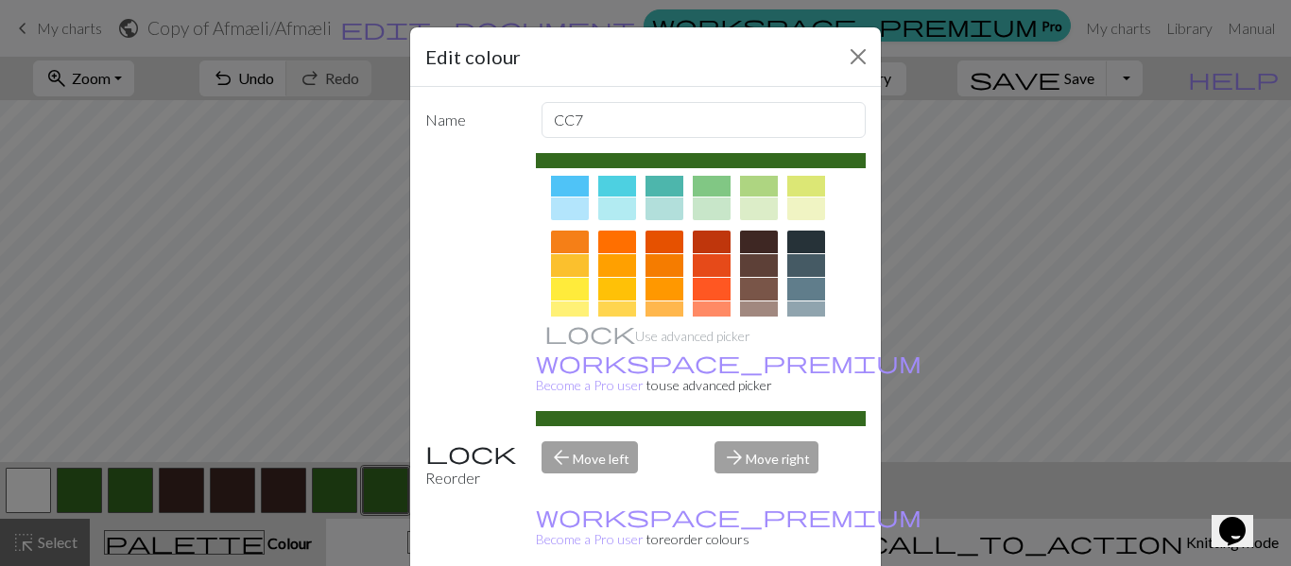
scroll to position [217, 0]
click at [753, 234] on div at bounding box center [759, 240] width 38 height 23
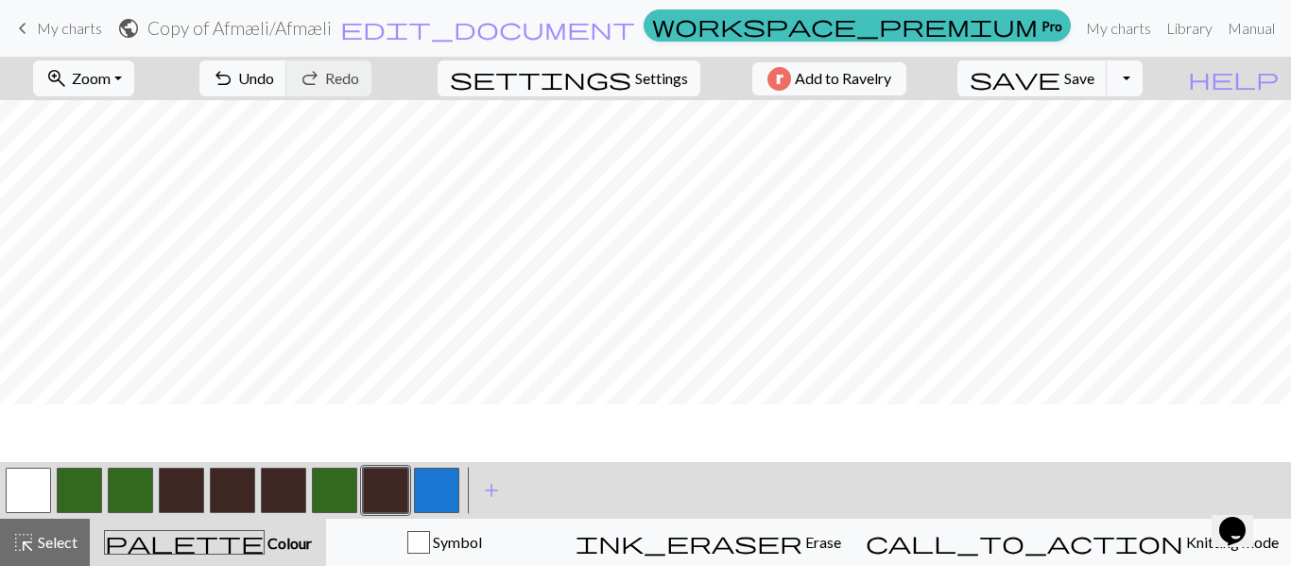
scroll to position [0, 0]
click at [644, 83] on span "Settings" at bounding box center [661, 78] width 53 height 23
select select "aran"
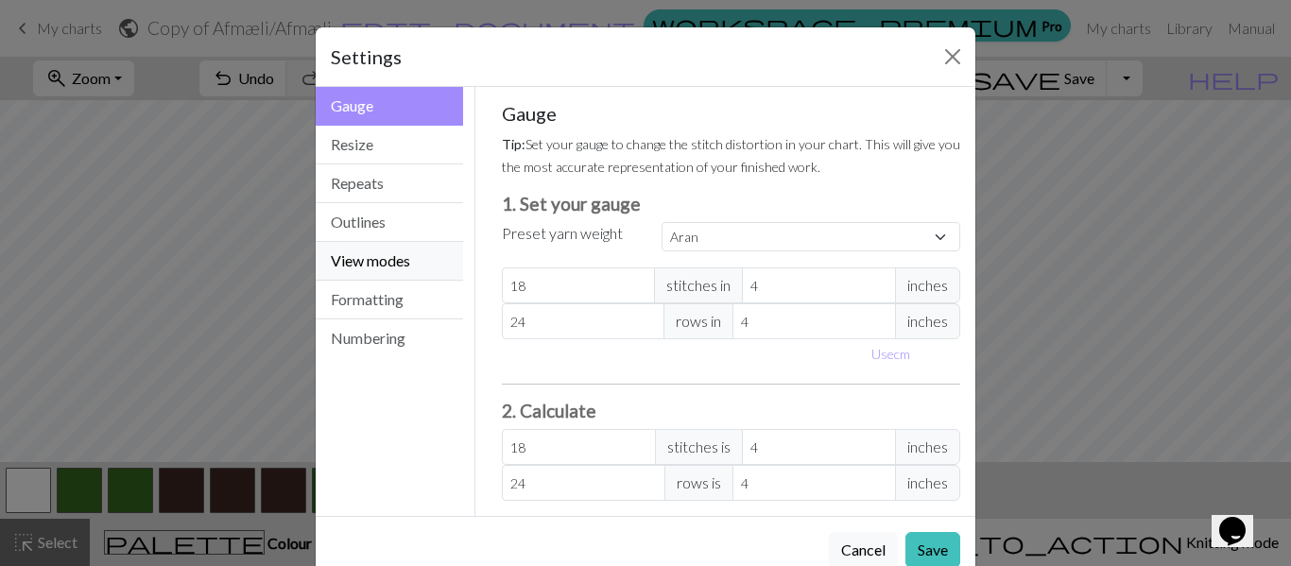
click at [360, 269] on button "View modes" at bounding box center [389, 261] width 147 height 39
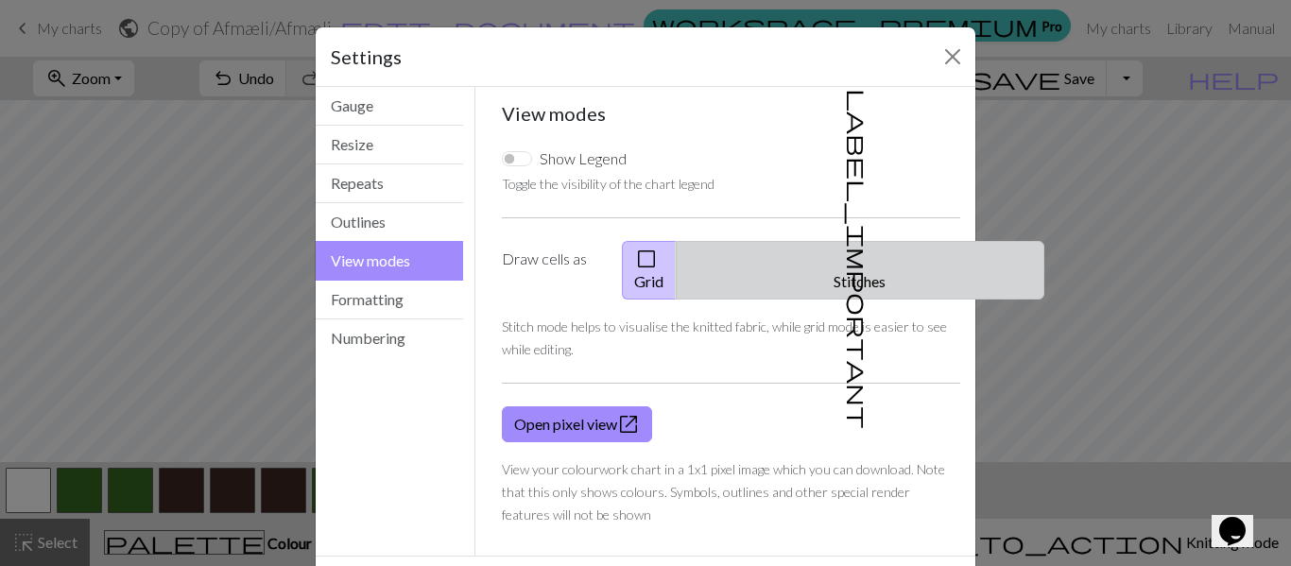
click at [845, 255] on span "label_important" at bounding box center [858, 259] width 26 height 340
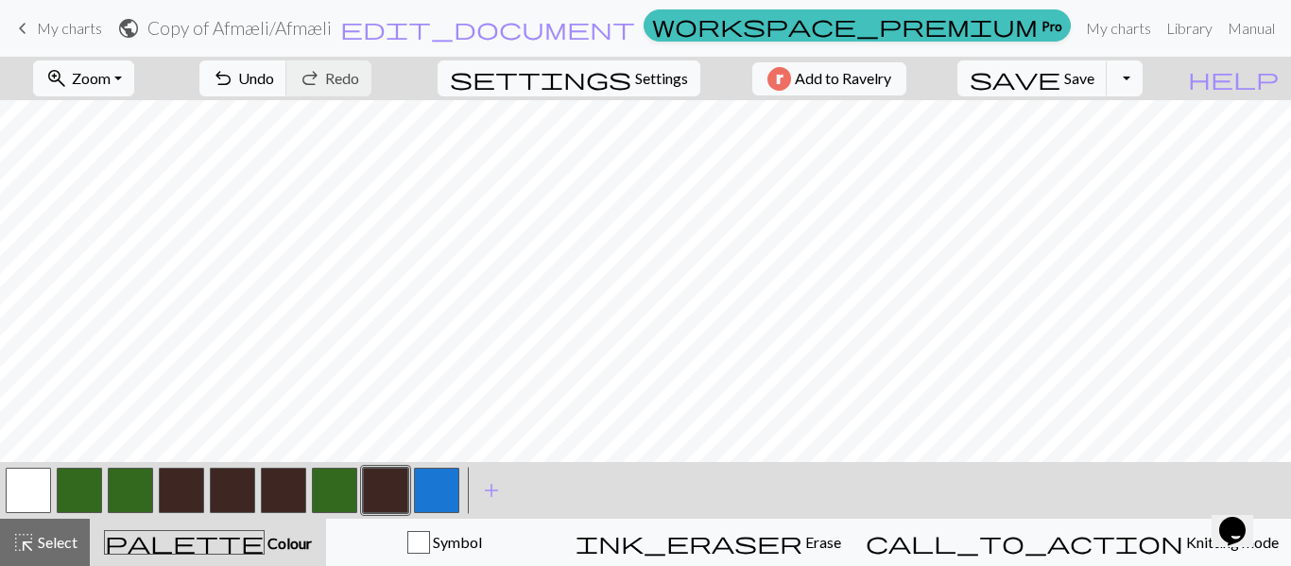
scroll to position [191, 0]
click at [290, 488] on button "button" at bounding box center [283, 490] width 45 height 45
click at [290, 487] on button "button" at bounding box center [283, 490] width 45 height 45
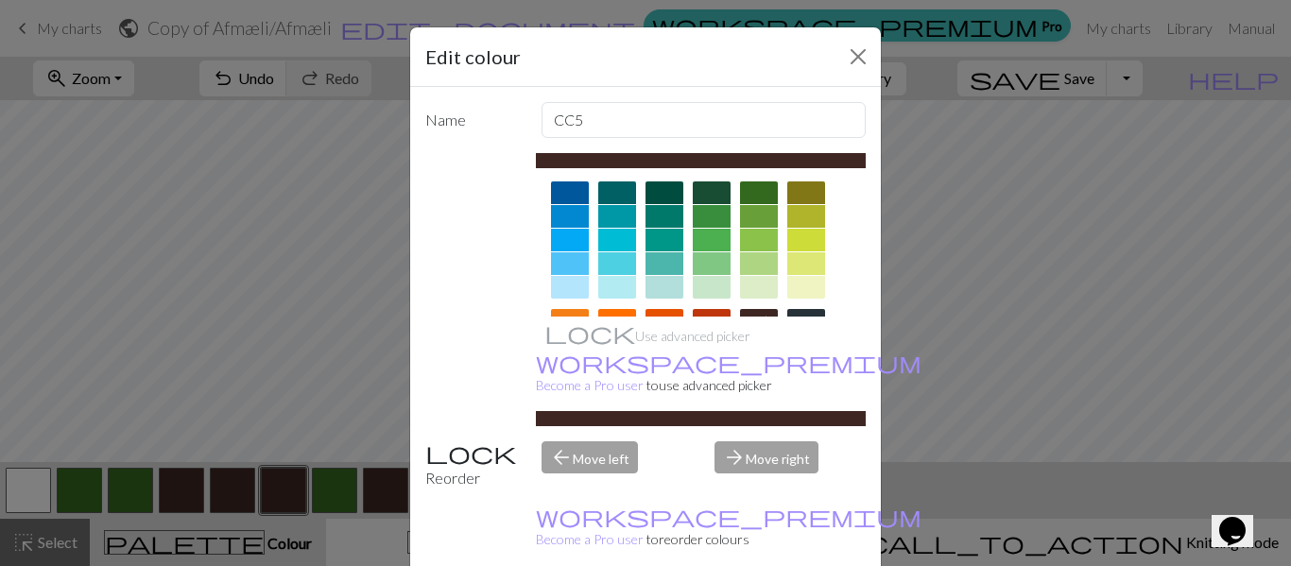
scroll to position [145, 0]
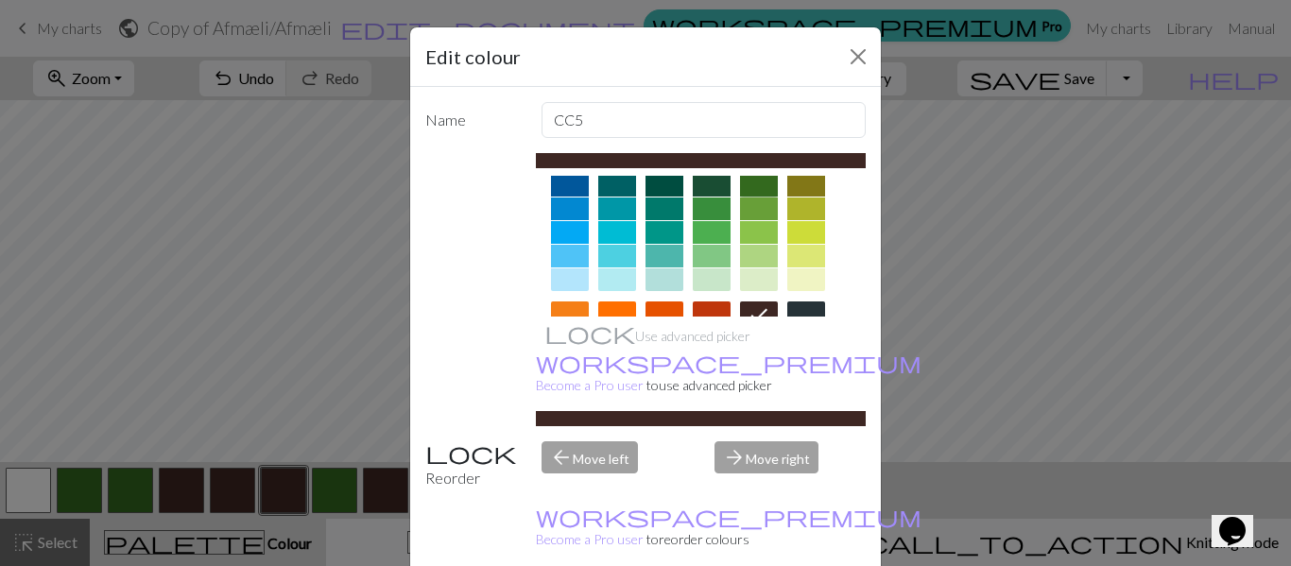
click at [745, 187] on div at bounding box center [759, 185] width 38 height 23
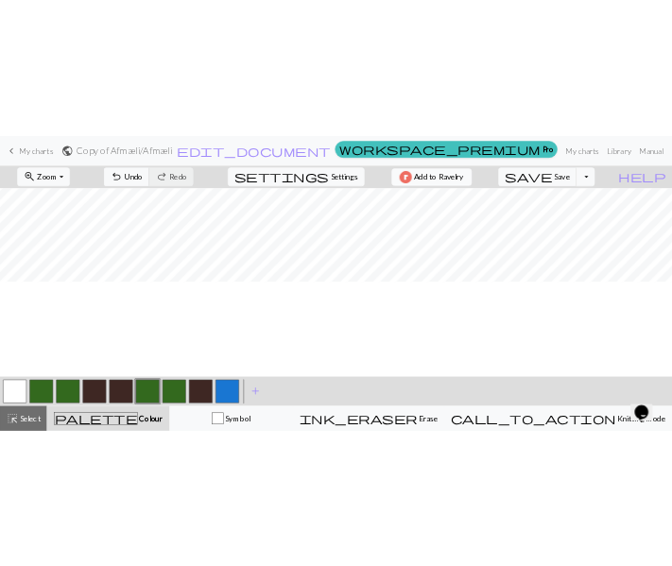
scroll to position [0, 0]
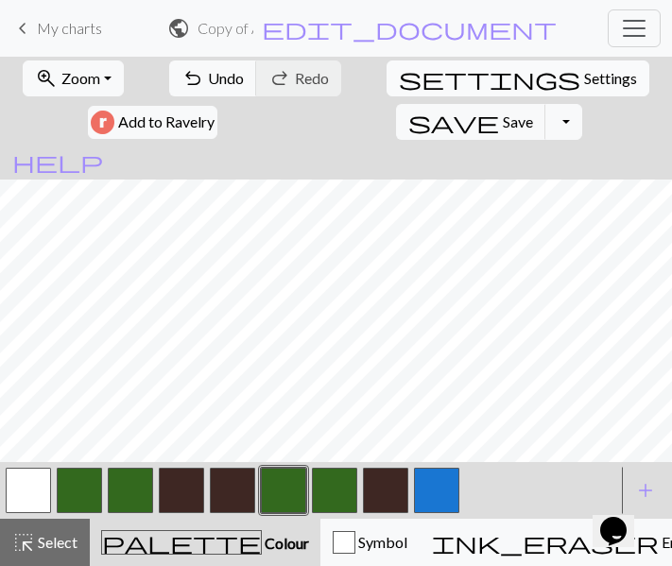
click at [399, 78] on span "settings" at bounding box center [490, 78] width 182 height 26
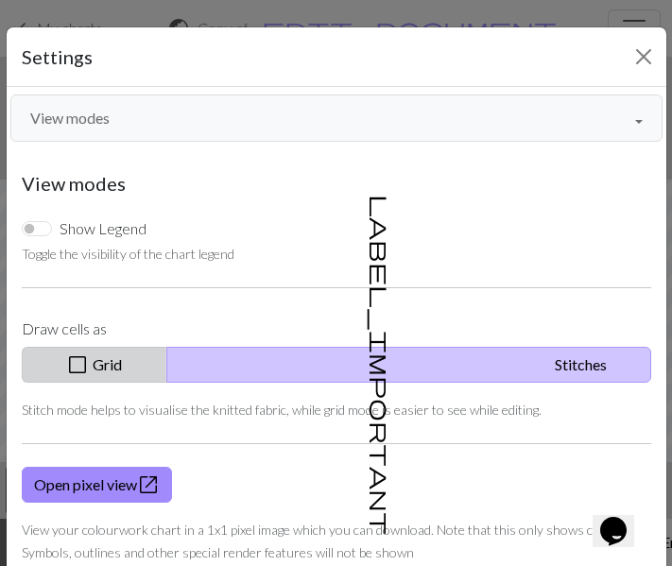
click at [167, 366] on button "check_box_outline_blank Grid" at bounding box center [95, 365] width 146 height 36
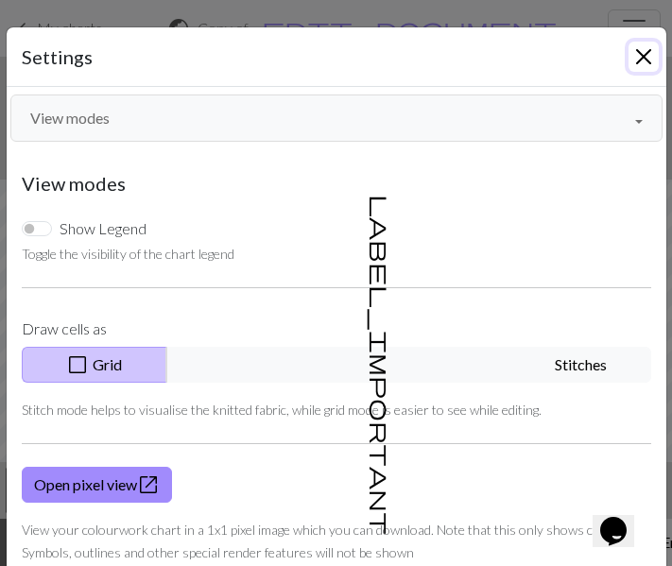
click at [637, 50] on button "Close" at bounding box center [644, 57] width 30 height 30
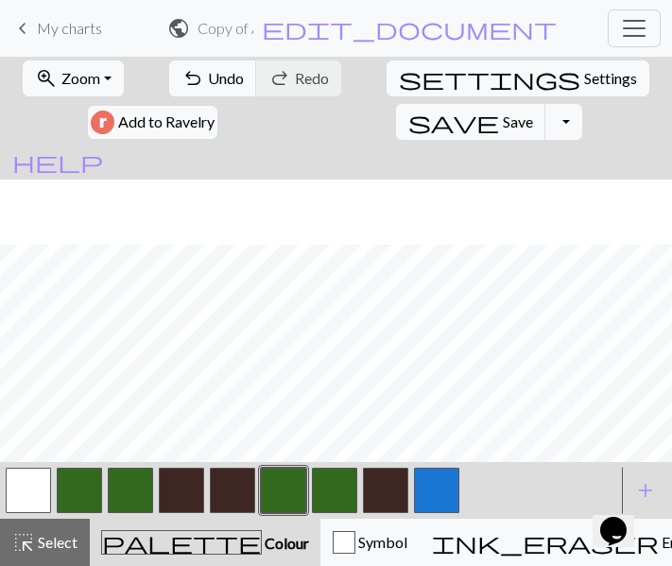
scroll to position [66, 0]
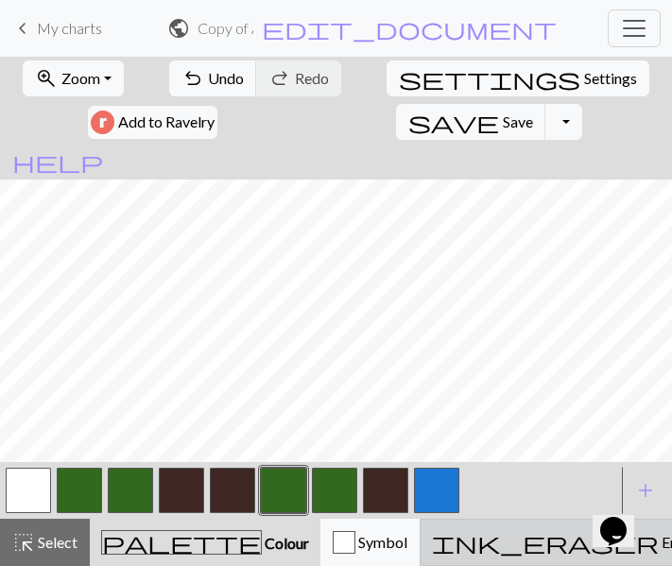
click at [432, 543] on span "ink_eraser" at bounding box center [545, 542] width 227 height 26
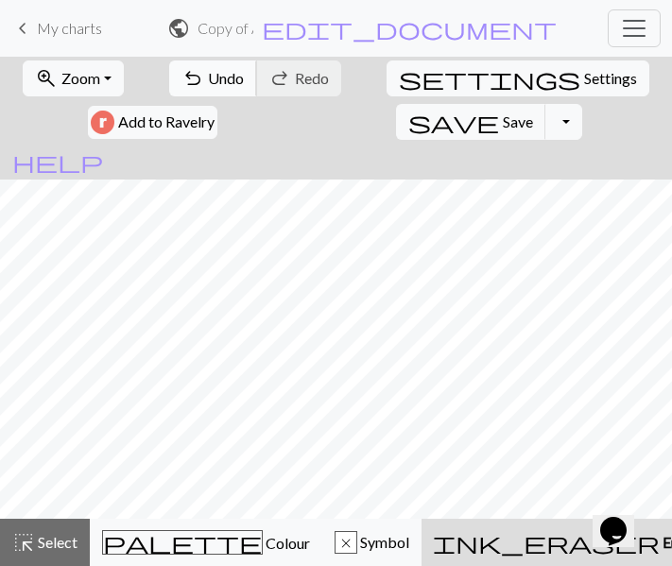
click at [192, 82] on button "undo Undo Undo" at bounding box center [213, 79] width 88 height 36
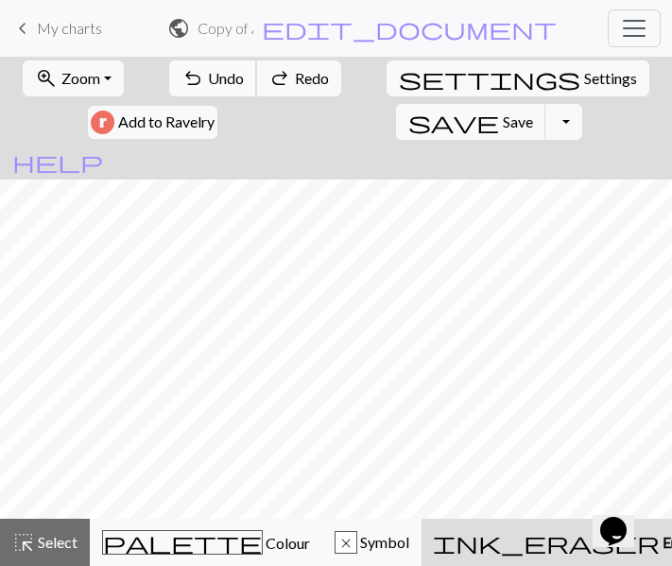
click at [192, 82] on button "undo Undo Undo" at bounding box center [213, 79] width 88 height 36
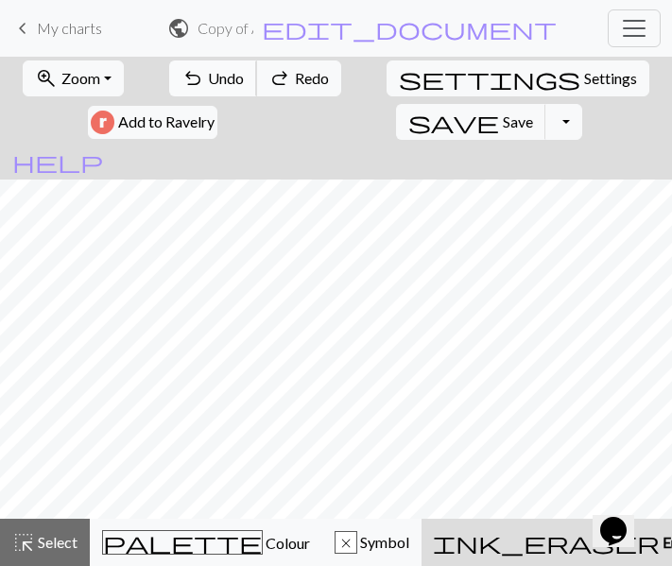
click at [192, 82] on button "undo Undo Undo" at bounding box center [213, 79] width 88 height 36
click at [56, 26] on span "My charts" at bounding box center [69, 28] width 65 height 18
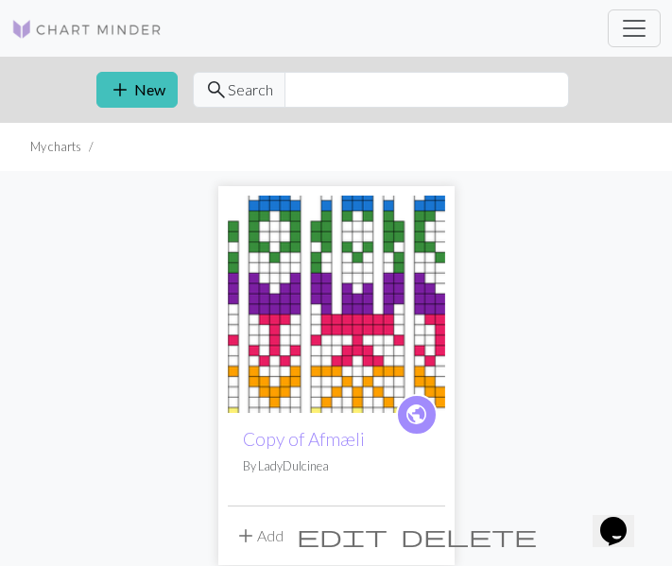
click at [336, 348] on img at bounding box center [336, 304] width 217 height 217
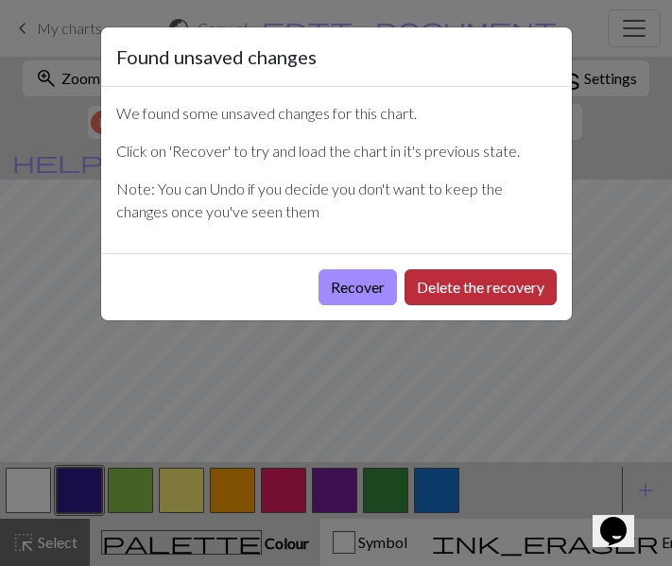
click at [483, 290] on button "Delete the recovery" at bounding box center [481, 287] width 152 height 36
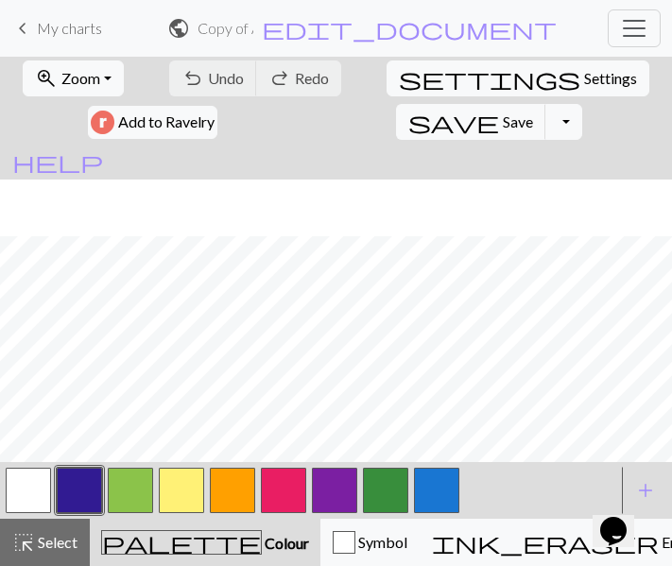
scroll to position [742, 0]
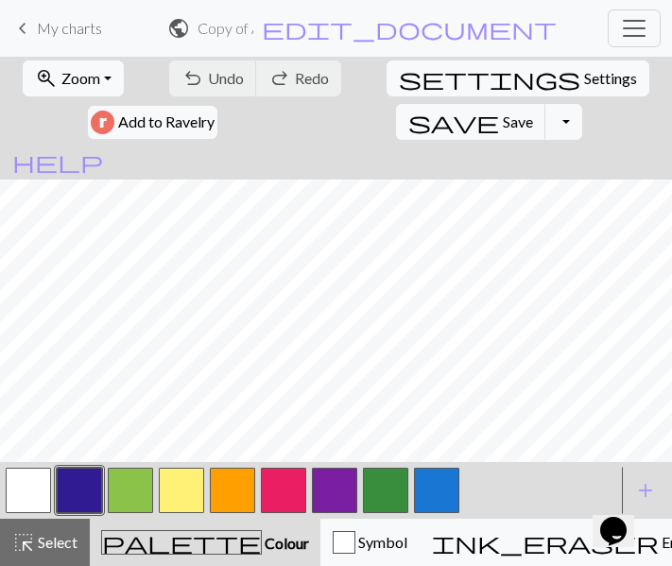
click at [131, 501] on button "button" at bounding box center [130, 490] width 45 height 45
click at [137, 488] on button "button" at bounding box center [130, 490] width 45 height 45
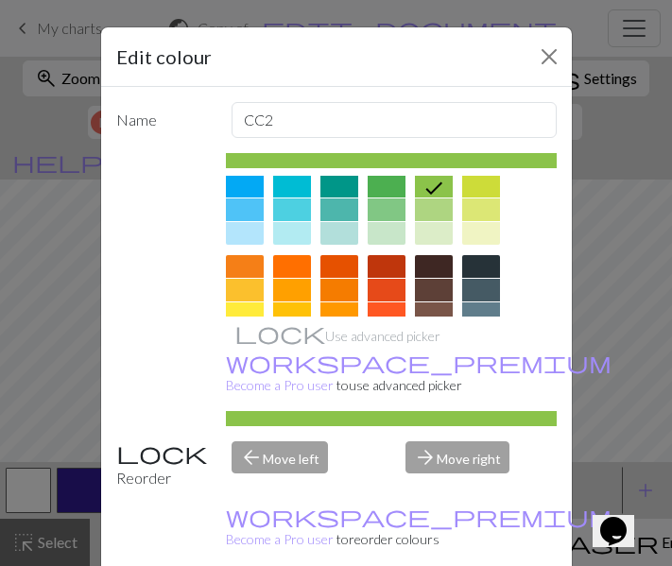
scroll to position [177, 0]
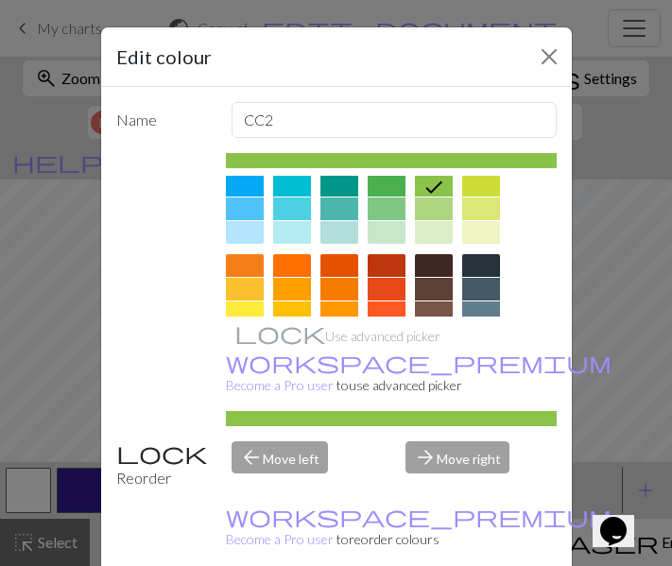
click at [432, 262] on div at bounding box center [434, 265] width 38 height 23
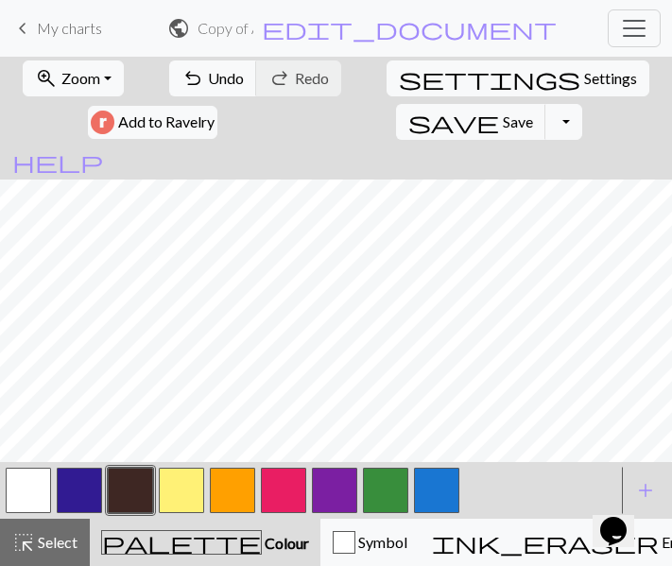
click at [129, 497] on button "button" at bounding box center [130, 490] width 45 height 45
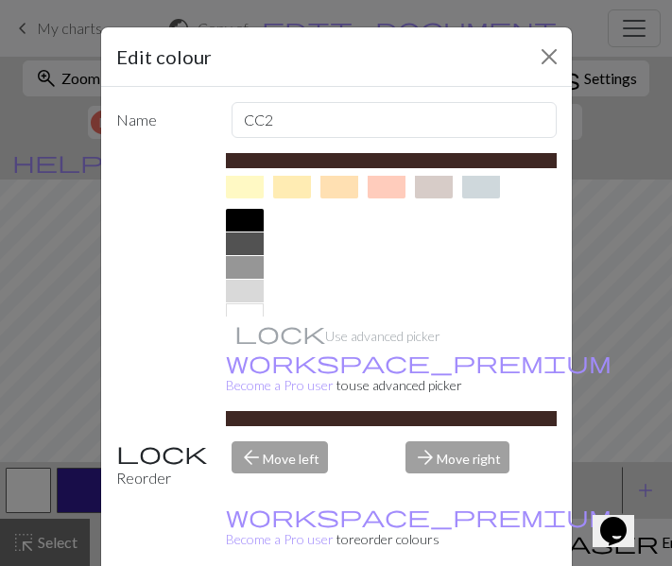
scroll to position [375, 0]
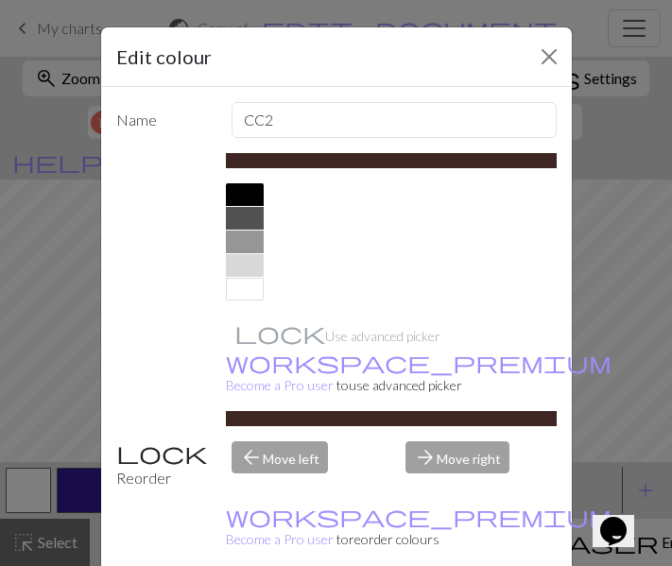
click at [254, 289] on div at bounding box center [245, 289] width 38 height 23
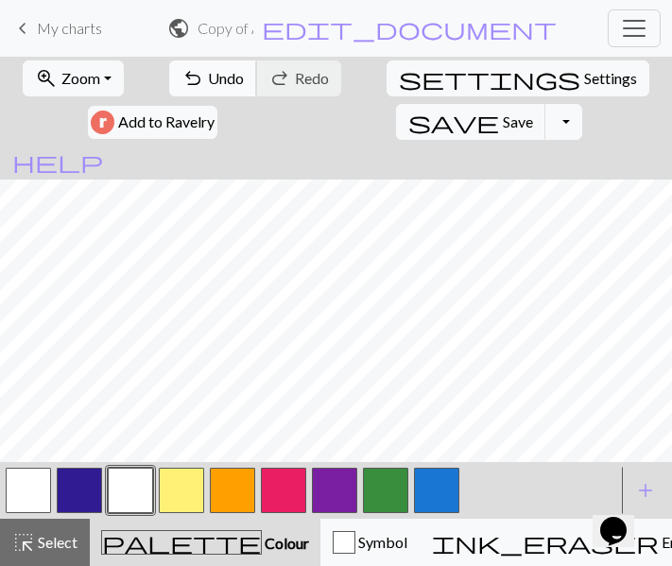
click at [182, 74] on span "undo" at bounding box center [193, 78] width 23 height 26
click at [125, 490] on button "button" at bounding box center [130, 490] width 45 height 45
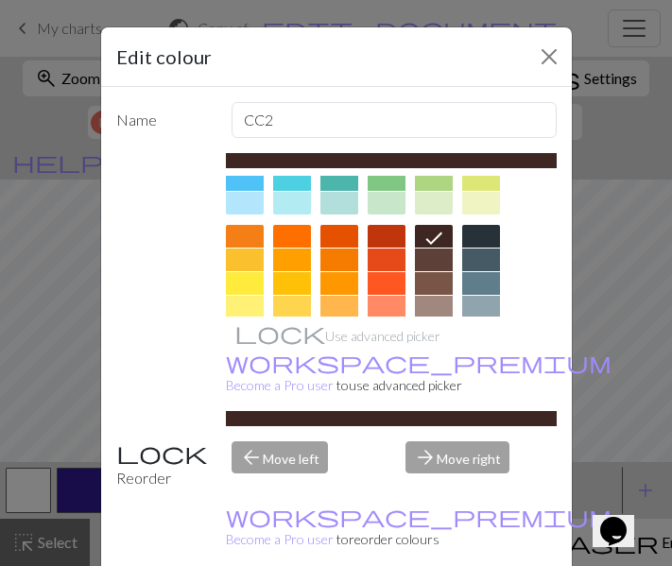
scroll to position [208, 0]
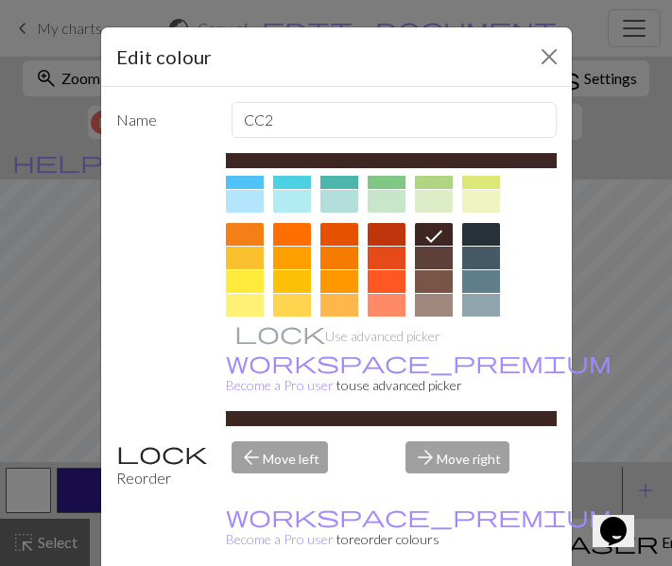
click at [481, 202] on div at bounding box center [481, 201] width 38 height 23
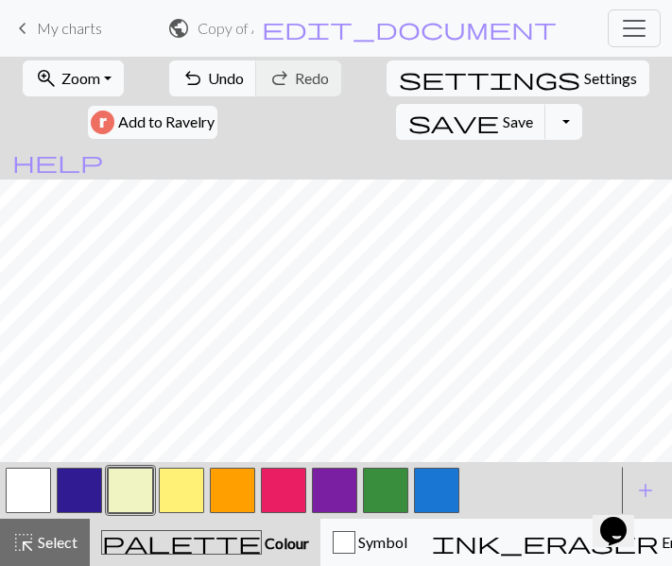
click at [27, 490] on button "button" at bounding box center [28, 490] width 45 height 45
click at [31, 481] on button "button" at bounding box center [28, 490] width 45 height 45
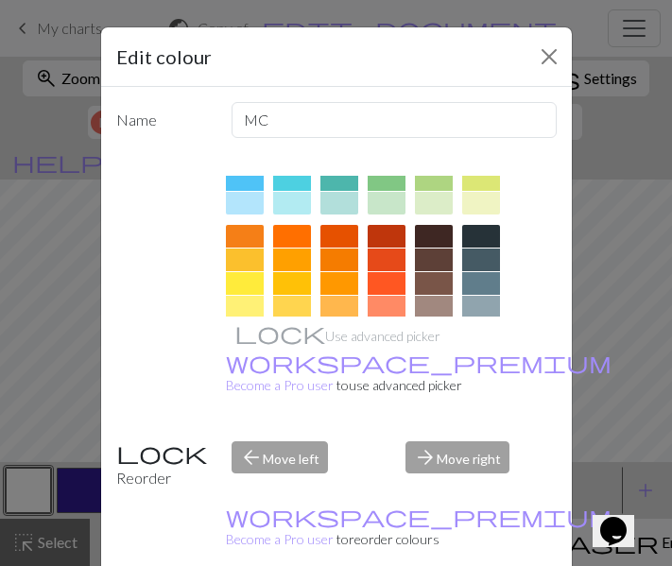
scroll to position [217, 0]
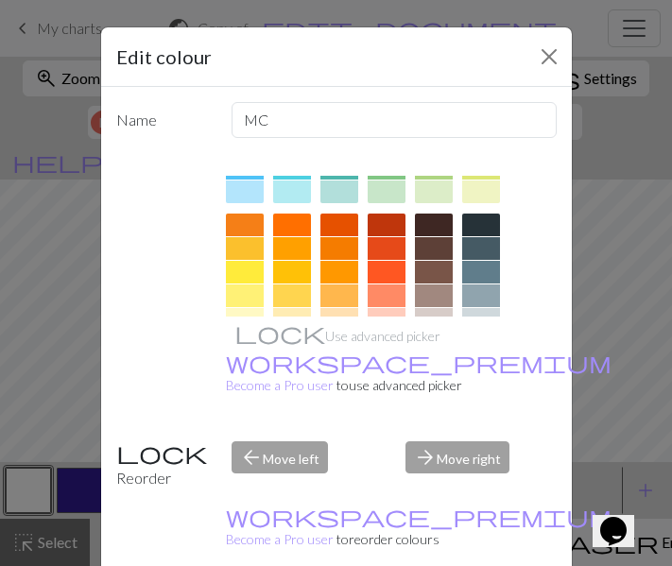
click at [439, 221] on div at bounding box center [434, 225] width 38 height 23
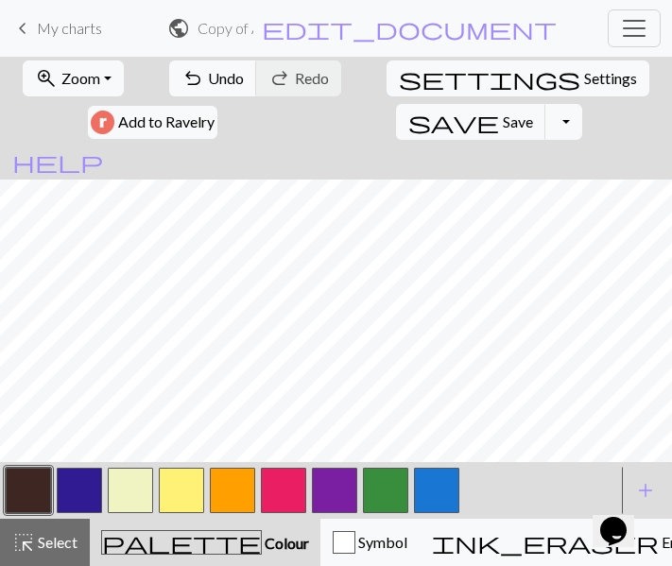
click at [76, 493] on button "button" at bounding box center [79, 490] width 45 height 45
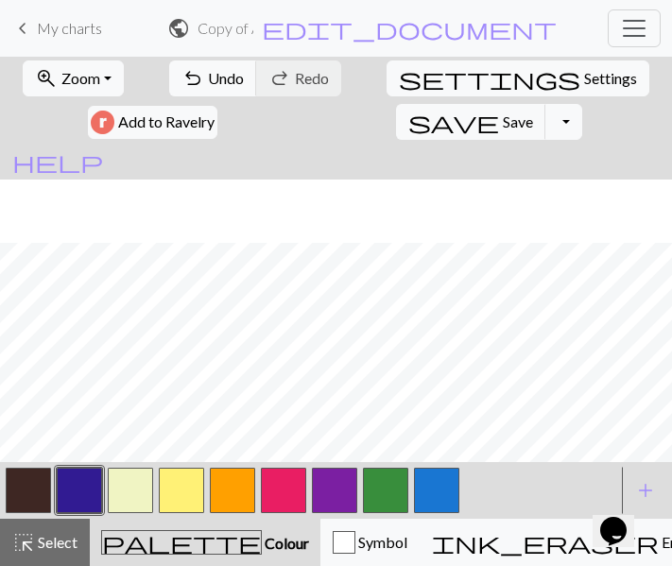
scroll to position [742, 0]
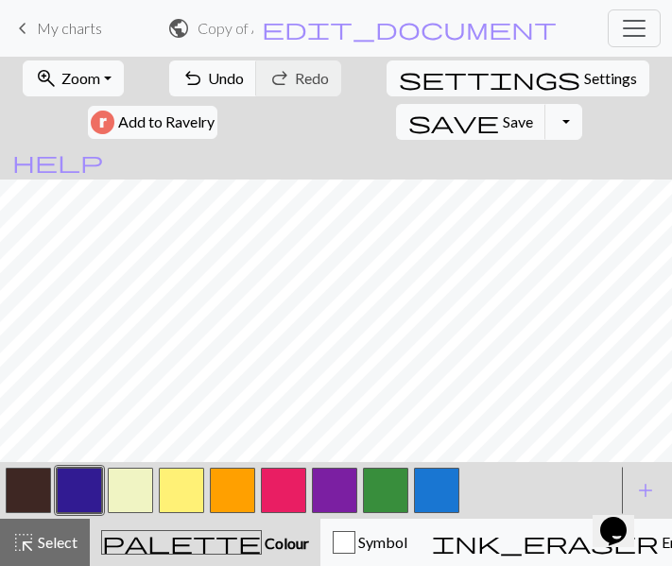
click at [82, 494] on button "button" at bounding box center [79, 490] width 45 height 45
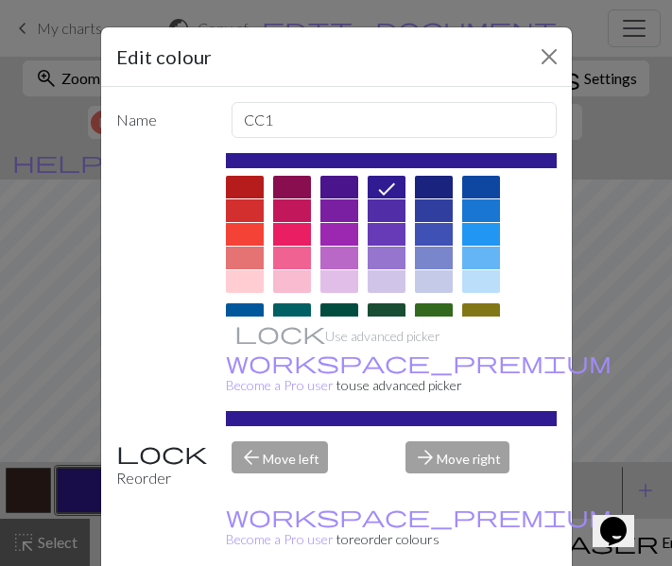
click at [386, 304] on div at bounding box center [387, 314] width 38 height 23
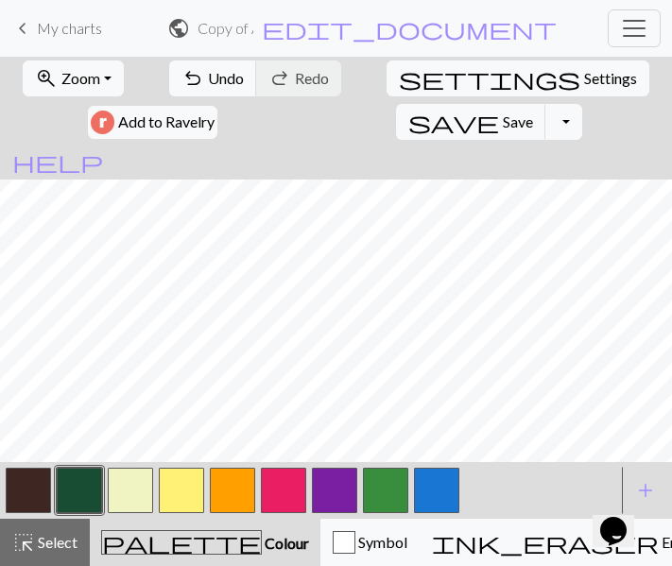
scroll to position [619, 0]
click at [175, 494] on button "button" at bounding box center [181, 490] width 45 height 45
click at [180, 487] on button "button" at bounding box center [181, 490] width 45 height 45
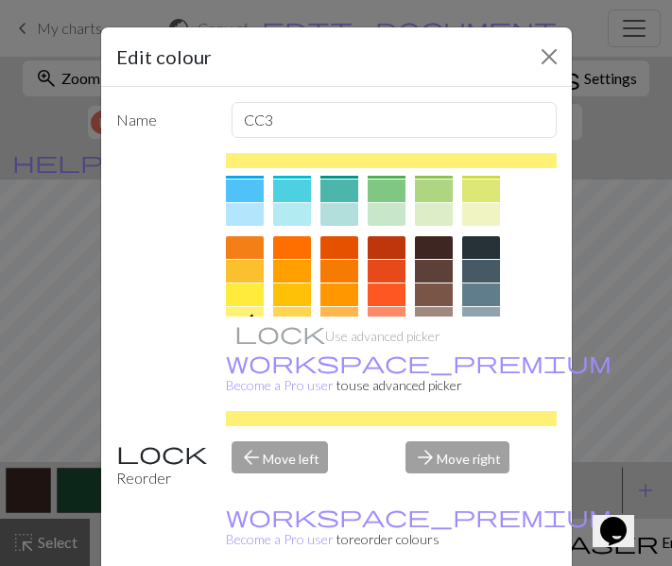
scroll to position [211, 0]
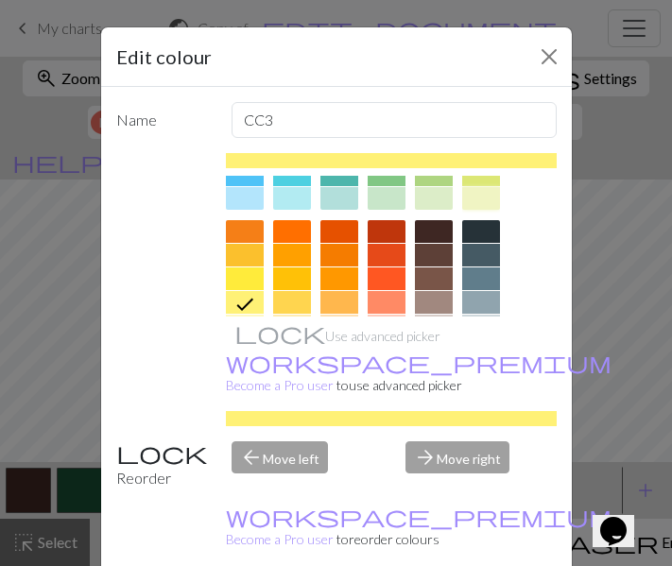
click at [478, 198] on div at bounding box center [481, 198] width 38 height 23
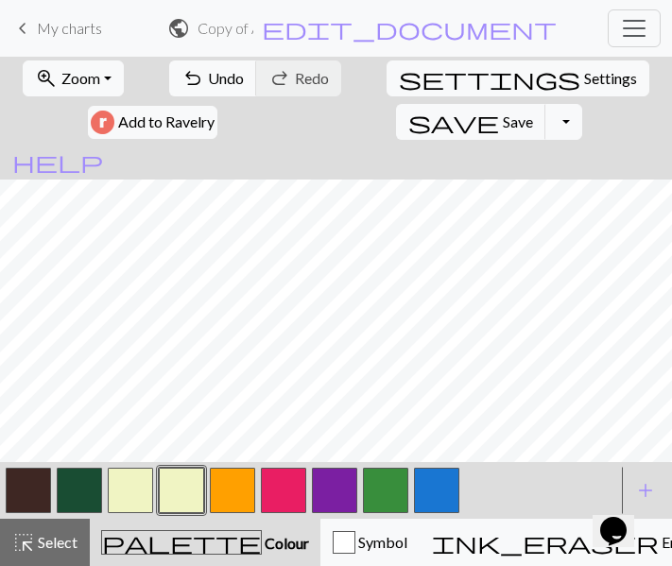
scroll to position [511, 0]
click at [227, 492] on button "button" at bounding box center [232, 490] width 45 height 45
click at [233, 485] on button "button" at bounding box center [232, 490] width 45 height 45
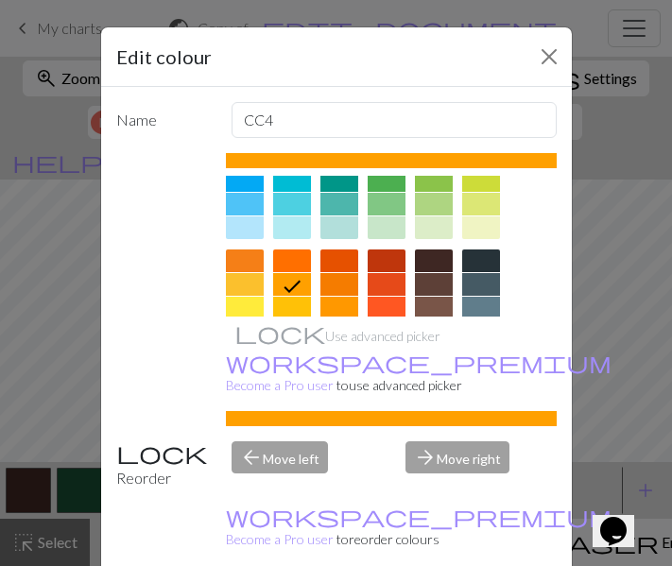
scroll to position [176, 0]
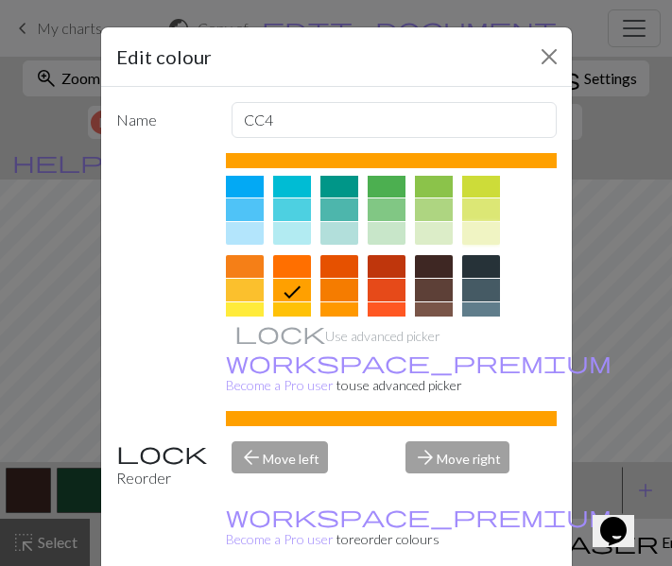
click at [474, 234] on div at bounding box center [481, 233] width 38 height 23
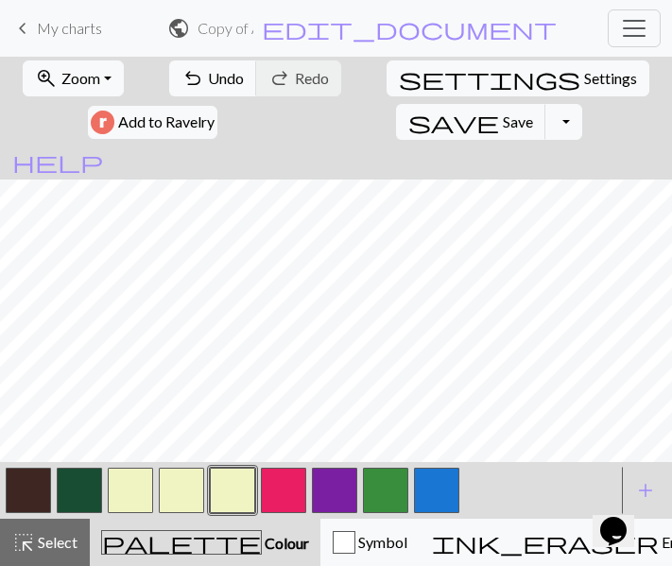
scroll to position [410, 0]
click at [315, 465] on div at bounding box center [334, 490] width 51 height 51
click at [289, 482] on button "button" at bounding box center [283, 490] width 45 height 45
click at [287, 479] on button "button" at bounding box center [283, 490] width 45 height 45
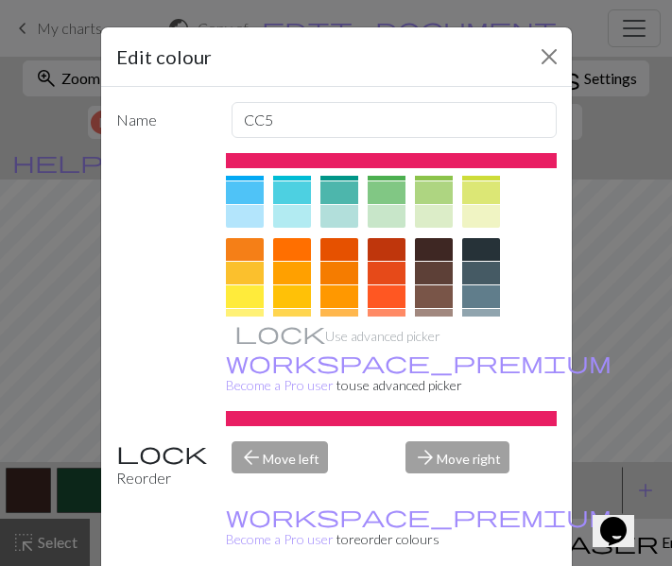
scroll to position [195, 0]
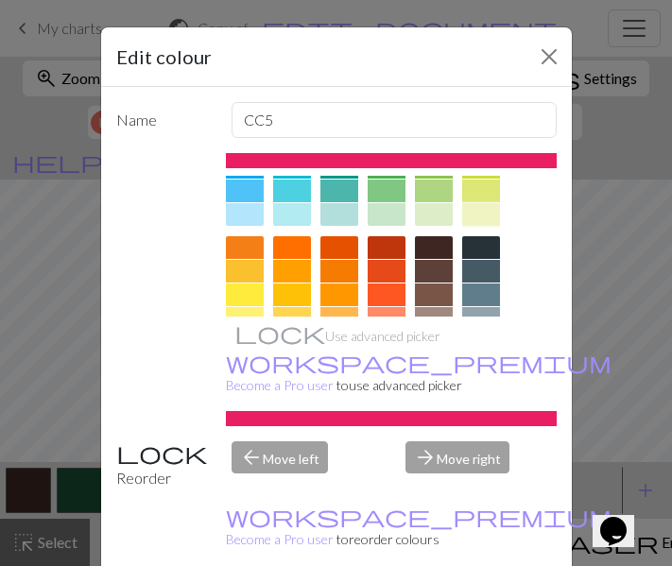
click at [483, 217] on div at bounding box center [481, 214] width 38 height 23
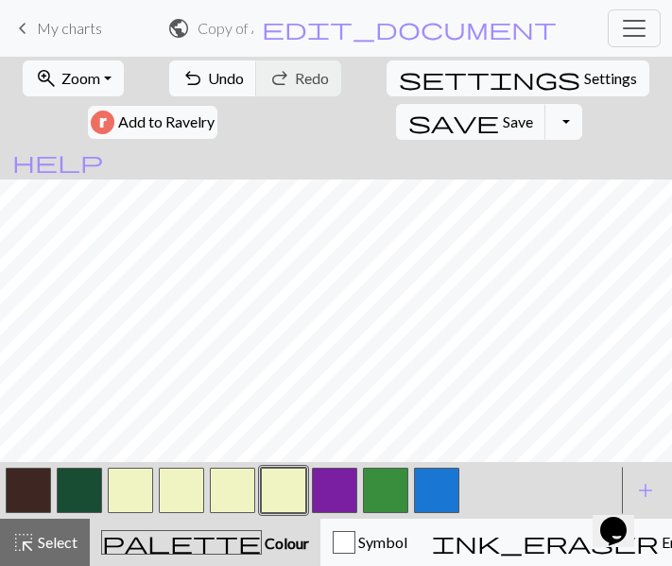
click at [332, 487] on button "button" at bounding box center [334, 490] width 45 height 45
click at [333, 488] on button "button" at bounding box center [334, 490] width 45 height 45
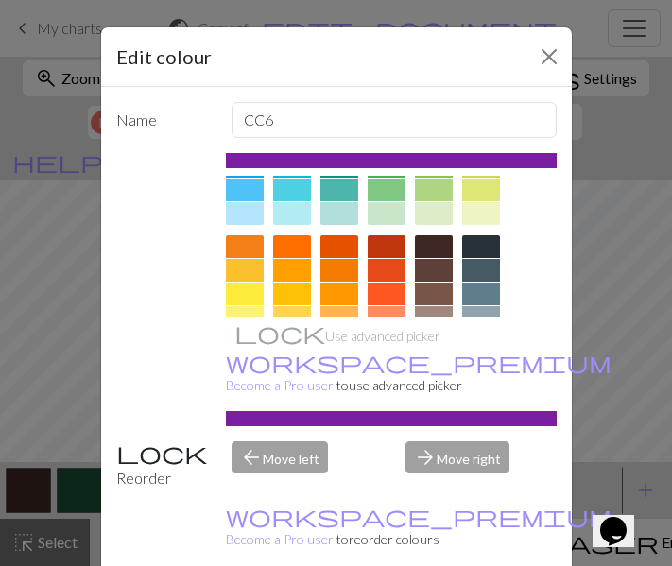
scroll to position [208, 0]
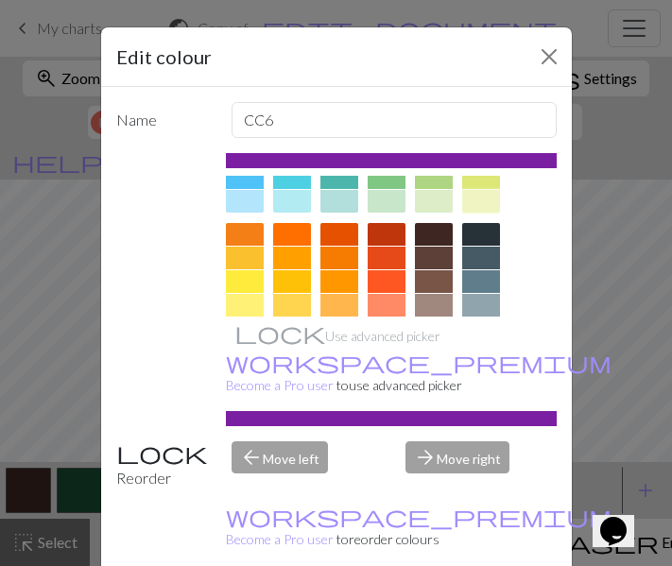
click at [480, 202] on div at bounding box center [481, 201] width 38 height 23
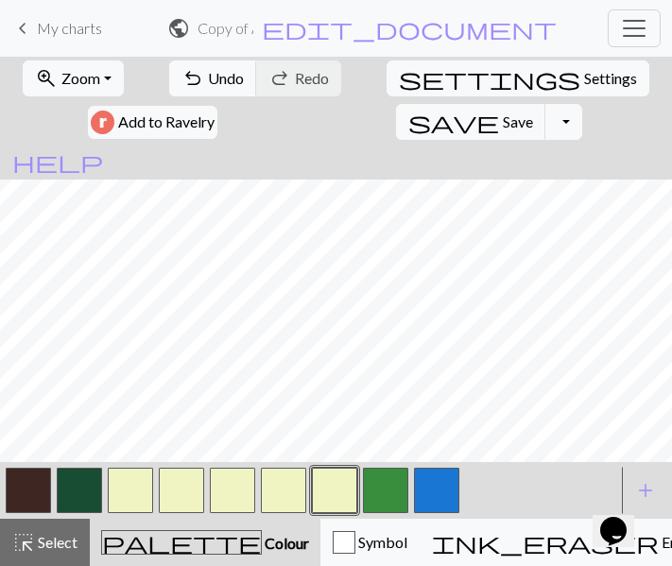
scroll to position [302, 0]
click at [385, 489] on button "button" at bounding box center [385, 490] width 45 height 45
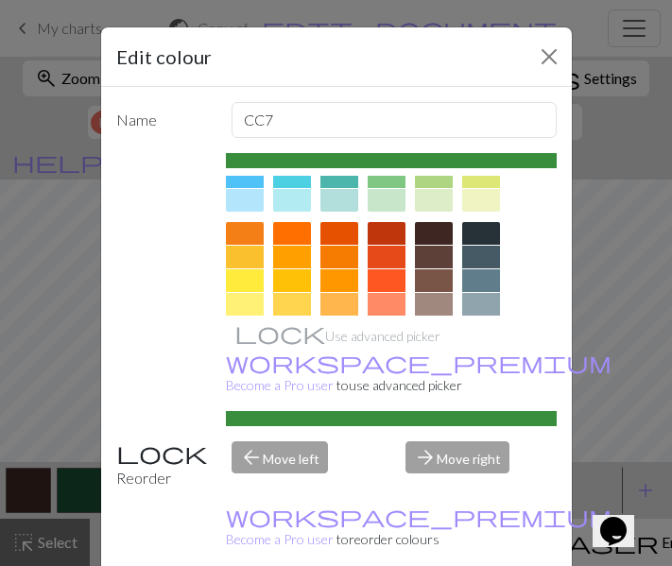
scroll to position [211, 0]
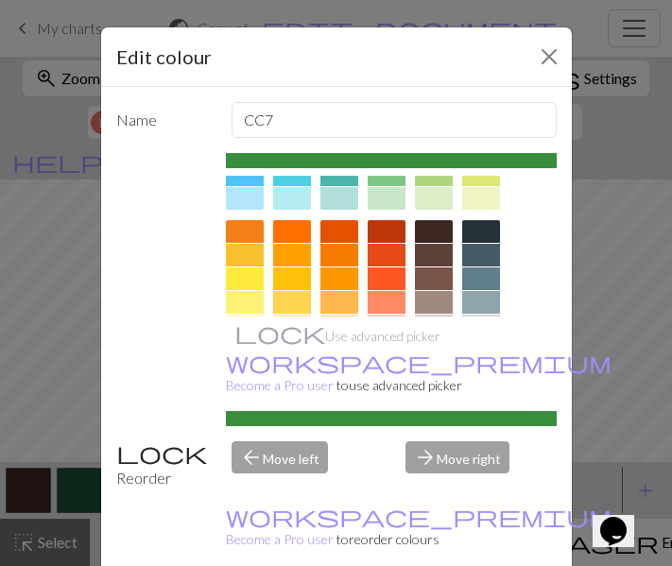
click at [475, 196] on div at bounding box center [481, 198] width 38 height 23
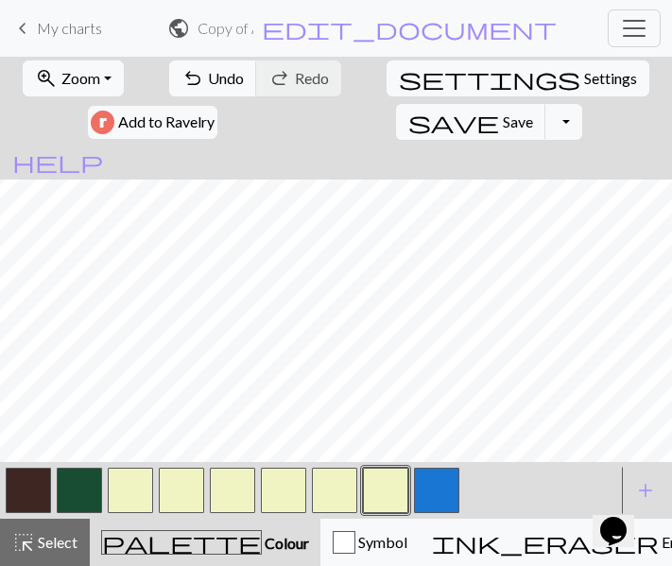
scroll to position [129, 0]
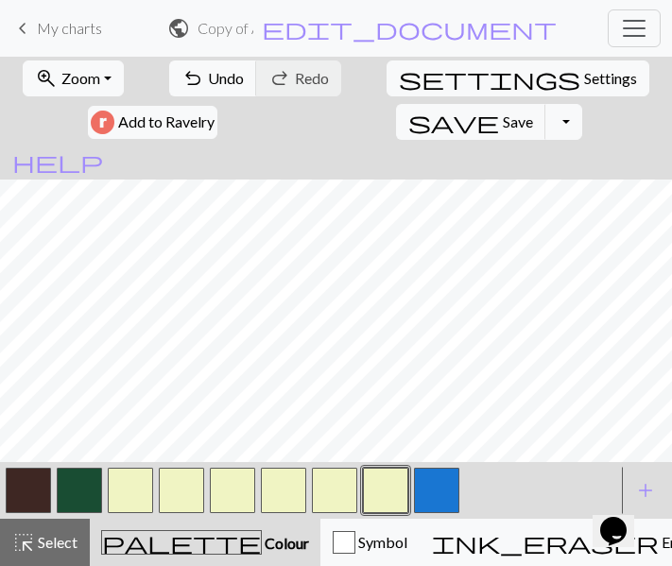
click at [83, 483] on button "button" at bounding box center [79, 490] width 45 height 45
click at [208, 75] on span "Undo" at bounding box center [226, 78] width 36 height 18
click at [208, 80] on span "Undo" at bounding box center [226, 78] width 36 height 18
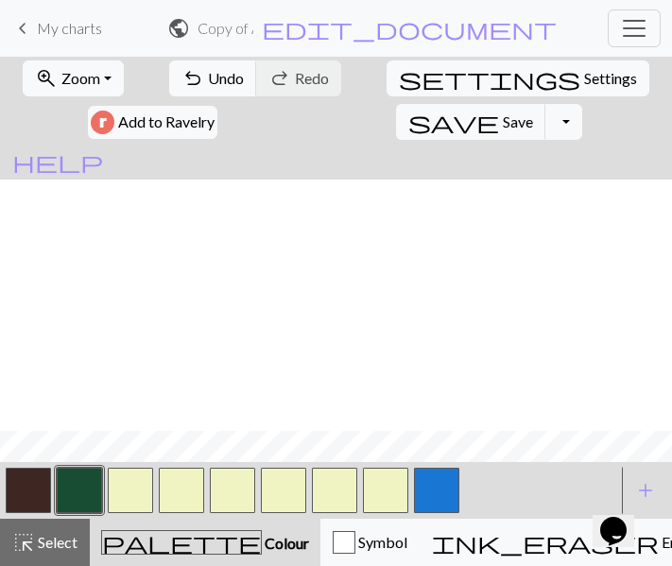
scroll to position [252, 0]
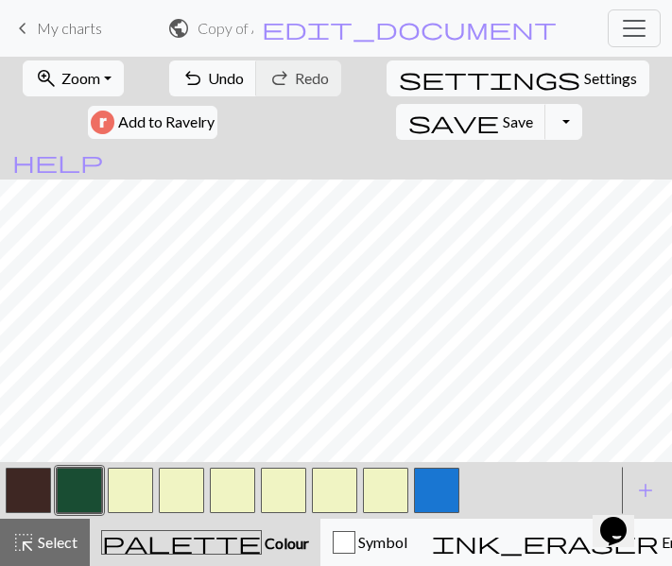
click at [78, 493] on button "button" at bounding box center [79, 490] width 45 height 45
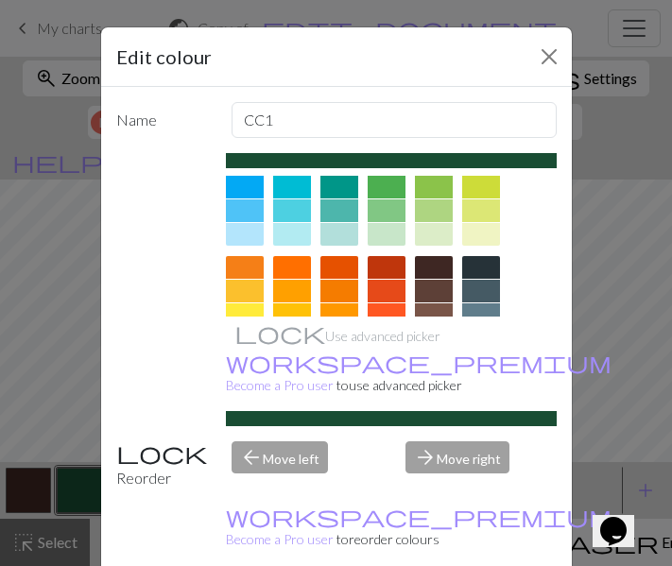
scroll to position [177, 0]
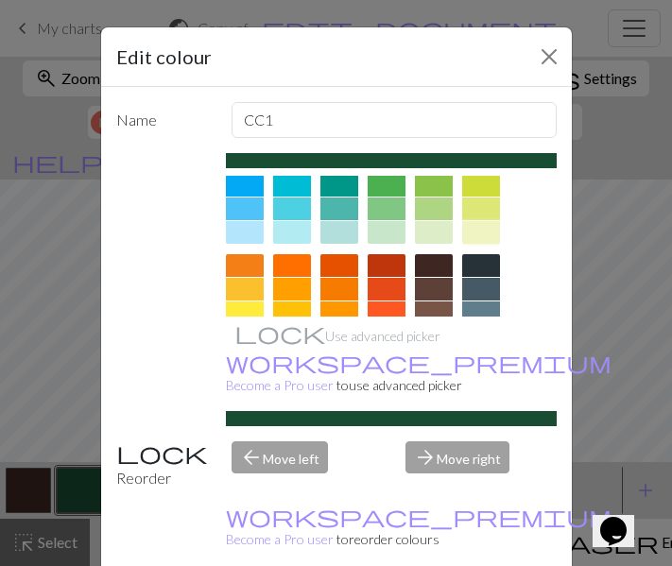
click at [486, 238] on div at bounding box center [481, 232] width 38 height 23
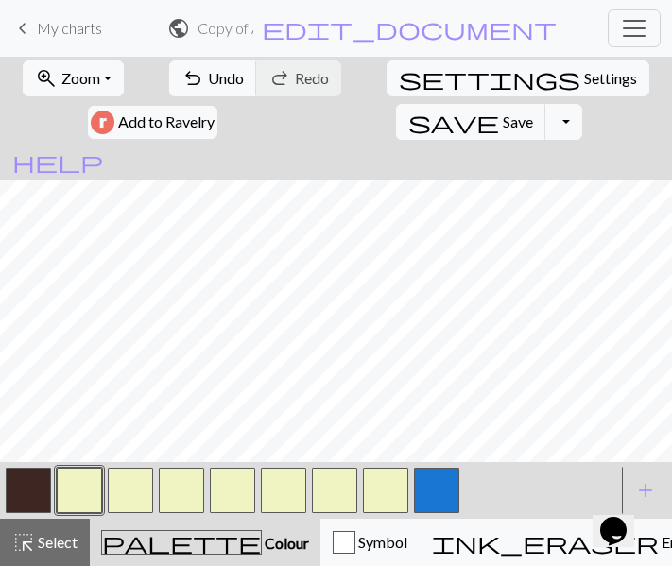
click at [136, 480] on button "button" at bounding box center [130, 490] width 45 height 45
click at [136, 481] on button "button" at bounding box center [130, 490] width 45 height 45
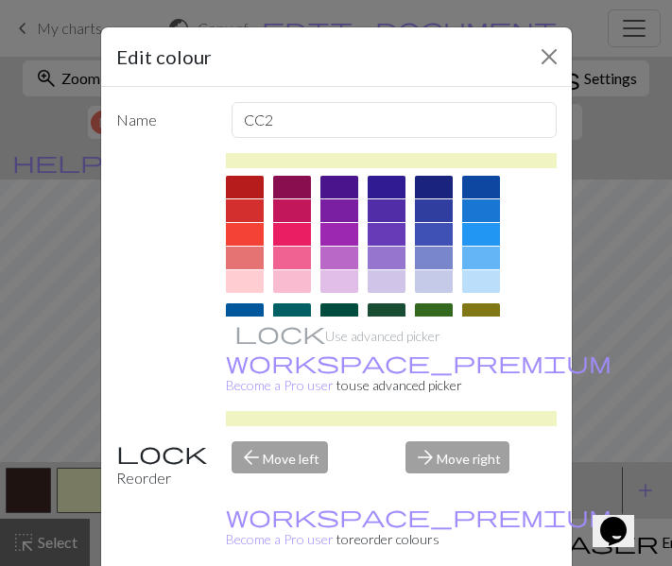
click at [426, 306] on div at bounding box center [434, 314] width 38 height 23
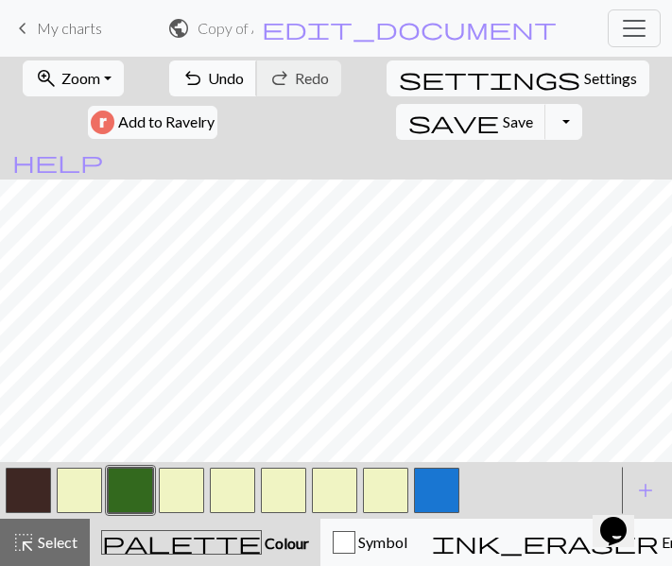
click at [182, 78] on span "undo" at bounding box center [193, 78] width 23 height 26
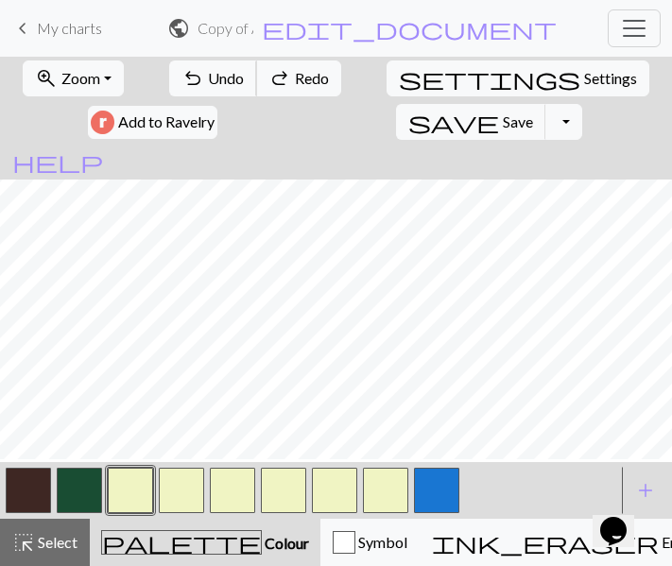
scroll to position [50, 0]
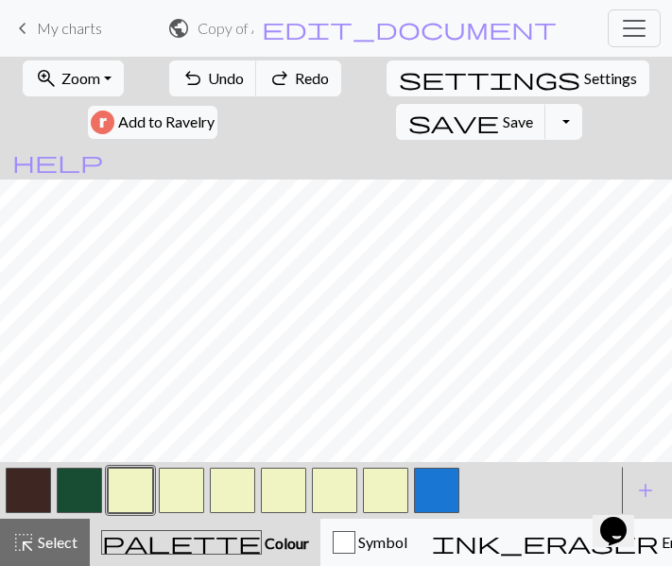
click at [584, 79] on span "Settings" at bounding box center [610, 78] width 53 height 23
select select "aran"
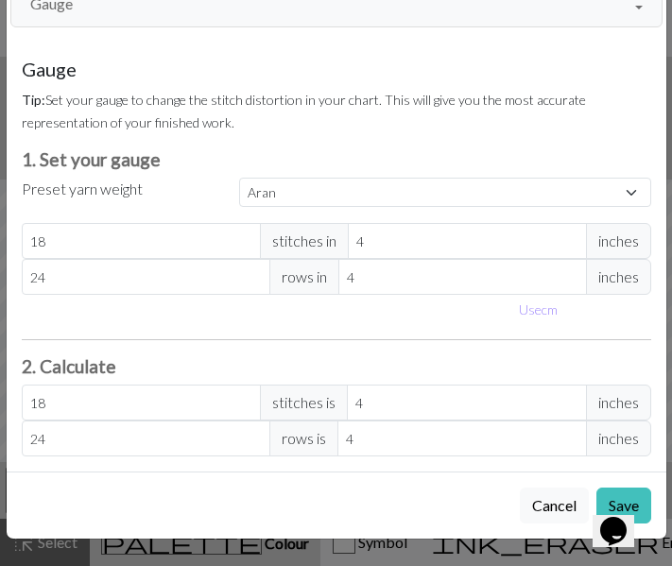
scroll to position [0, 0]
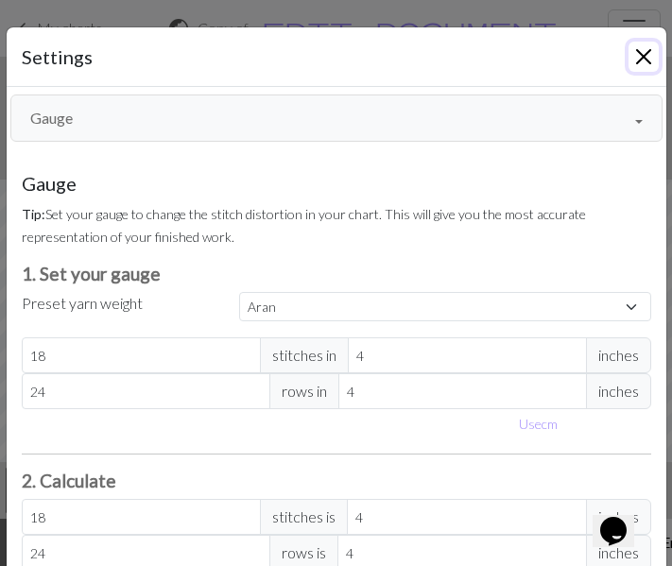
click at [637, 57] on button "Close" at bounding box center [644, 57] width 30 height 30
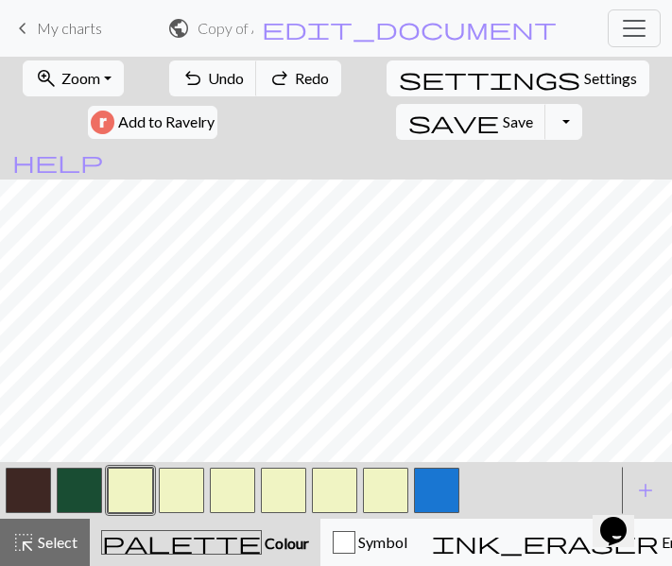
click at [584, 80] on span "Settings" at bounding box center [610, 78] width 53 height 23
select select "aran"
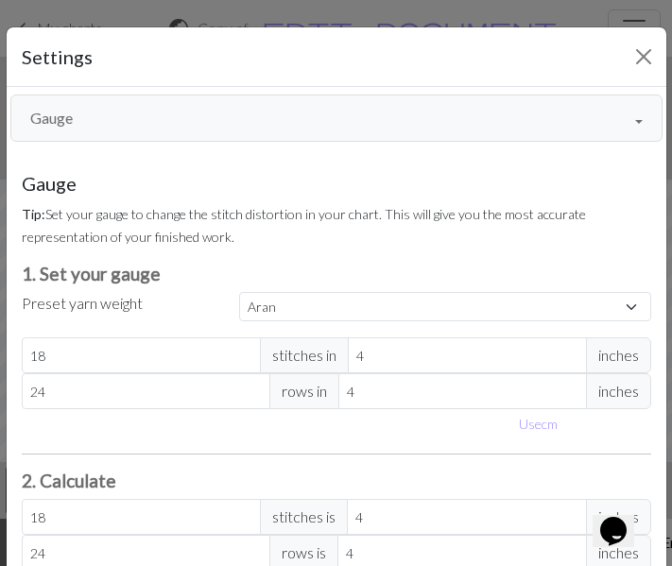
click at [341, 118] on button "Gauge" at bounding box center [336, 118] width 652 height 47
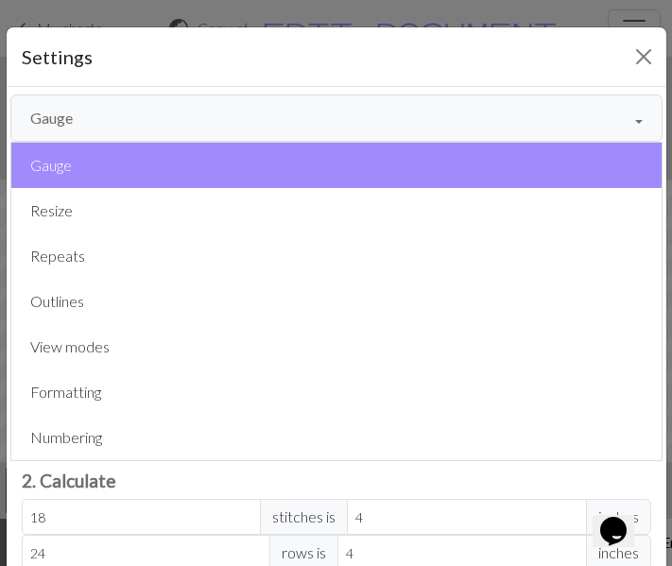
click at [340, 117] on button "Gauge" at bounding box center [336, 118] width 652 height 47
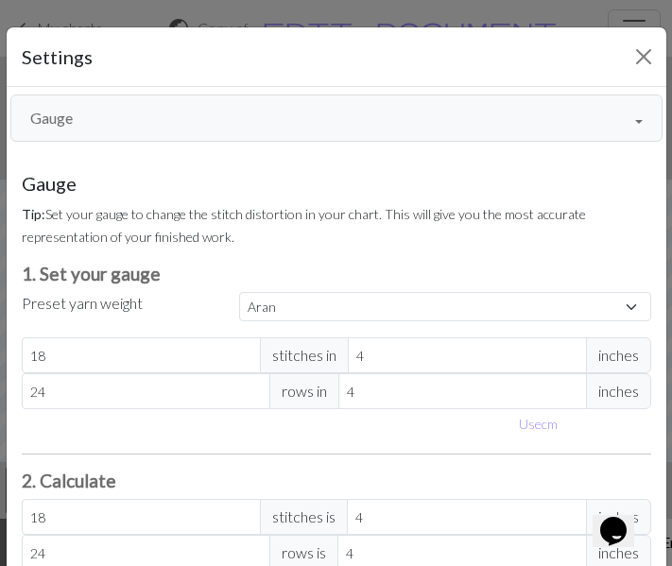
click at [339, 117] on button "Gauge" at bounding box center [336, 118] width 652 height 47
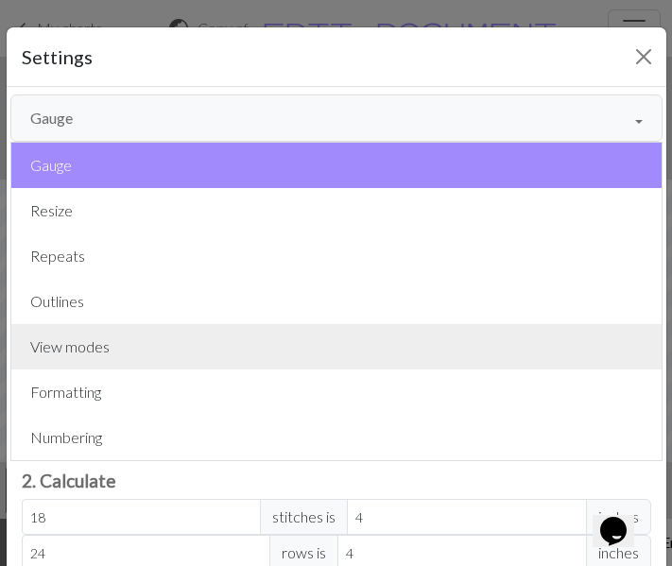
click at [194, 347] on button "View modes" at bounding box center [336, 346] width 650 height 45
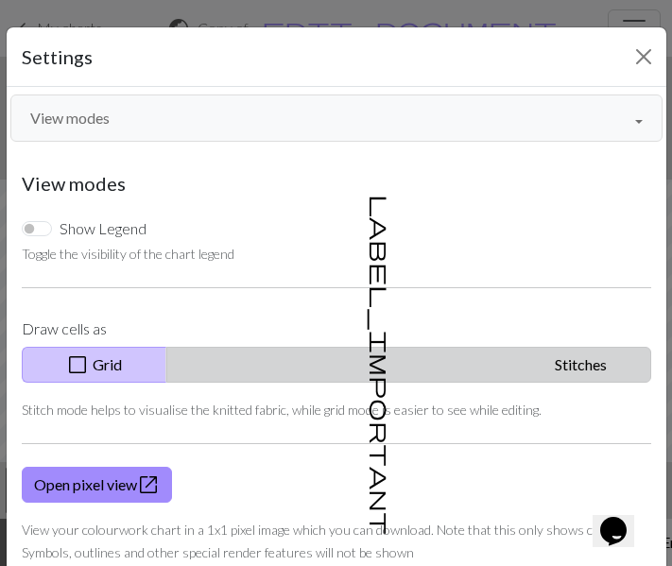
click at [366, 362] on button "label_important Stitches" at bounding box center [408, 365] width 485 height 36
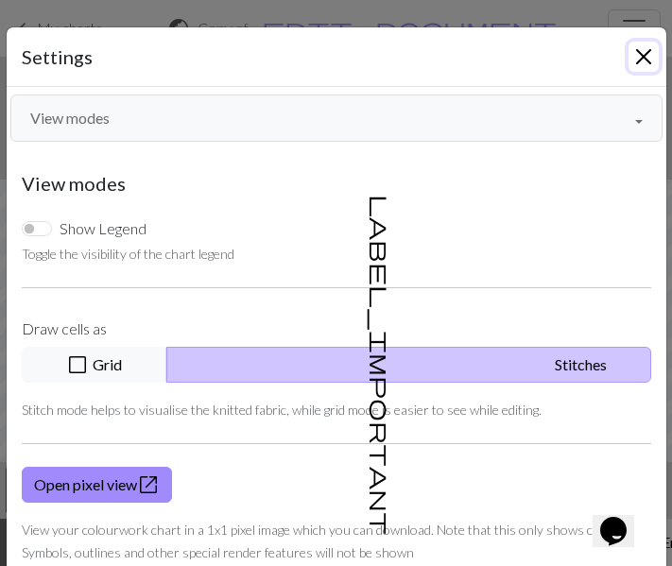
click at [642, 57] on button "Close" at bounding box center [644, 57] width 30 height 30
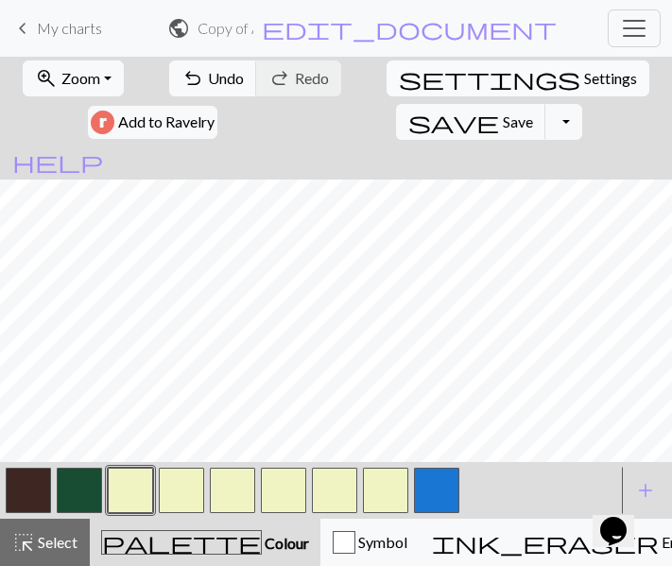
click at [584, 75] on span "Settings" at bounding box center [610, 78] width 53 height 23
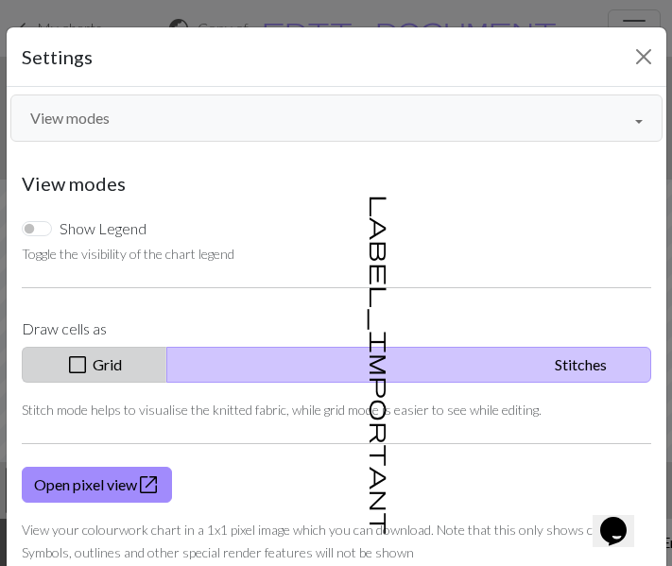
click at [167, 369] on button "check_box_outline_blank Grid" at bounding box center [95, 365] width 146 height 36
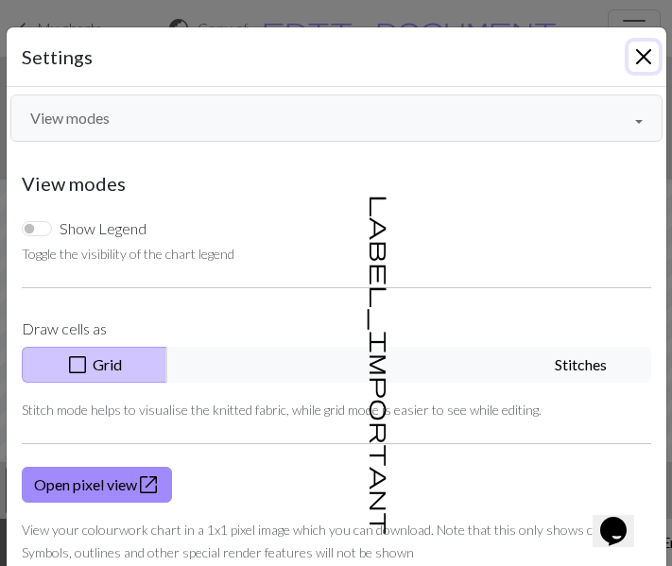
click at [641, 54] on button "Close" at bounding box center [644, 57] width 30 height 30
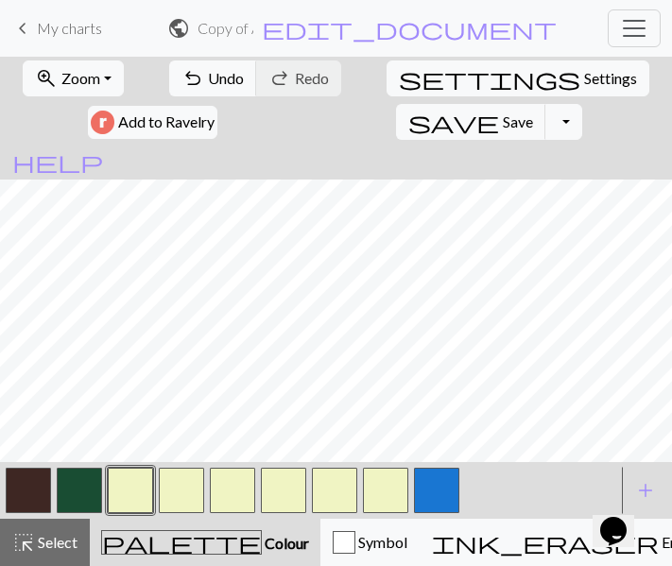
click at [41, 32] on span "My charts" at bounding box center [69, 28] width 65 height 18
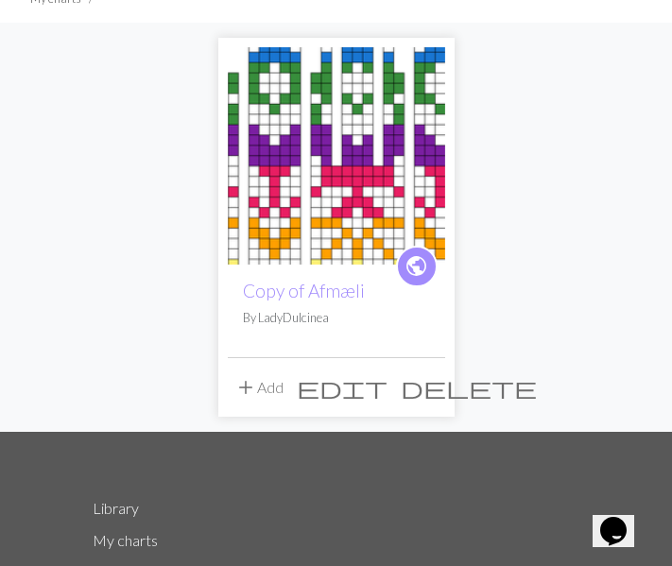
scroll to position [151, 0]
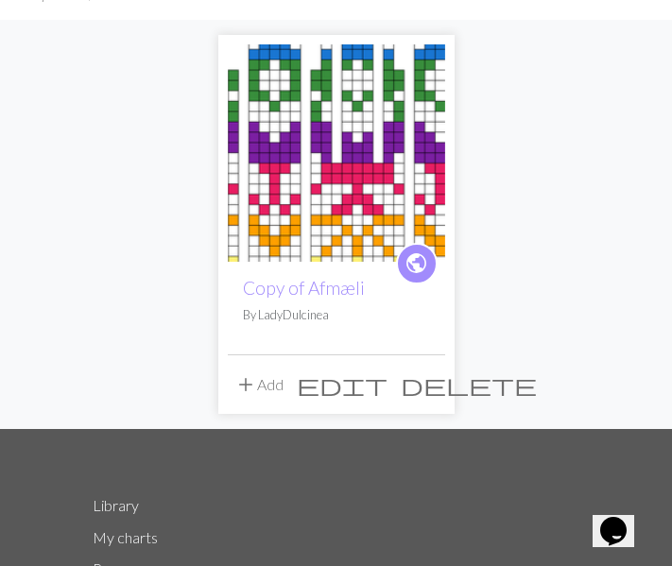
click at [430, 380] on span "delete" at bounding box center [469, 385] width 136 height 26
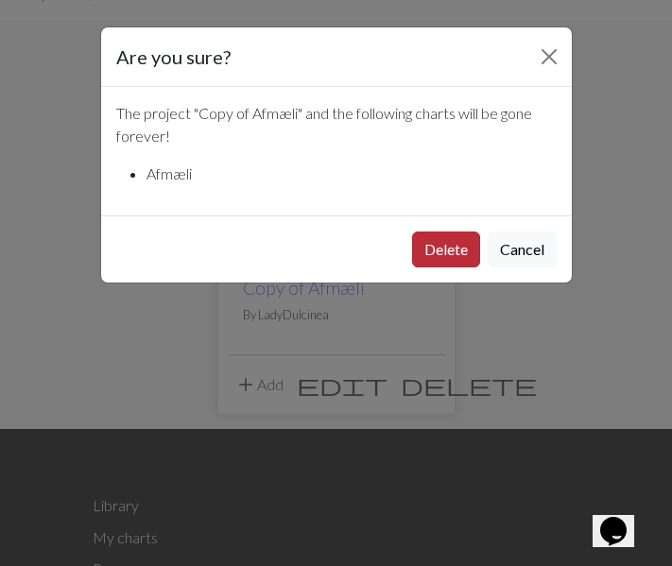
click at [449, 251] on button "Delete" at bounding box center [446, 250] width 68 height 36
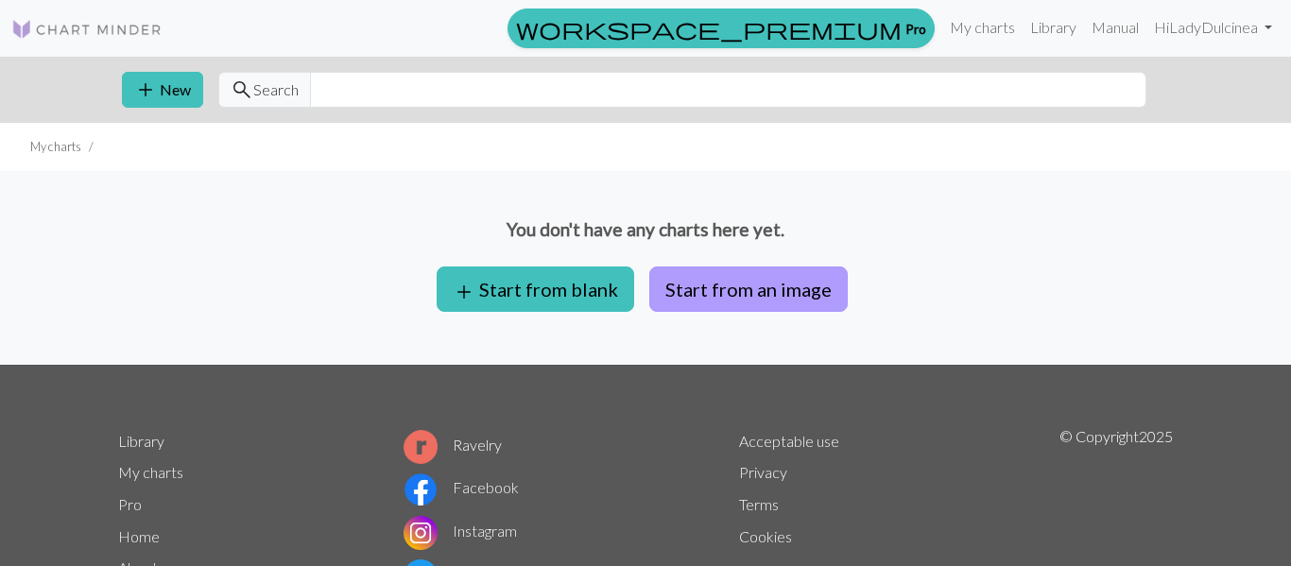
click at [671, 299] on button "Start from an image" at bounding box center [748, 289] width 199 height 45
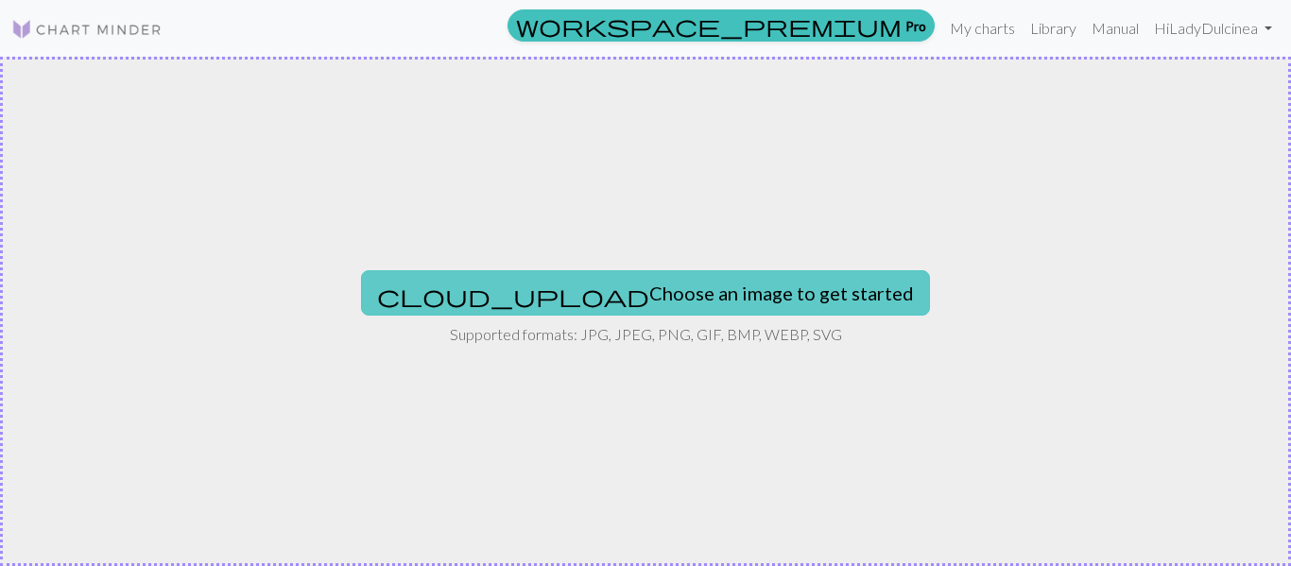
click at [595, 303] on button "cloud_upload Choose an image to get started" at bounding box center [645, 292] width 569 height 45
type input "C:\fakepath\IMG_3601.jpg"
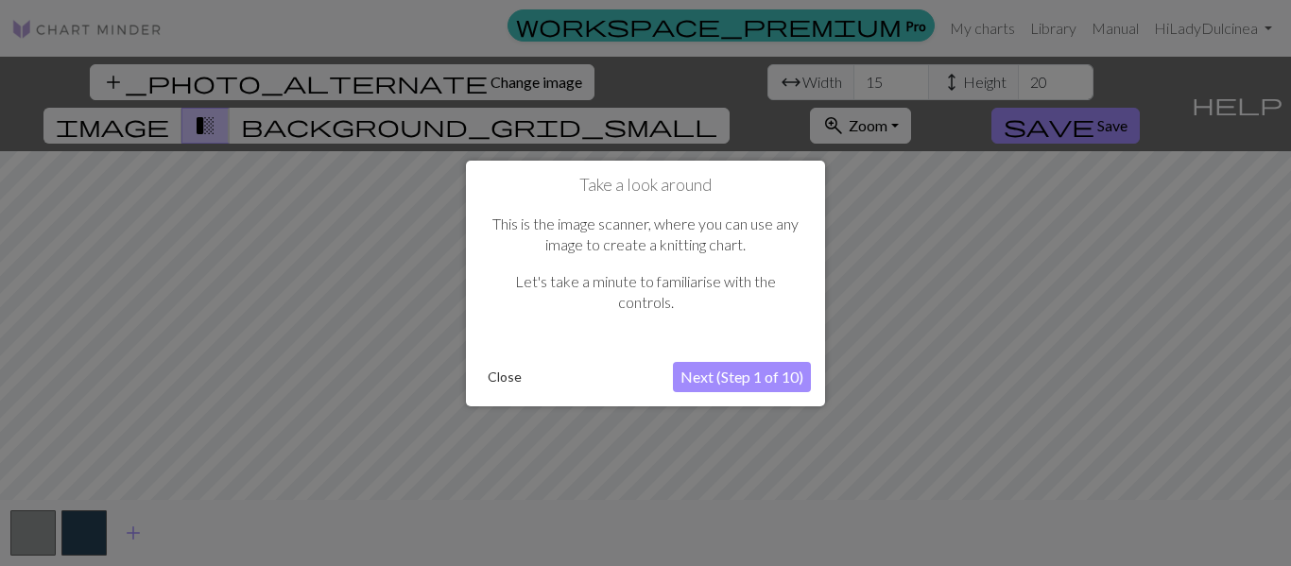
click at [671, 379] on button "Next (Step 1 of 10)" at bounding box center [742, 377] width 138 height 30
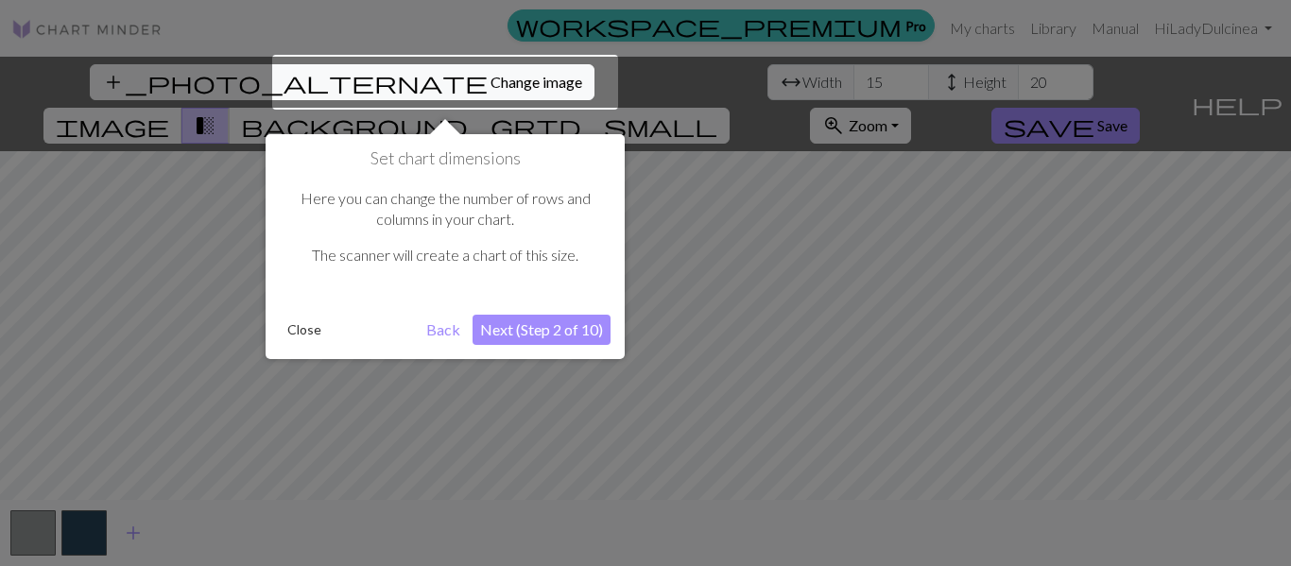
click at [528, 332] on button "Next (Step 2 of 10)" at bounding box center [542, 330] width 138 height 30
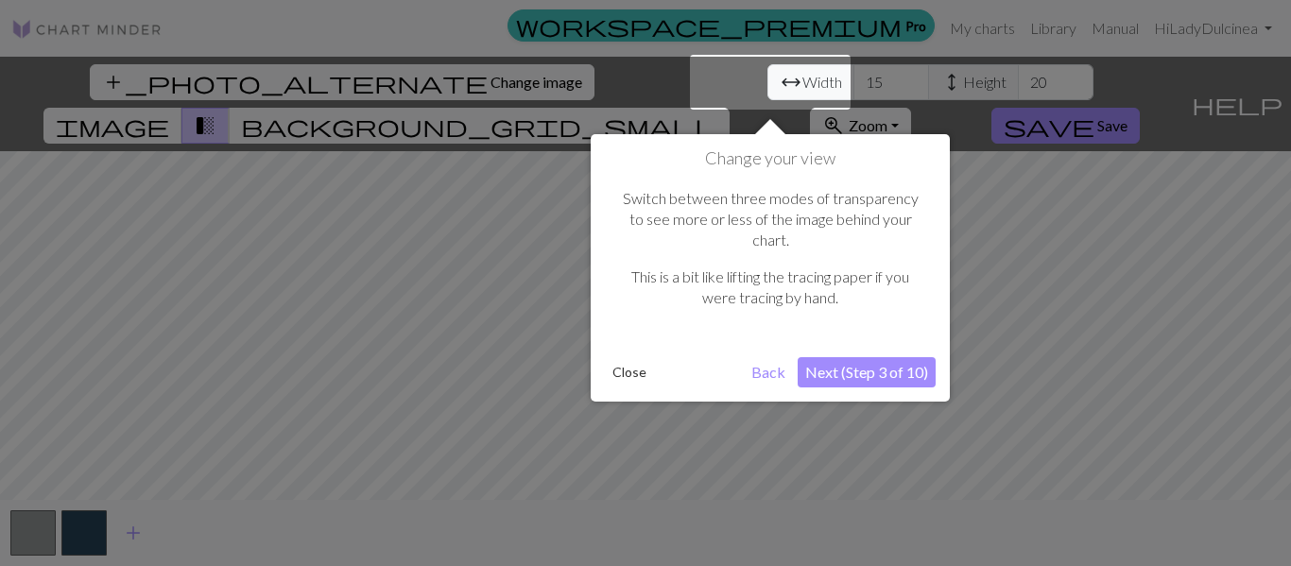
click at [671, 357] on button "Next (Step 3 of 10)" at bounding box center [867, 372] width 138 height 30
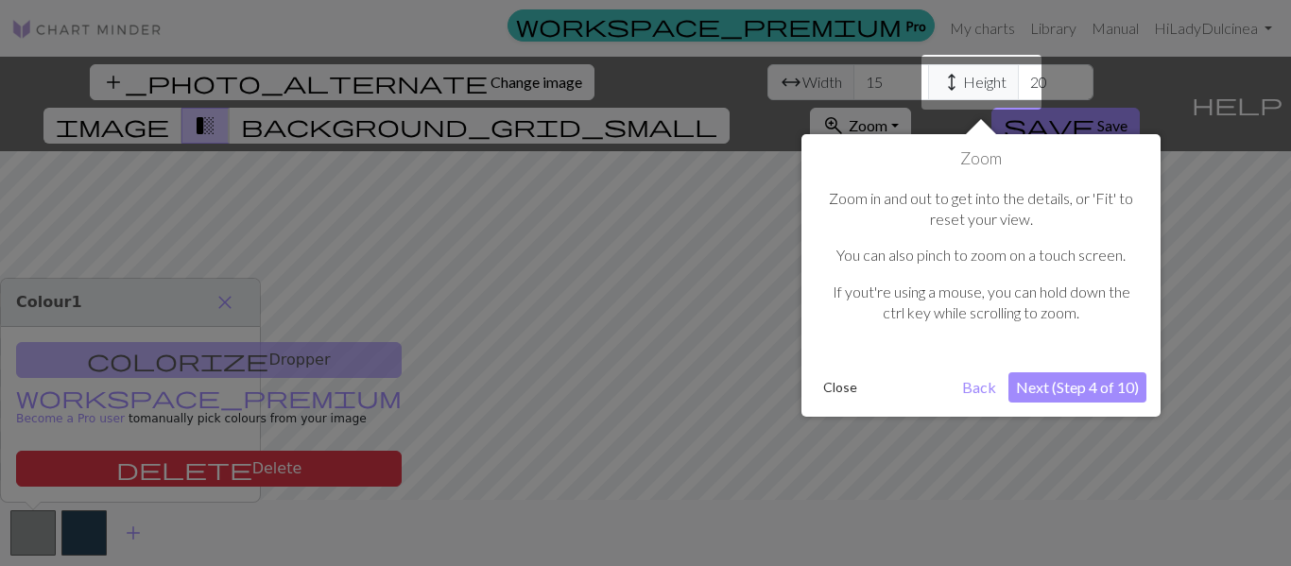
click at [671, 395] on button "Next (Step 4 of 10)" at bounding box center [1078, 387] width 138 height 30
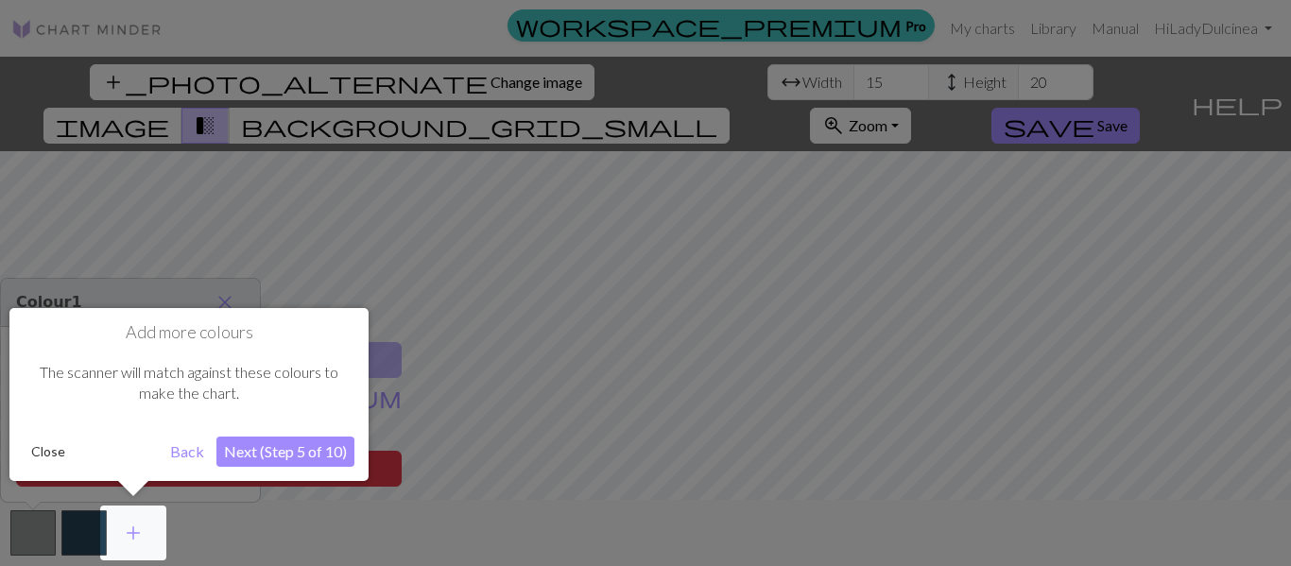
click at [276, 452] on button "Next (Step 5 of 10)" at bounding box center [285, 452] width 138 height 30
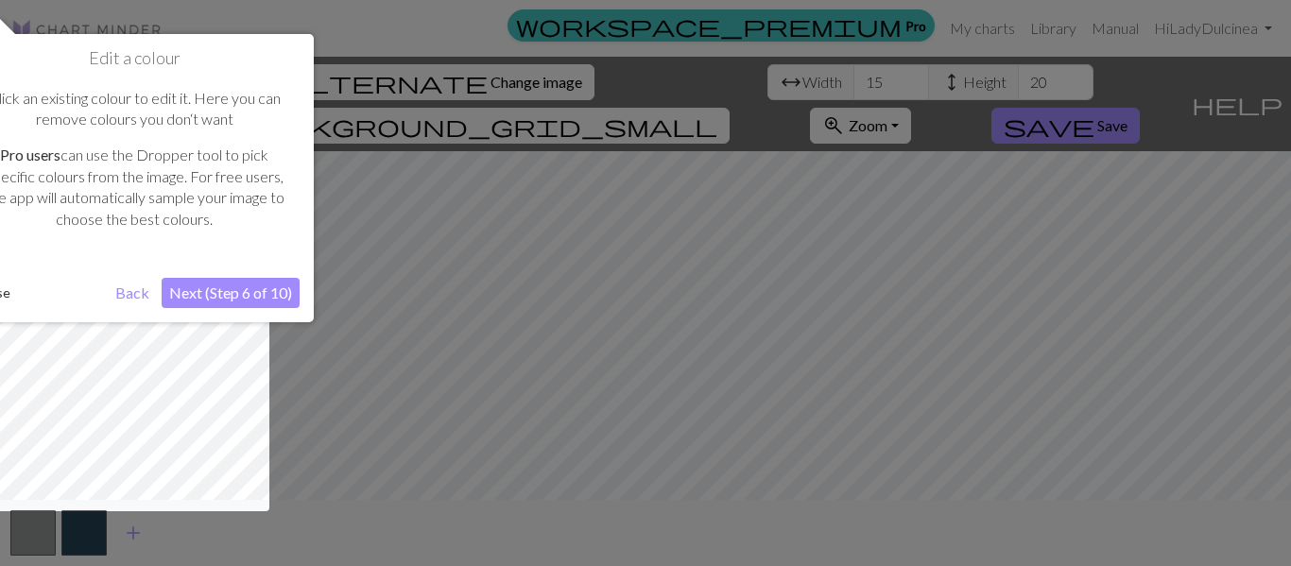
click at [240, 296] on button "Next (Step 6 of 10)" at bounding box center [231, 293] width 138 height 30
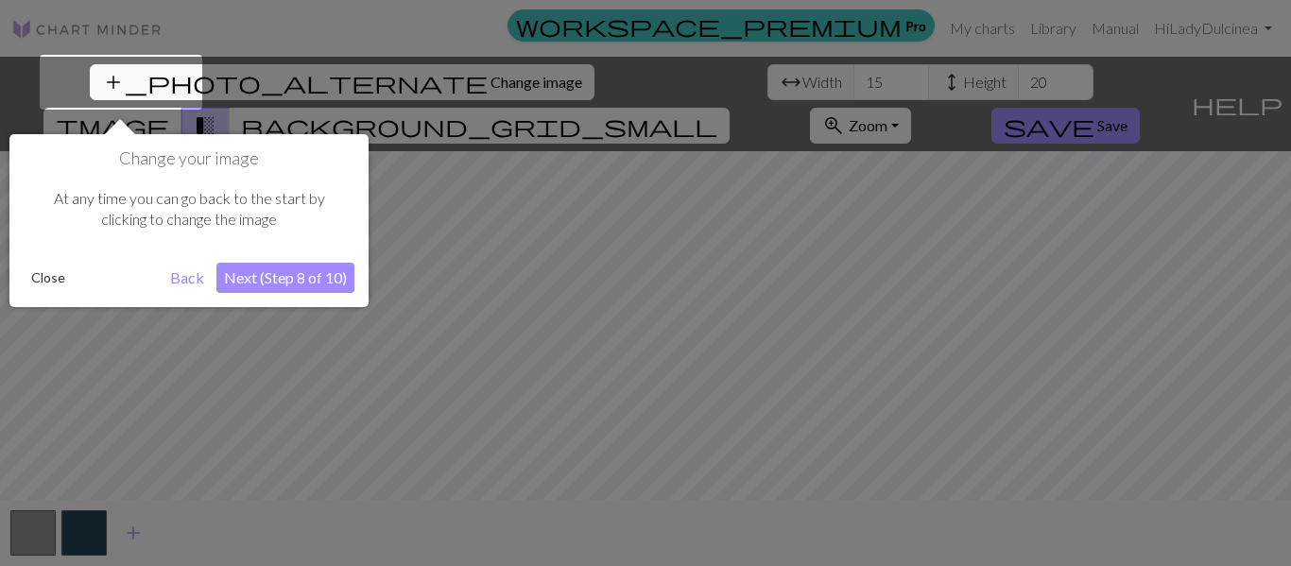
click at [293, 280] on button "Next (Step 8 of 10)" at bounding box center [285, 278] width 138 height 30
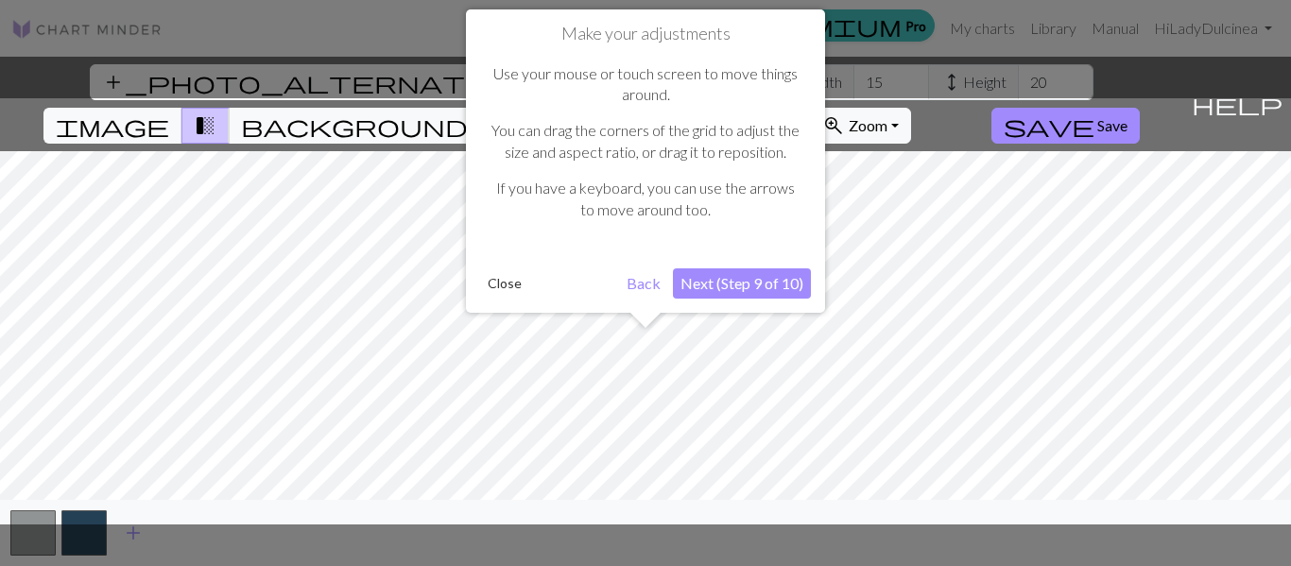
click at [671, 286] on button "Next (Step 9 of 10)" at bounding box center [742, 283] width 138 height 30
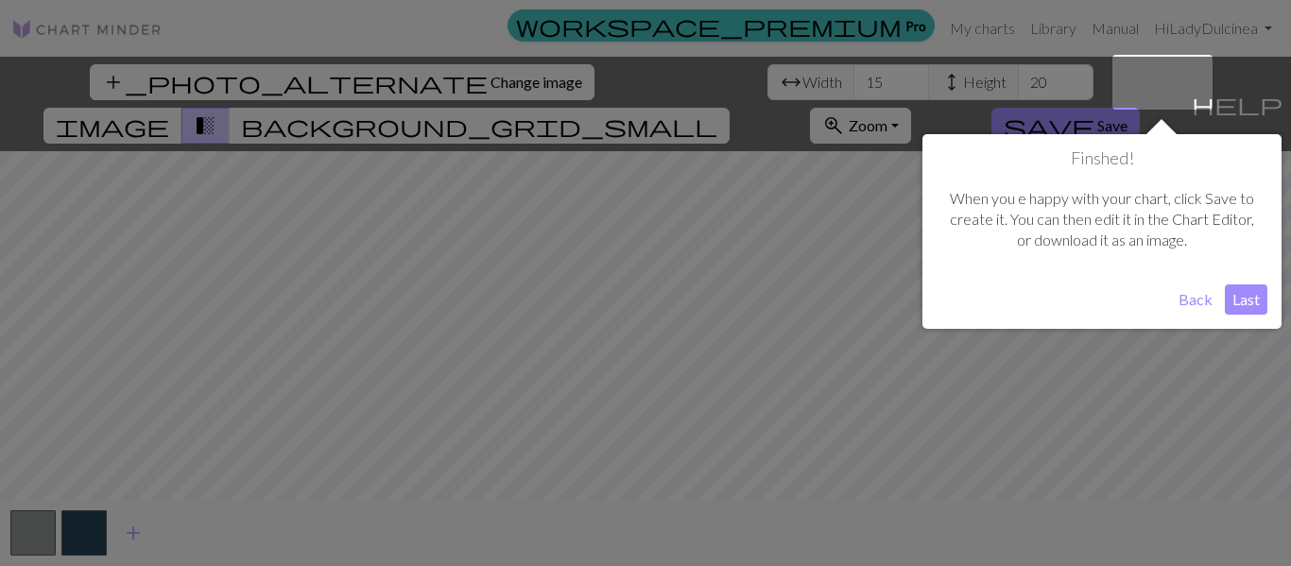
click at [671, 305] on button "Last" at bounding box center [1246, 300] width 43 height 30
